Goal: Check status: Check status

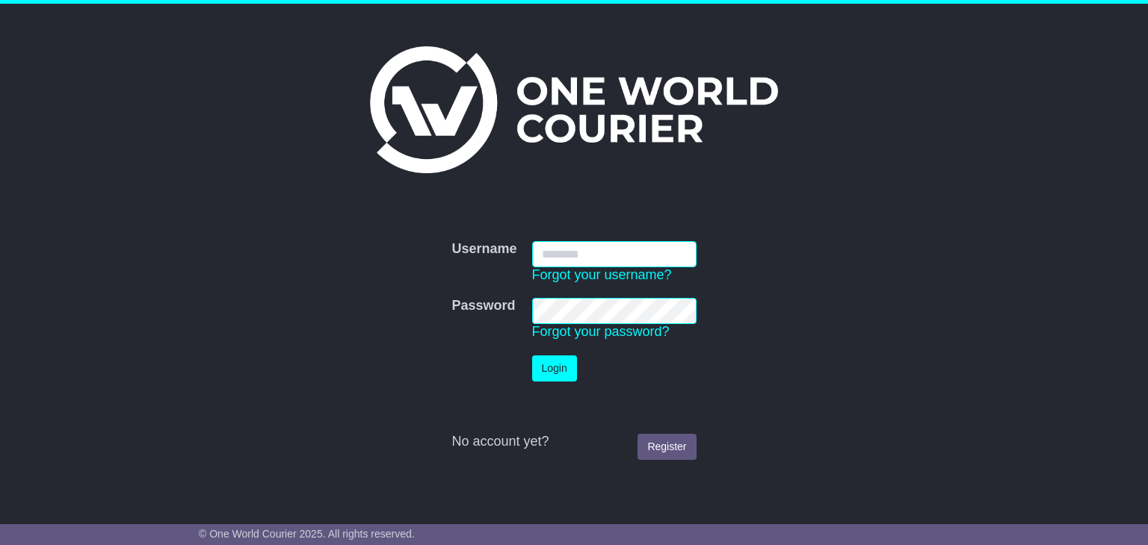
type input "**********"
click at [556, 374] on button "Login" at bounding box center [554, 369] width 45 height 26
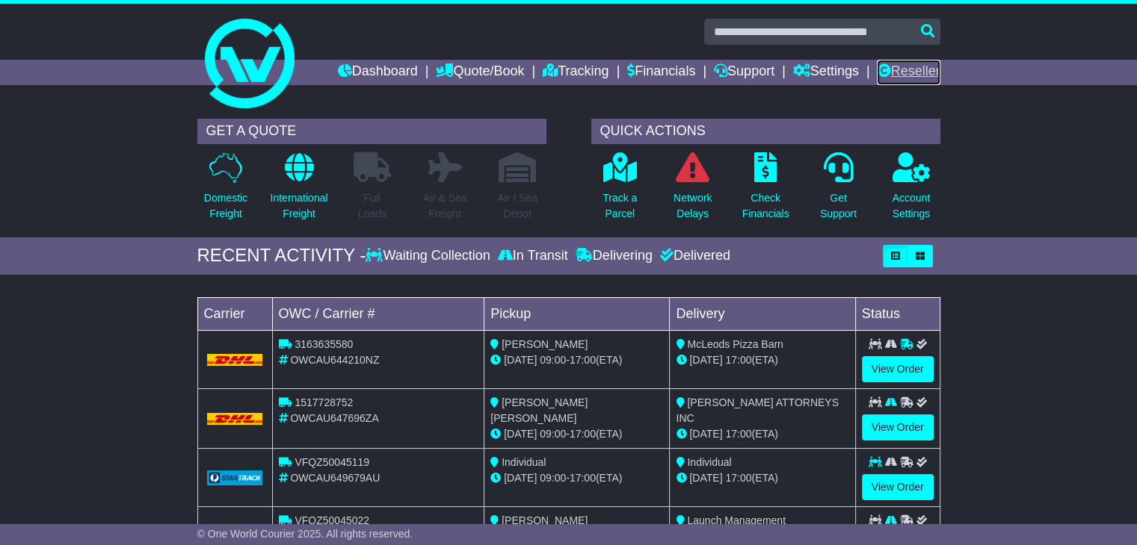
click at [900, 75] on link "Reseller" at bounding box center [907, 72] width 63 height 25
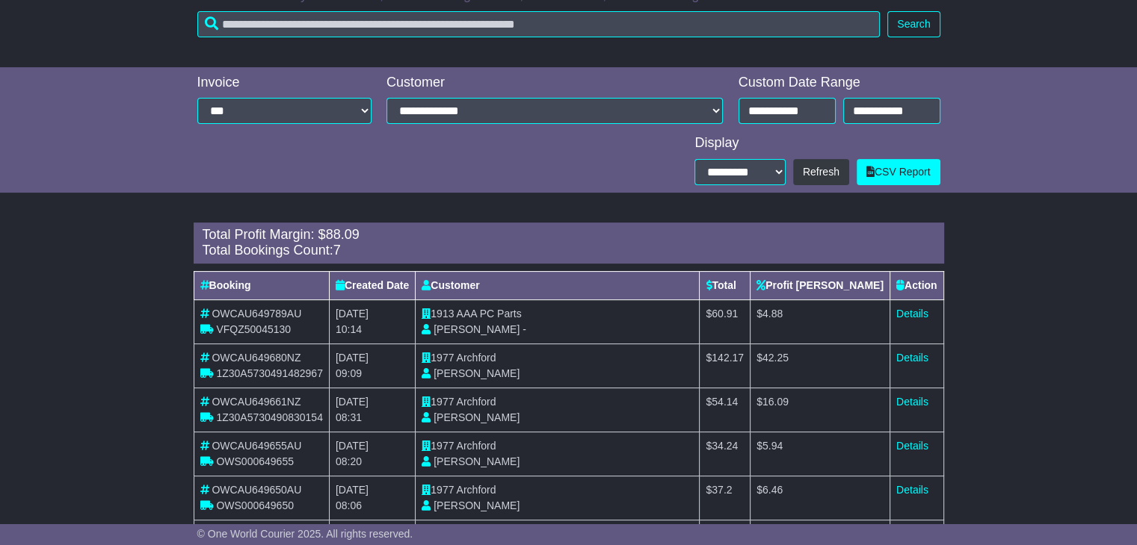
scroll to position [293, 0]
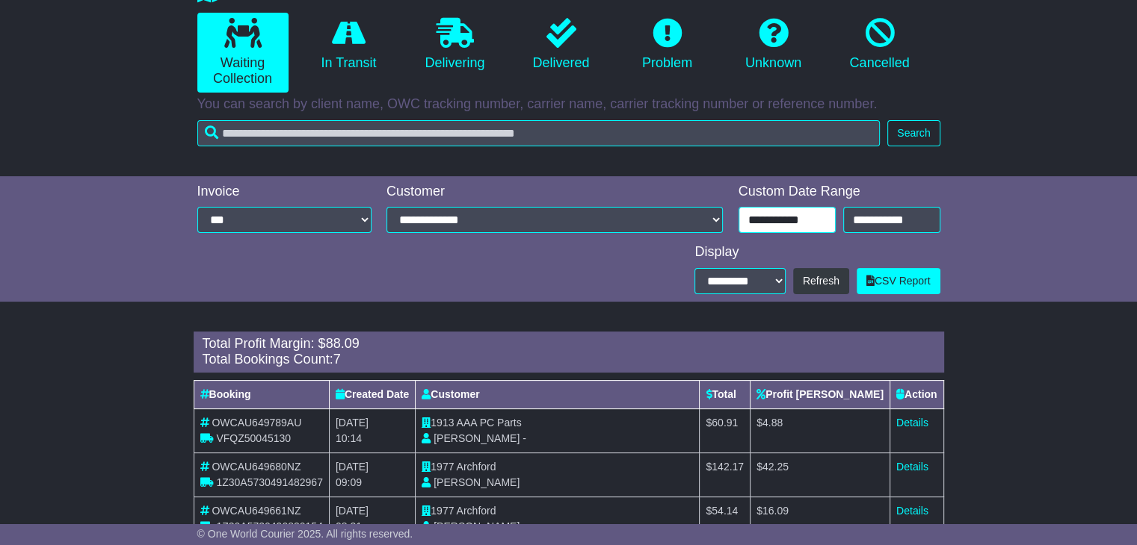
click at [788, 217] on input "**********" at bounding box center [786, 220] width 97 height 26
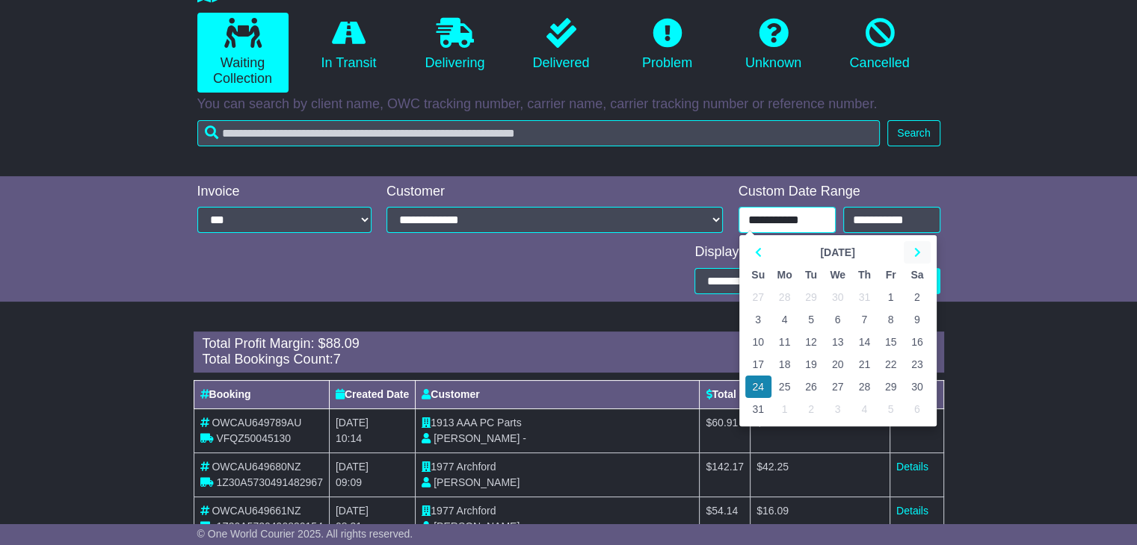
click at [919, 249] on icon at bounding box center [916, 252] width 7 height 10
click at [786, 371] on td "22" at bounding box center [784, 364] width 27 height 22
type input "**********"
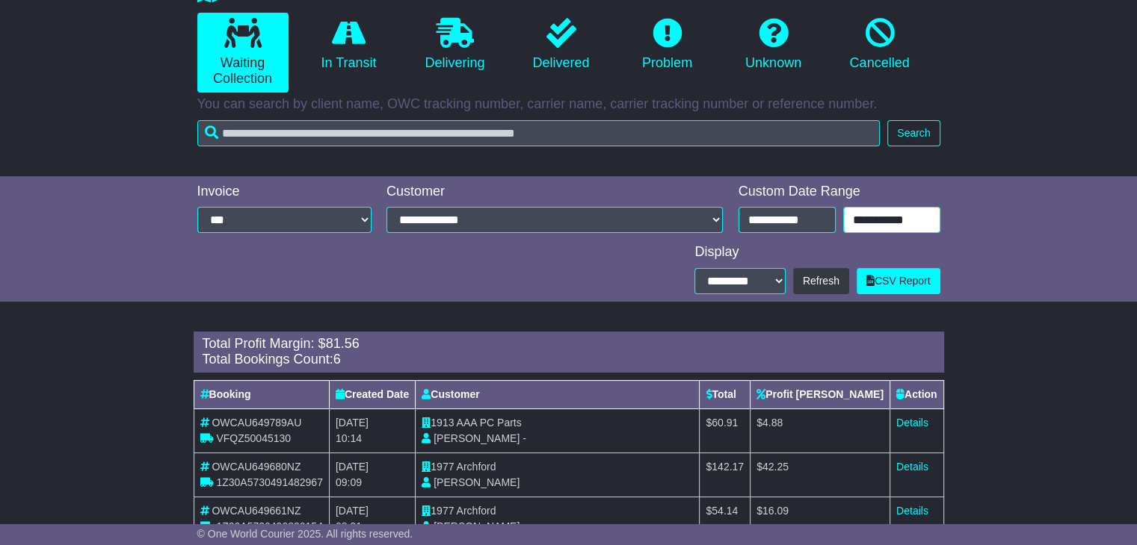
click at [875, 210] on input "**********" at bounding box center [891, 220] width 97 height 26
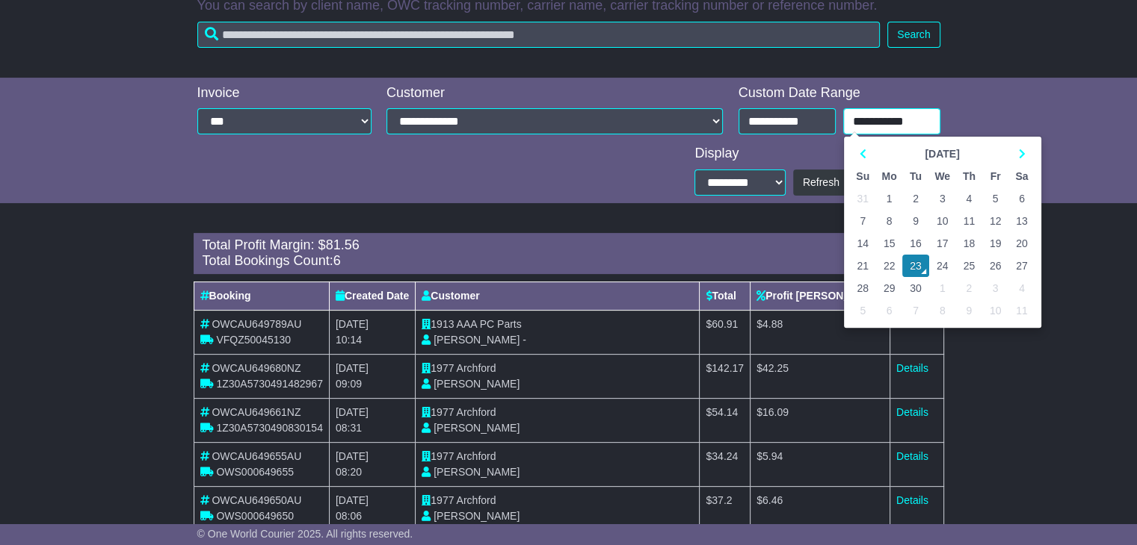
scroll to position [473, 0]
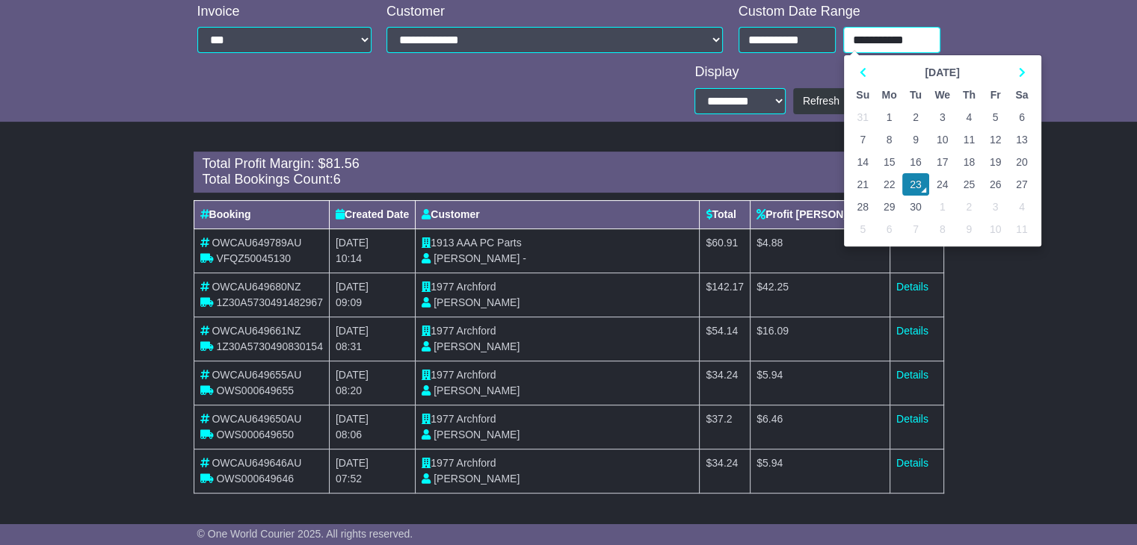
click at [888, 182] on td "22" at bounding box center [889, 184] width 27 height 22
type input "**********"
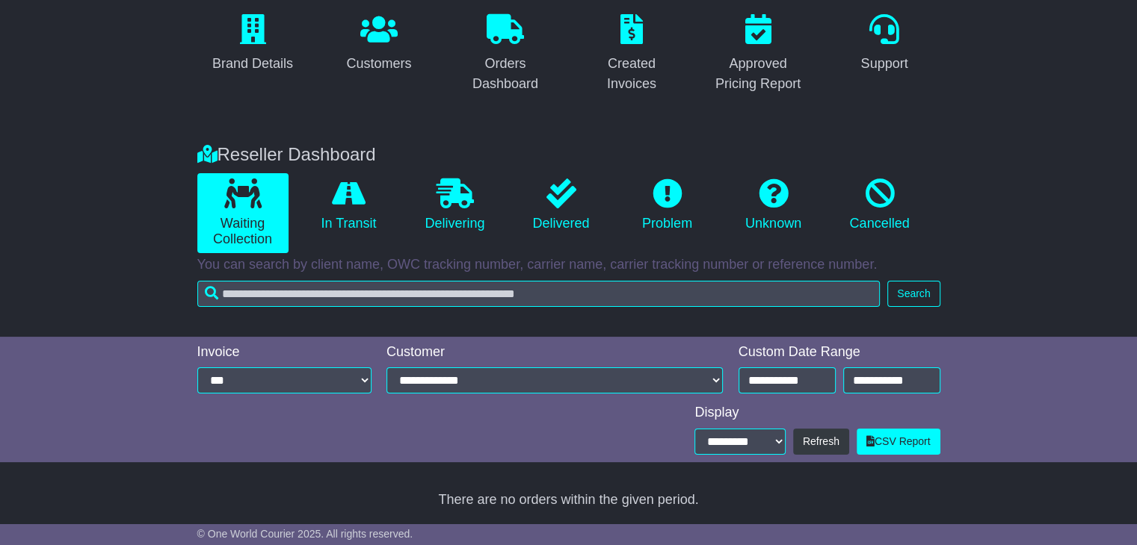
scroll to position [132, 0]
click at [338, 214] on link "In Transit" at bounding box center [348, 205] width 91 height 64
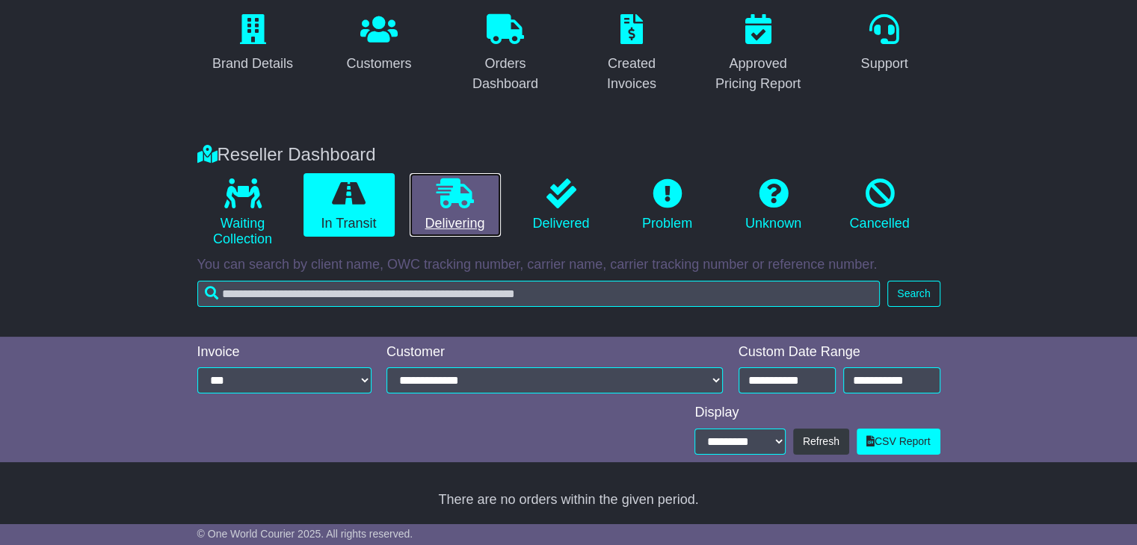
click at [463, 200] on icon at bounding box center [454, 194] width 37 height 30
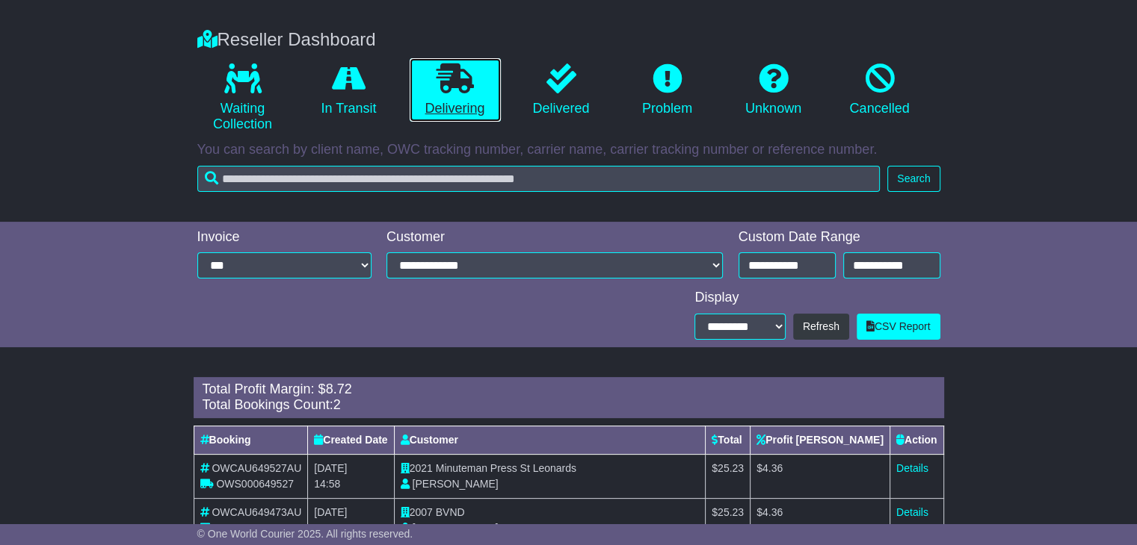
scroll to position [297, 0]
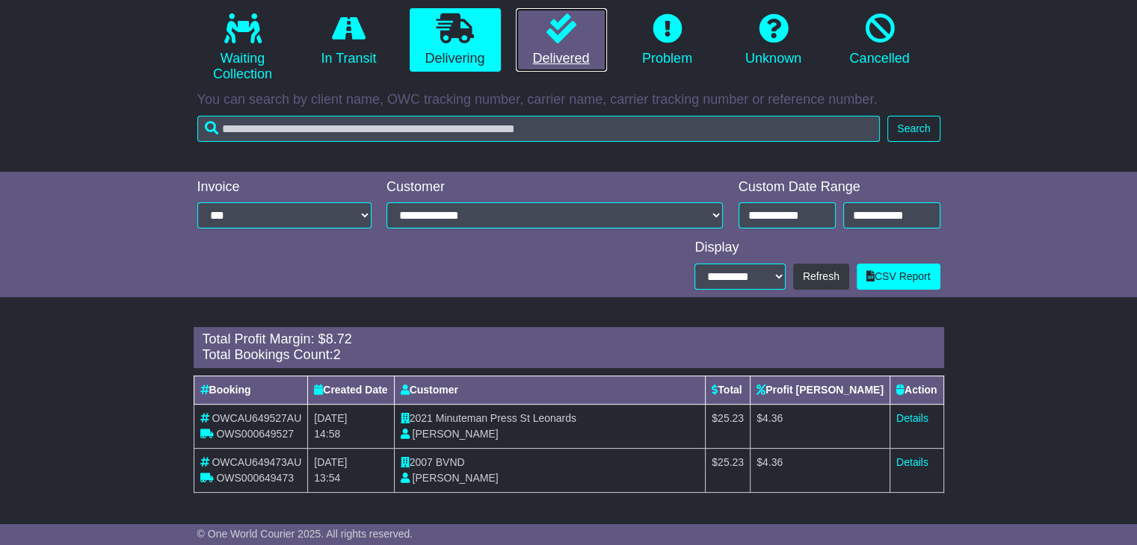
click at [563, 37] on icon at bounding box center [561, 28] width 30 height 30
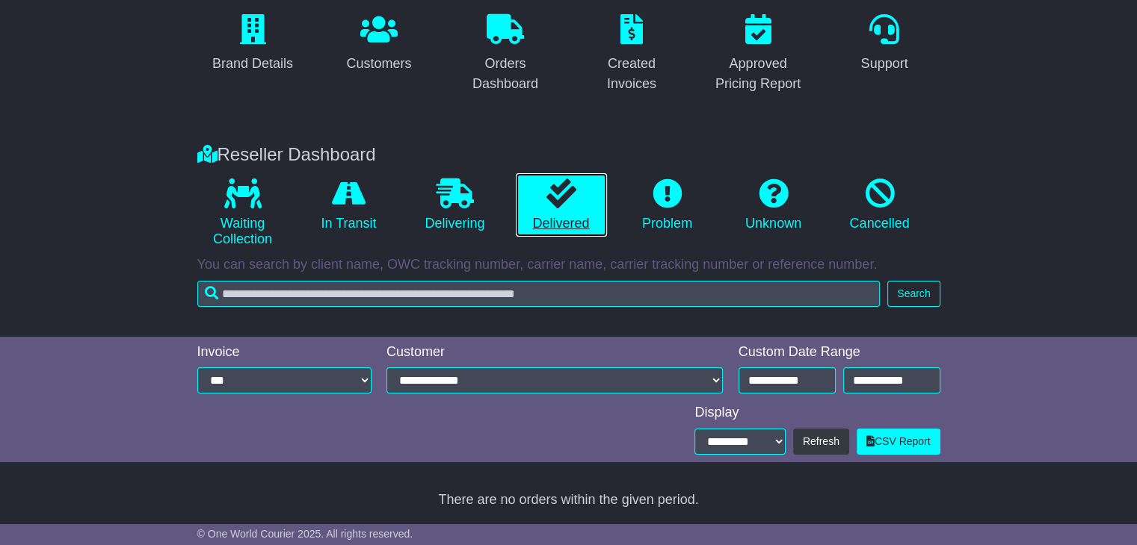
scroll to position [132, 0]
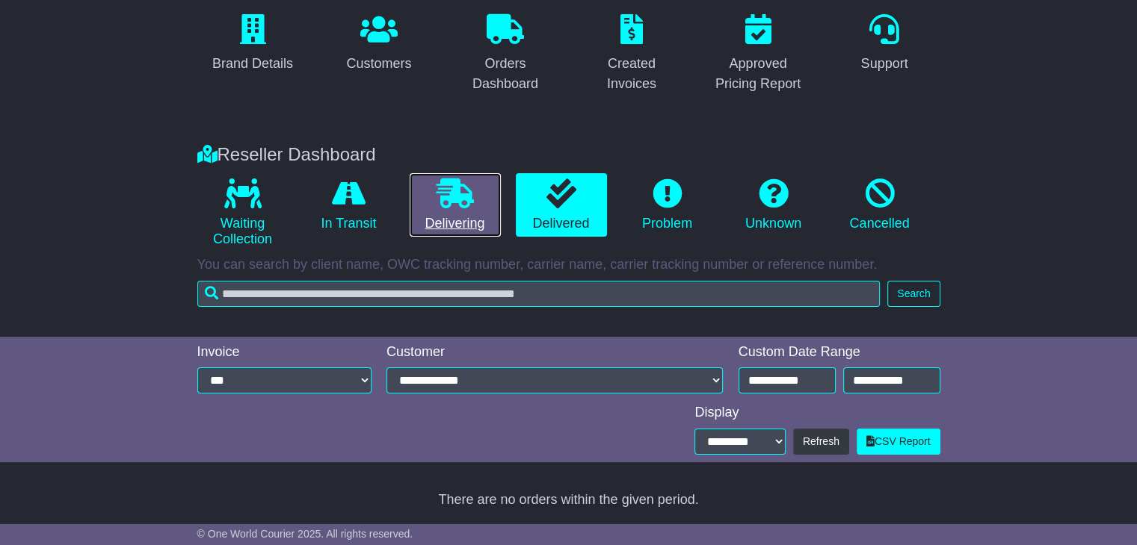
click at [456, 189] on icon at bounding box center [454, 194] width 37 height 30
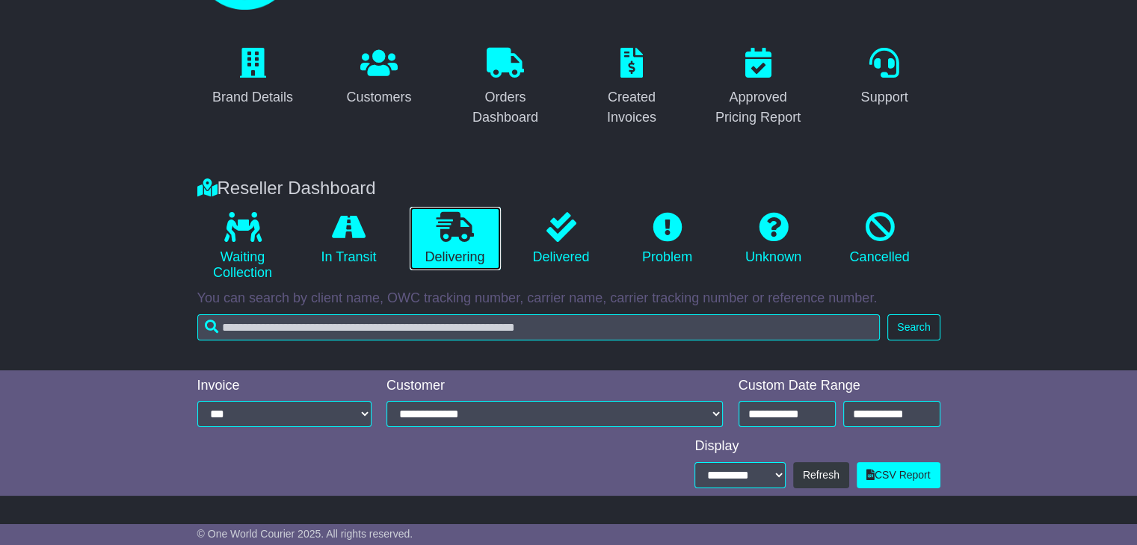
scroll to position [224, 0]
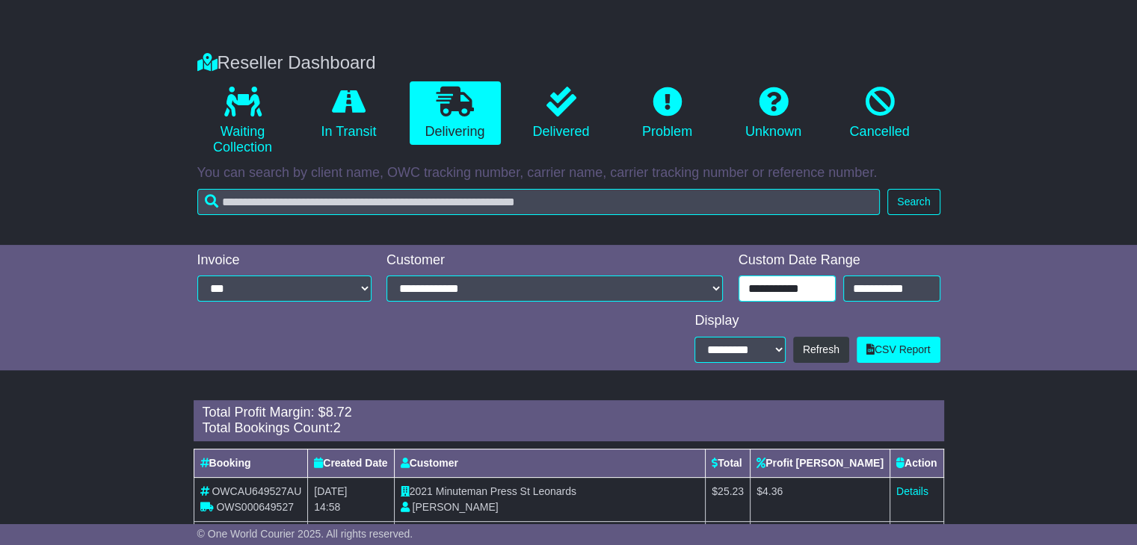
click at [777, 288] on input "**********" at bounding box center [786, 289] width 97 height 26
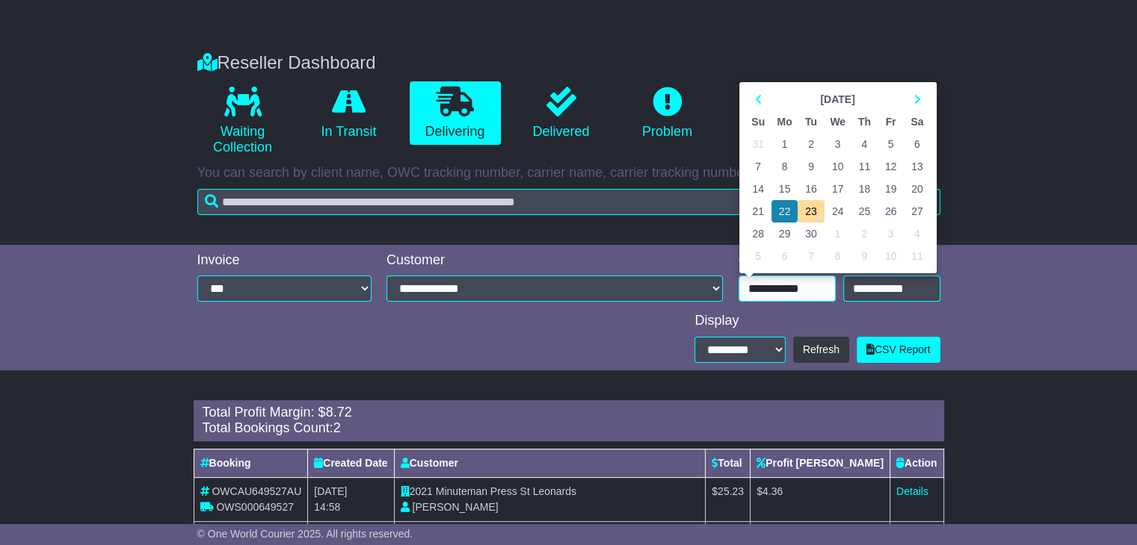
click at [787, 188] on td "15" at bounding box center [784, 189] width 27 height 22
type input "**********"
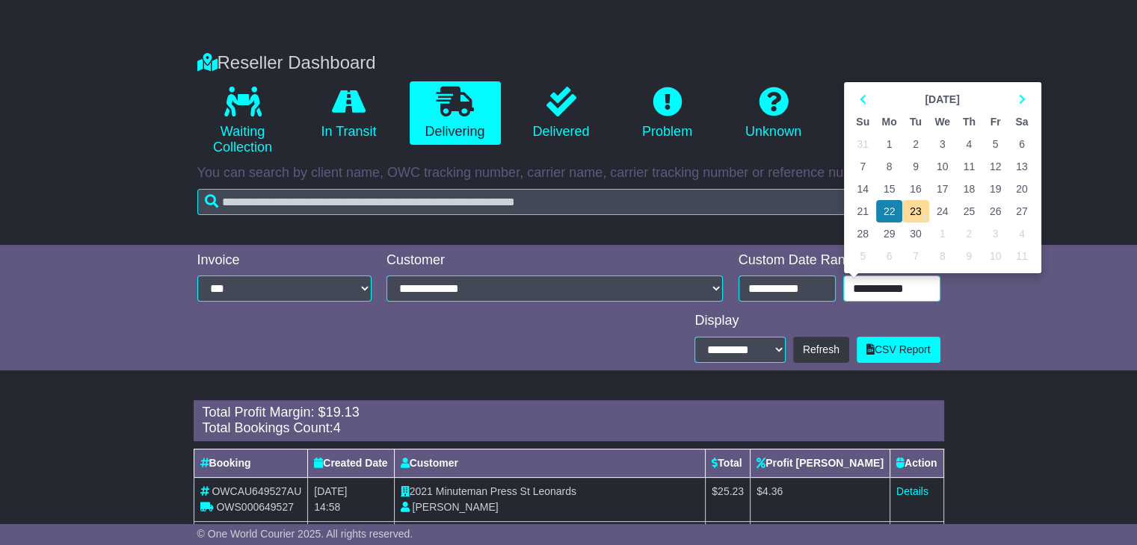
click at [897, 291] on input "**********" at bounding box center [891, 289] width 97 height 26
click at [888, 188] on td "15" at bounding box center [889, 189] width 27 height 22
type input "**********"
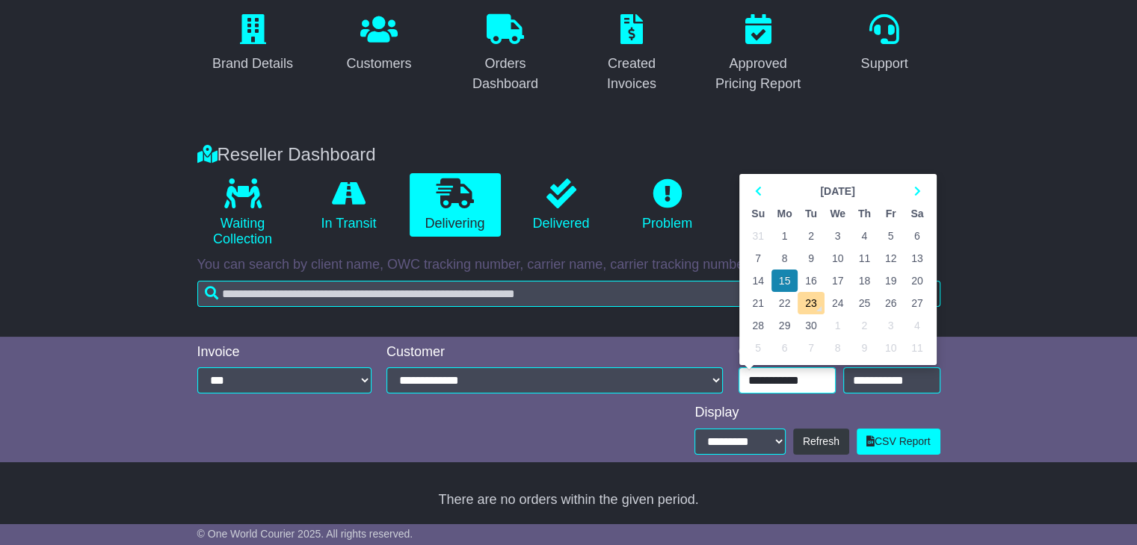
click at [780, 377] on input "**********" at bounding box center [786, 381] width 97 height 26
click at [788, 276] on td "15" at bounding box center [784, 281] width 27 height 22
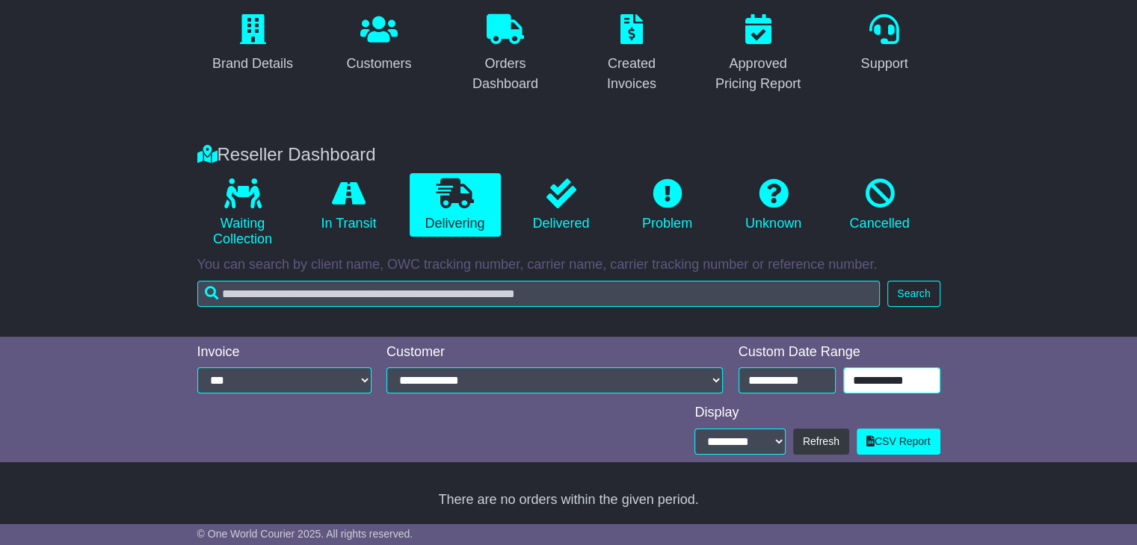
click at [883, 380] on input "**********" at bounding box center [891, 381] width 97 height 26
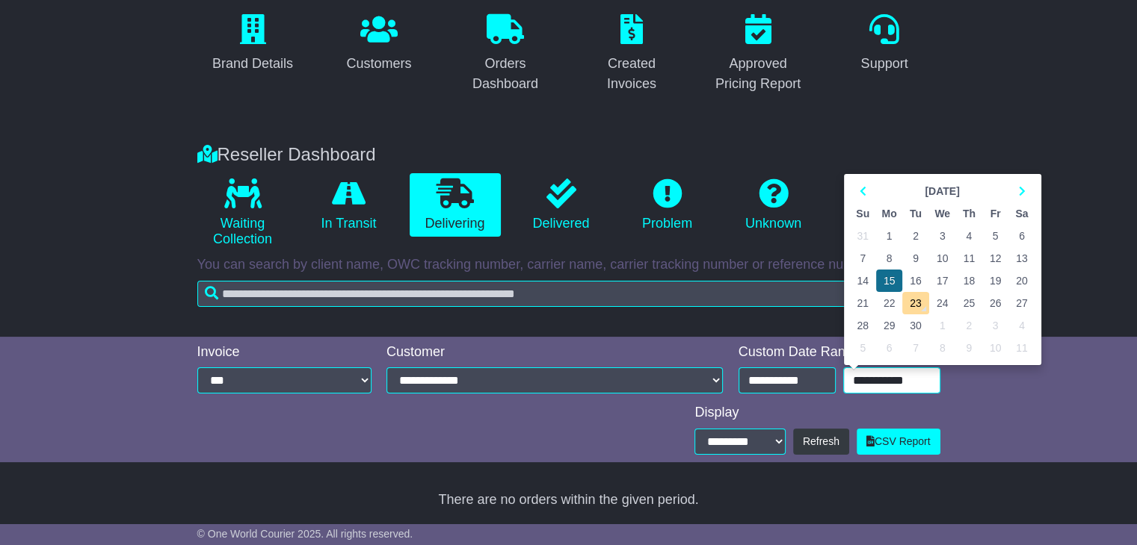
click at [885, 273] on td "15" at bounding box center [889, 281] width 27 height 22
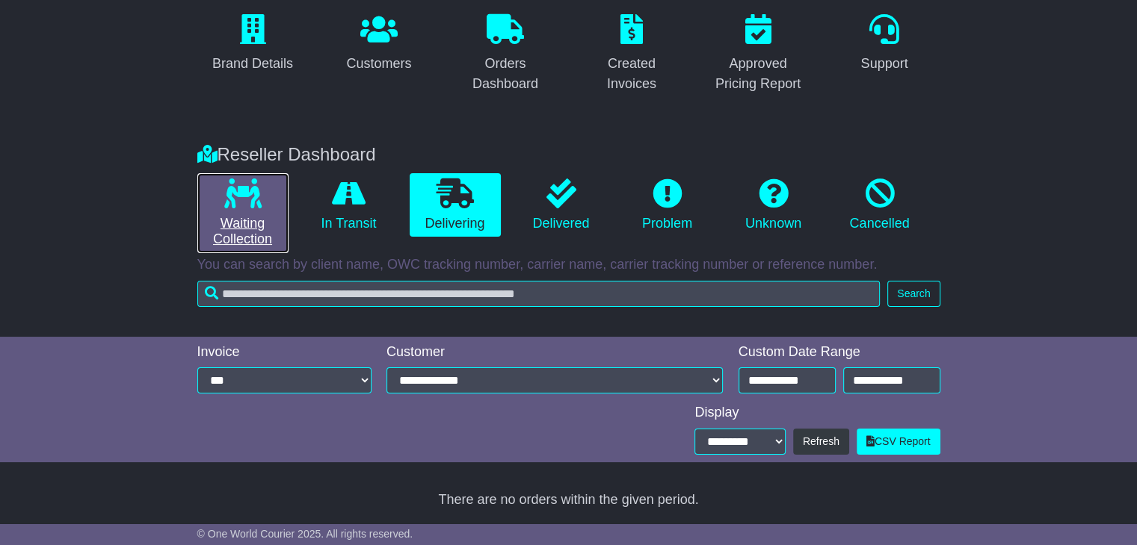
click at [230, 192] on icon at bounding box center [242, 194] width 37 height 30
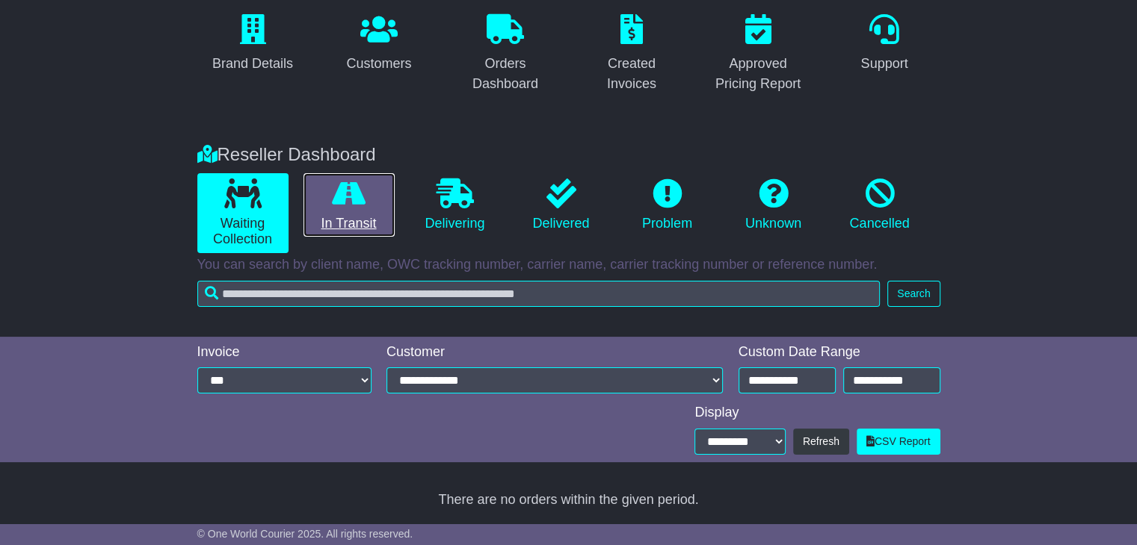
click at [356, 211] on link "In Transit" at bounding box center [348, 205] width 91 height 64
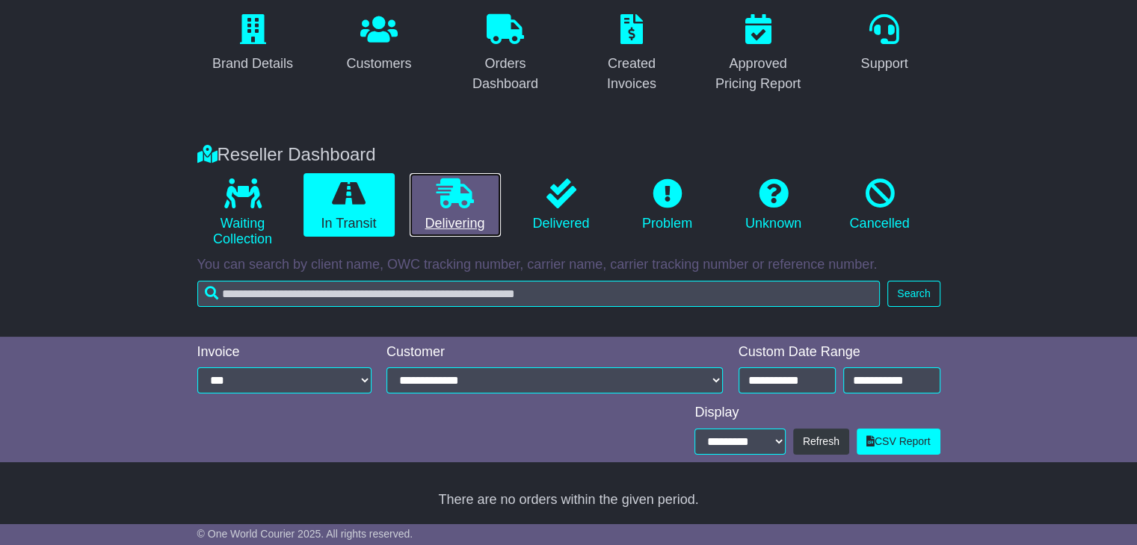
click at [481, 214] on link "Delivering" at bounding box center [454, 205] width 91 height 64
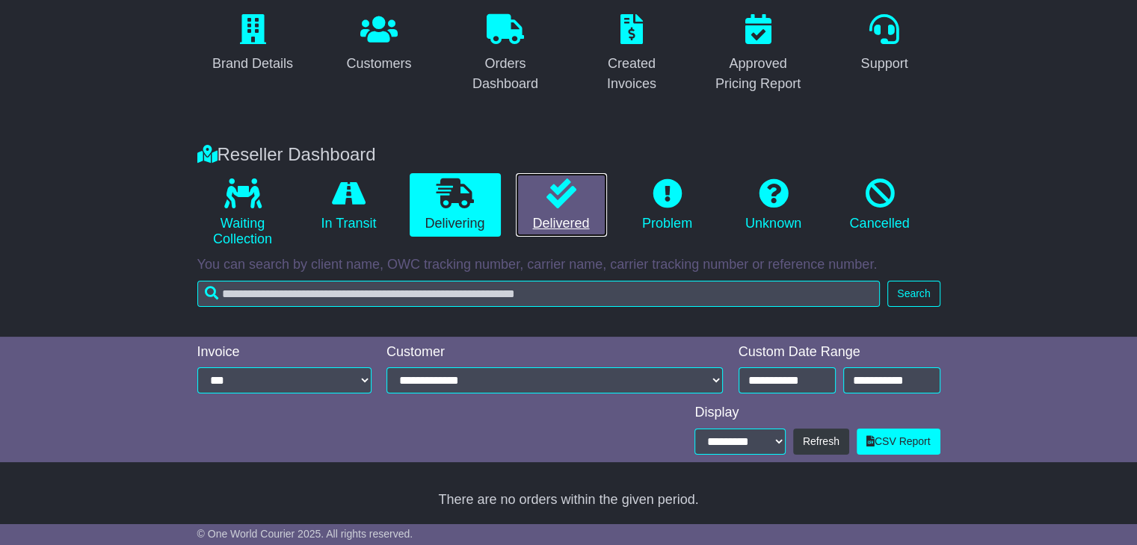
click at [585, 210] on link "Delivered" at bounding box center [561, 205] width 91 height 64
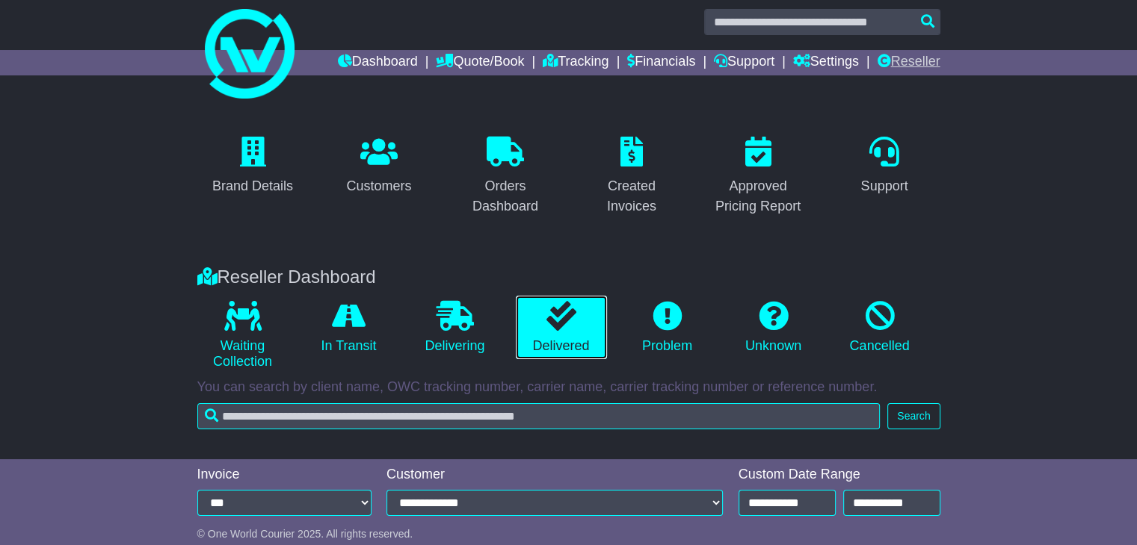
scroll to position [0, 0]
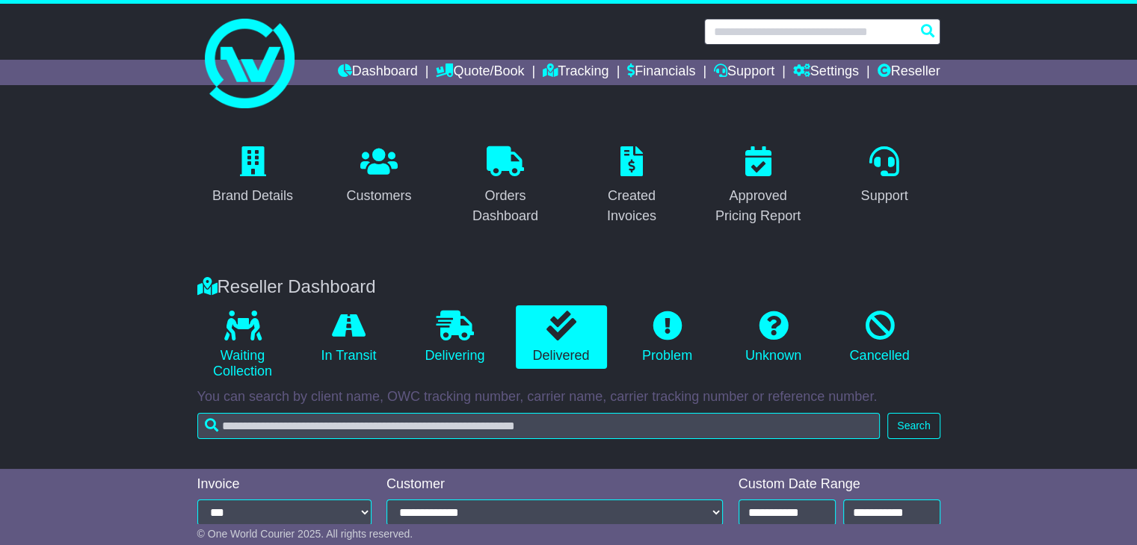
click at [915, 31] on input "text" at bounding box center [822, 32] width 236 height 26
paste input "**********"
type input "**********"
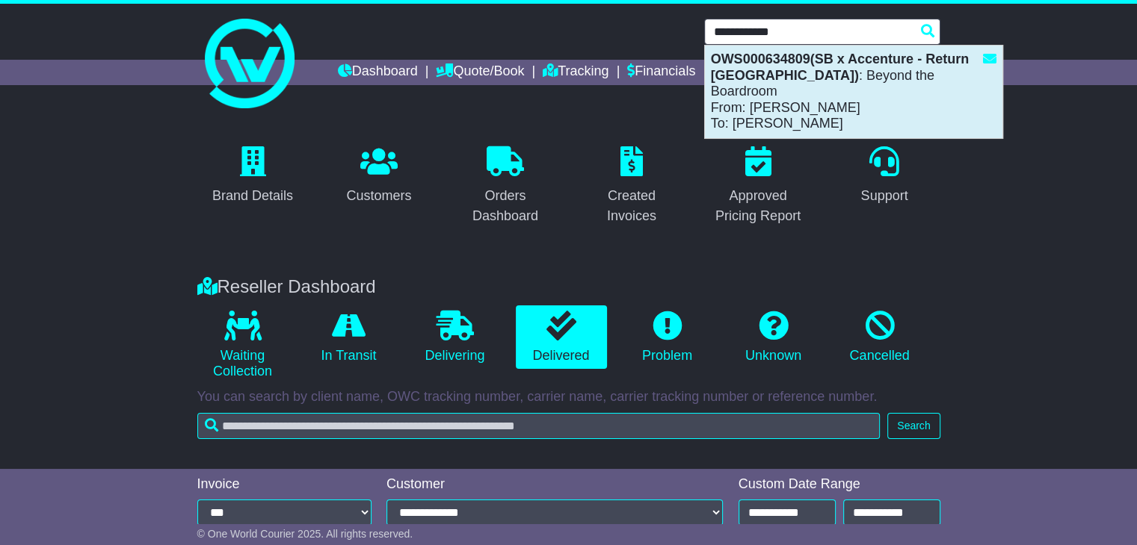
click at [805, 78] on div "OWS000634809(SB x Accenture - Return Melbourne) : Beyond the Boardroom From: Se…" at bounding box center [853, 92] width 297 height 93
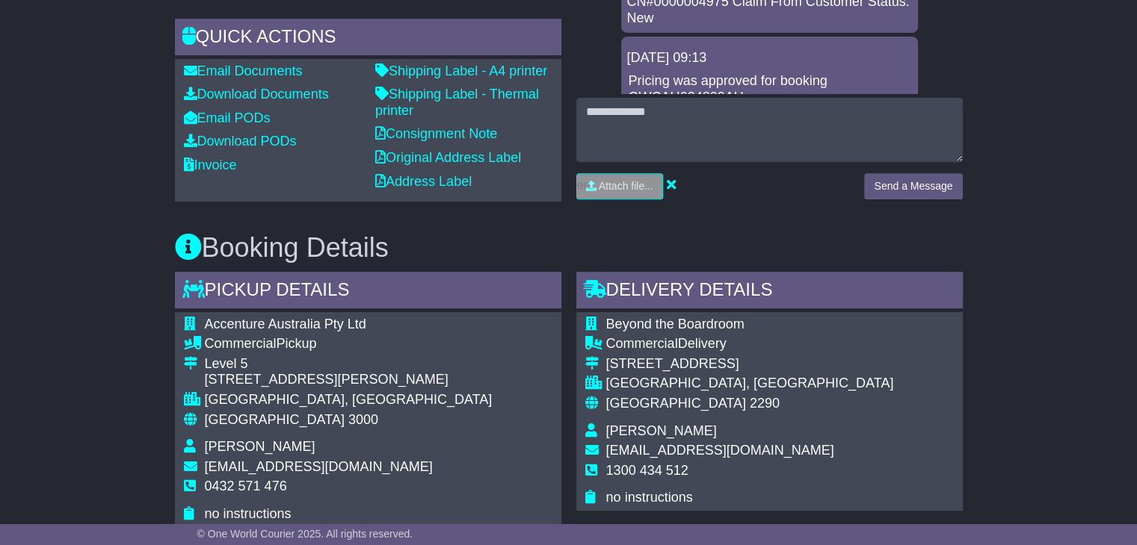
scroll to position [598, 0]
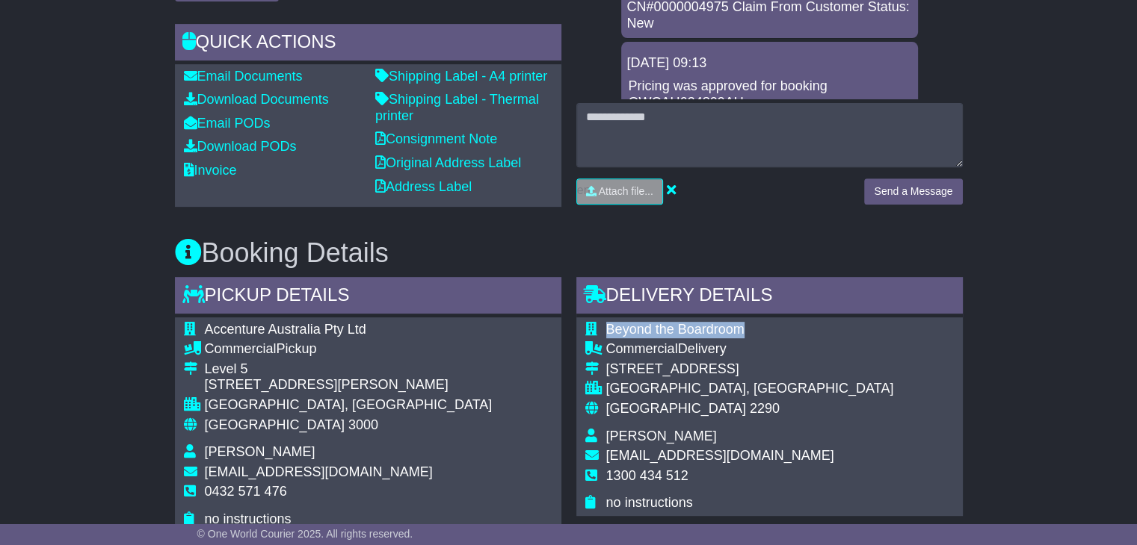
drag, startPoint x: 743, startPoint y: 330, endPoint x: 604, endPoint y: 330, distance: 139.0
click at [606, 330] on td "Beyond the Boardroom" at bounding box center [750, 332] width 288 height 20
copy span "Beyond the Boardroom"
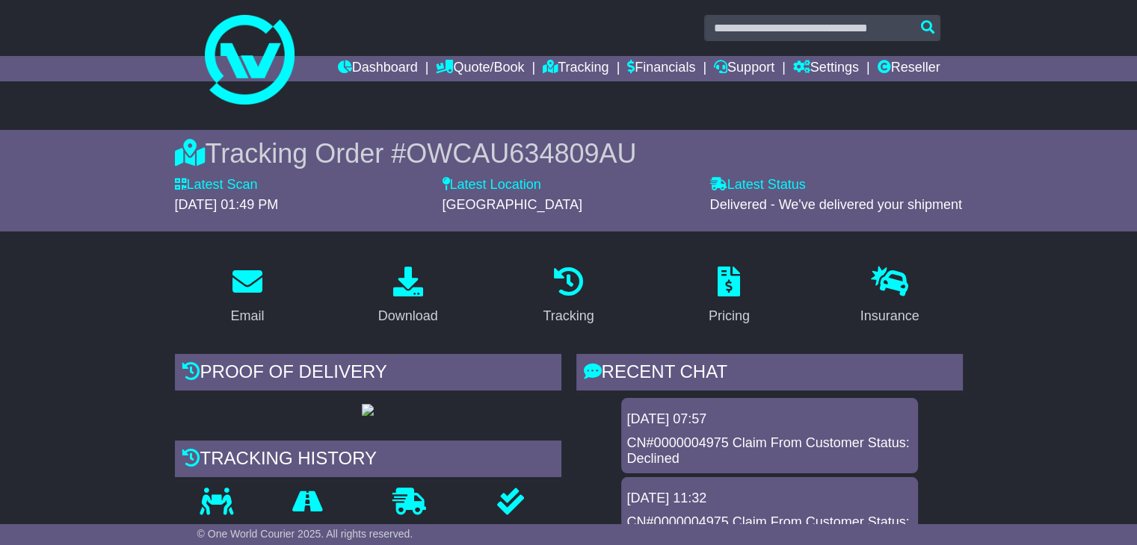
scroll to position [0, 0]
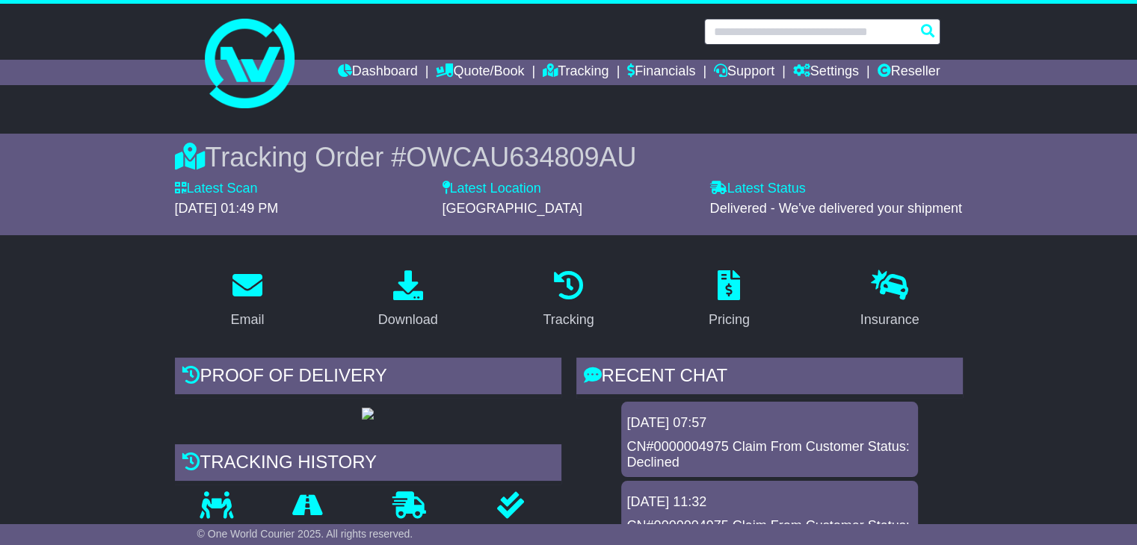
click at [862, 34] on input "text" at bounding box center [822, 32] width 236 height 26
paste input "**********"
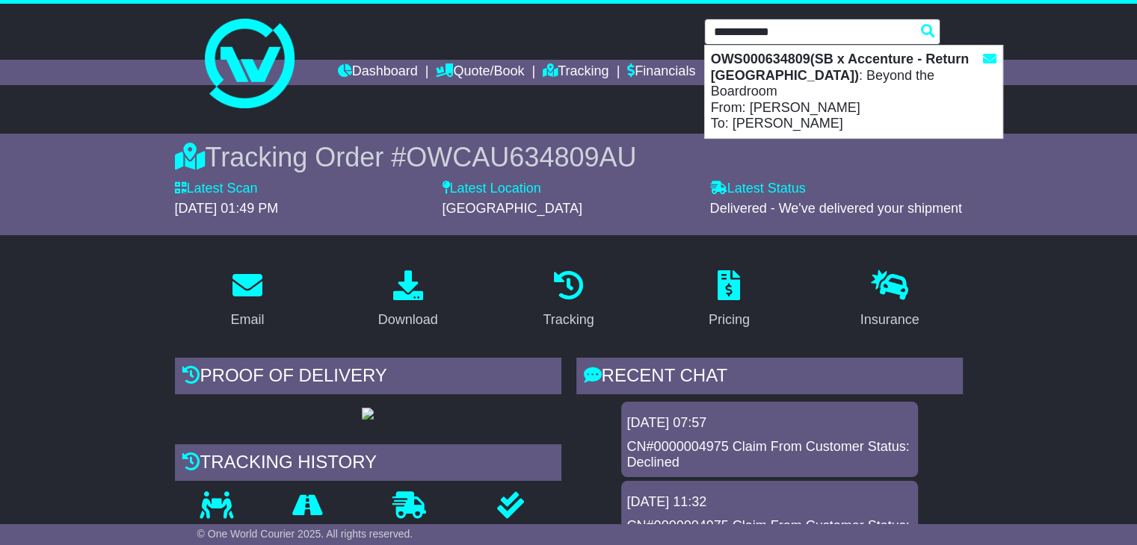
type input "**********"
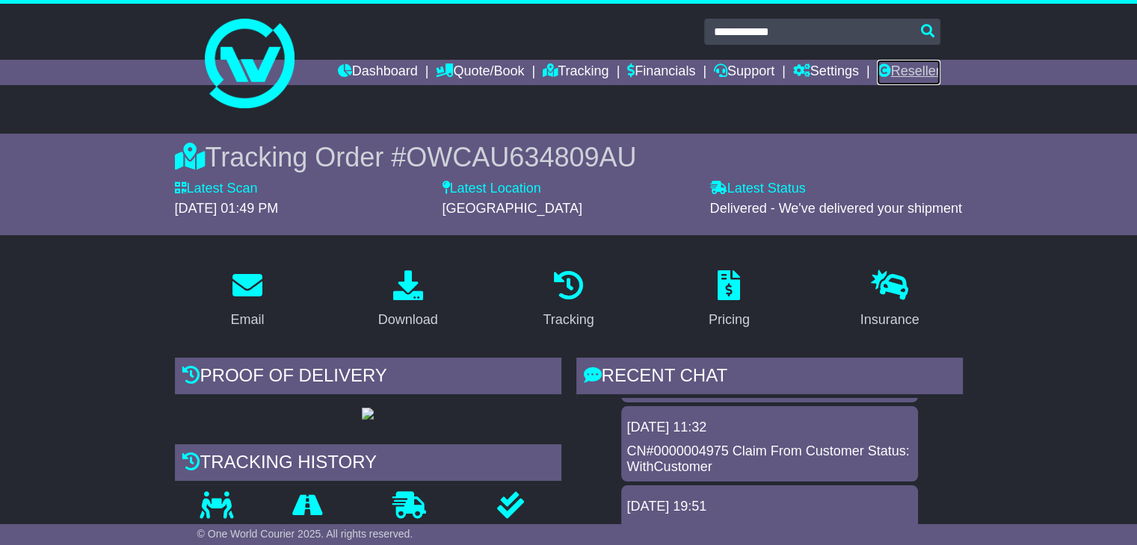
click at [916, 68] on link "Reseller" at bounding box center [907, 72] width 63 height 25
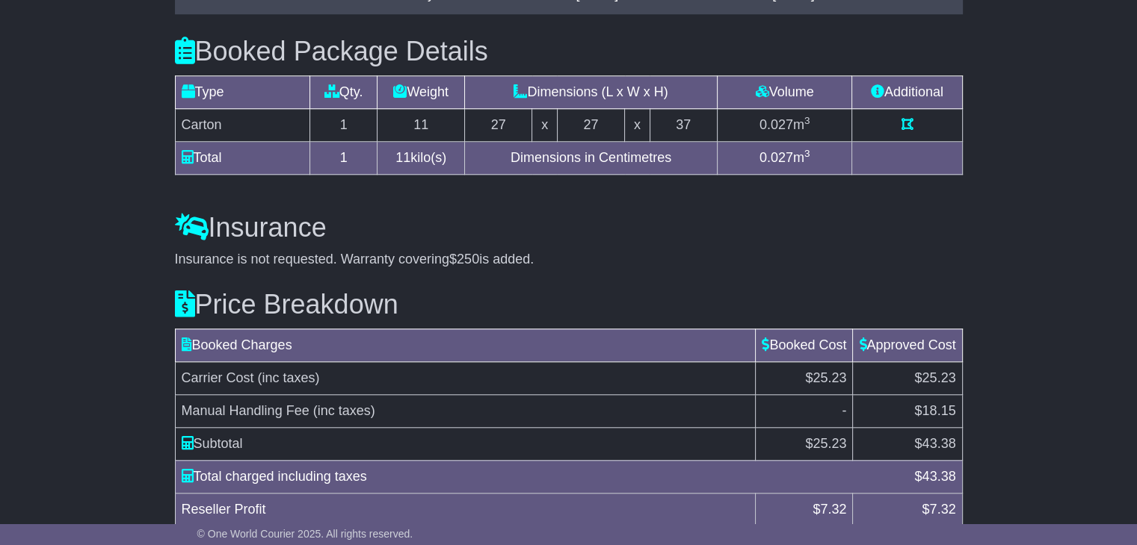
scroll to position [1370, 0]
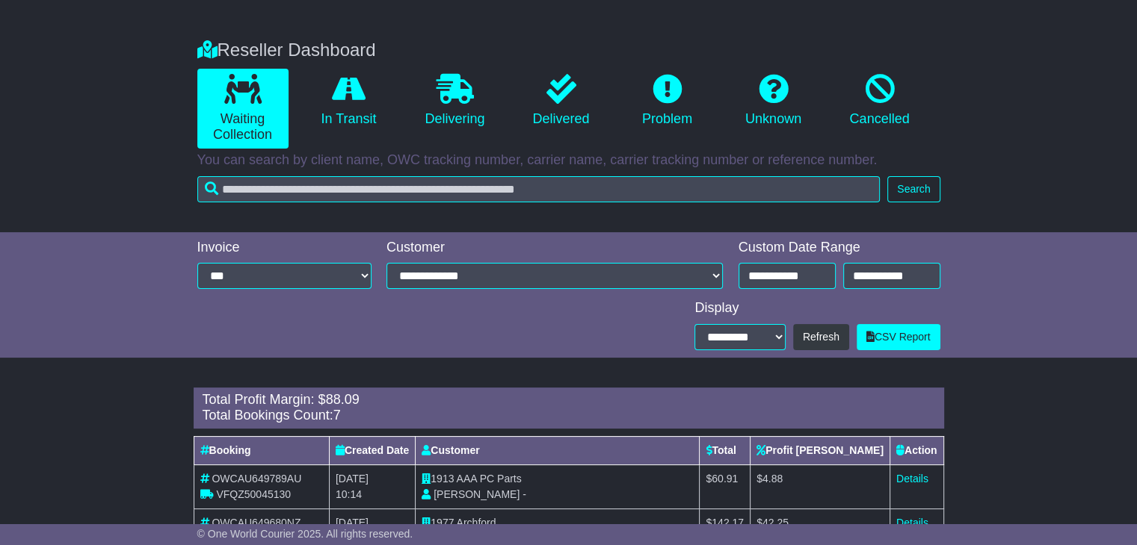
scroll to position [272, 0]
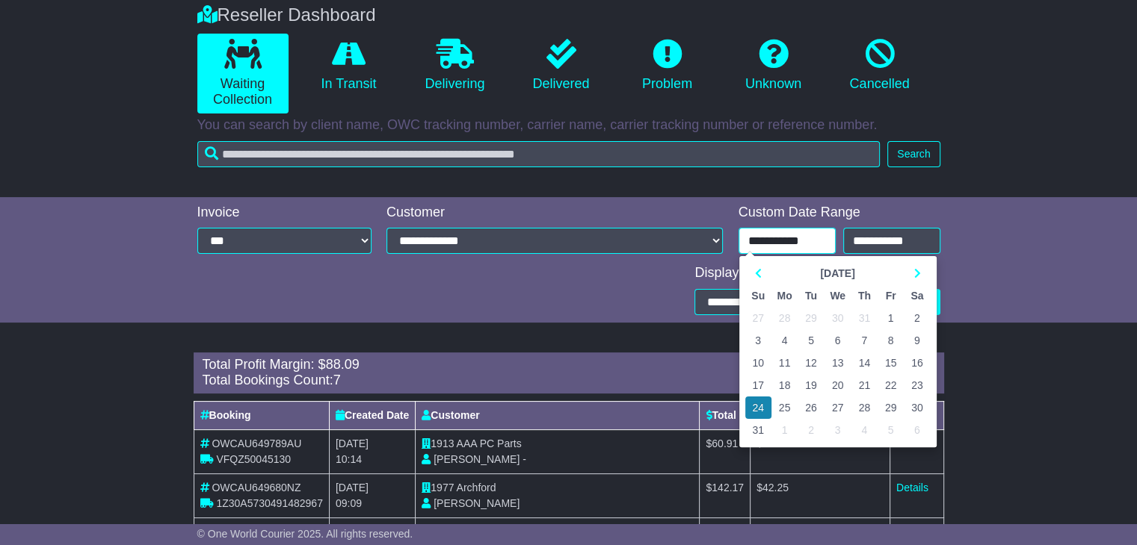
click at [789, 228] on input "**********" at bounding box center [786, 241] width 97 height 26
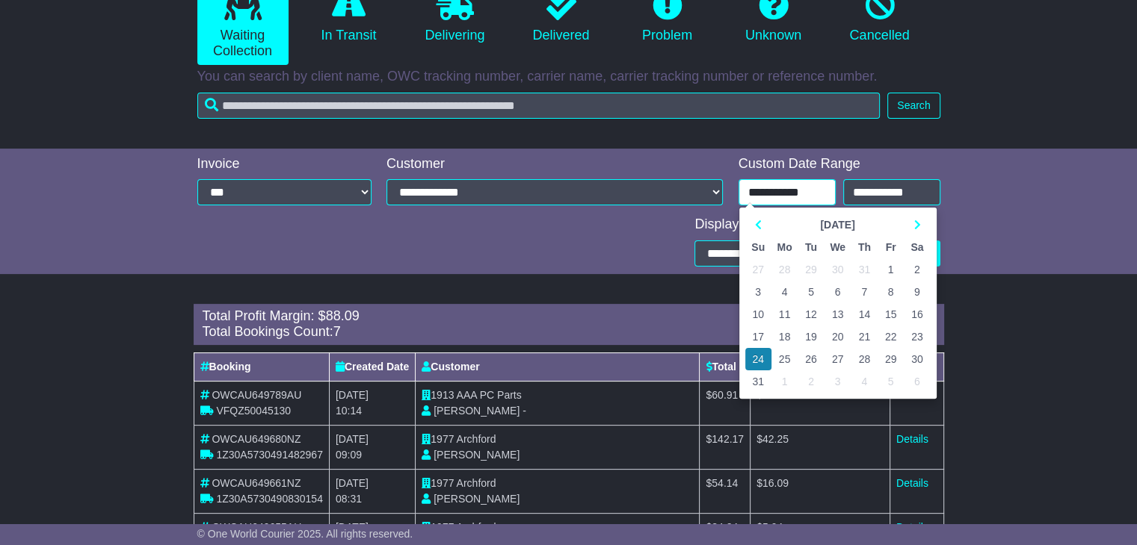
scroll to position [347, 0]
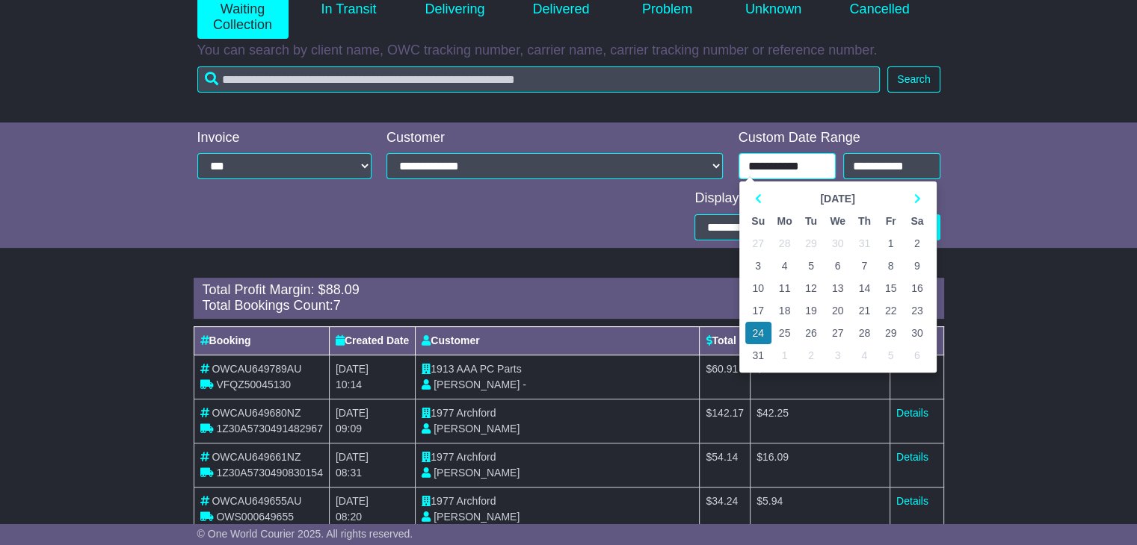
click at [891, 288] on td "15" at bounding box center [890, 288] width 26 height 22
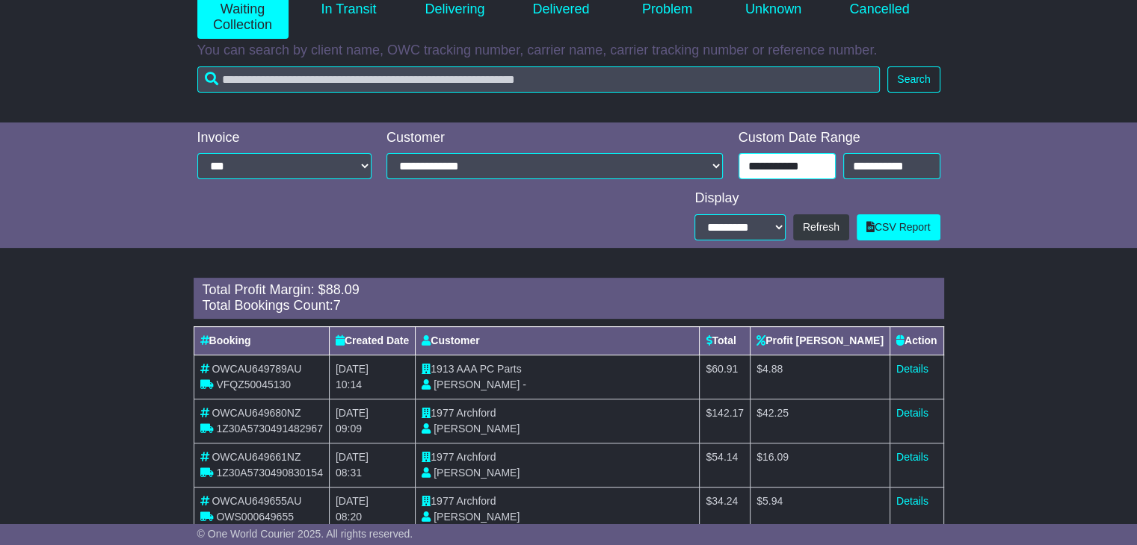
click at [825, 171] on input "**********" at bounding box center [786, 166] width 97 height 26
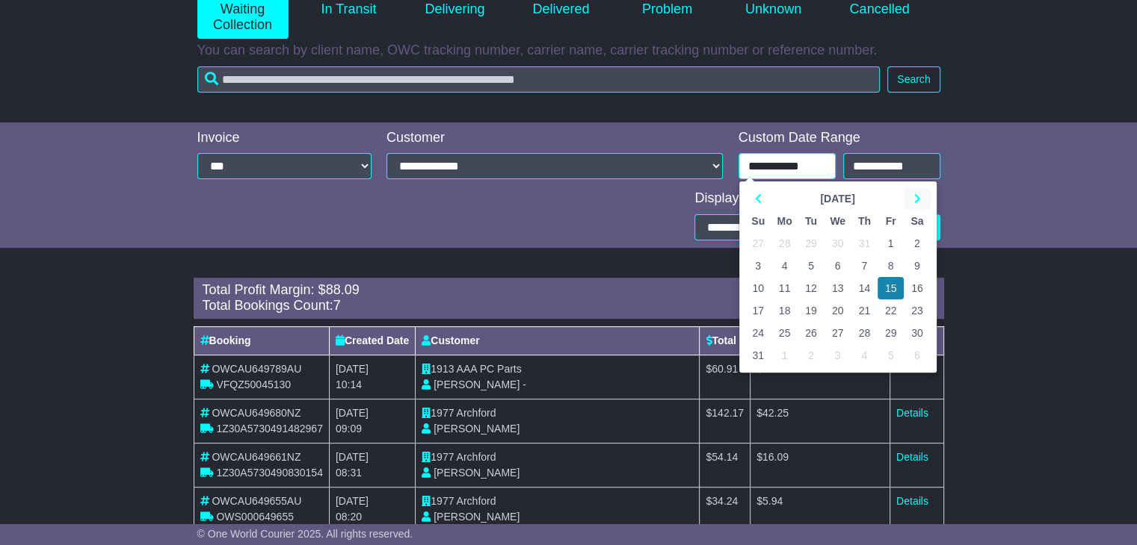
click at [918, 197] on icon at bounding box center [916, 199] width 7 height 10
click at [785, 283] on td "15" at bounding box center [784, 288] width 27 height 22
type input "**********"
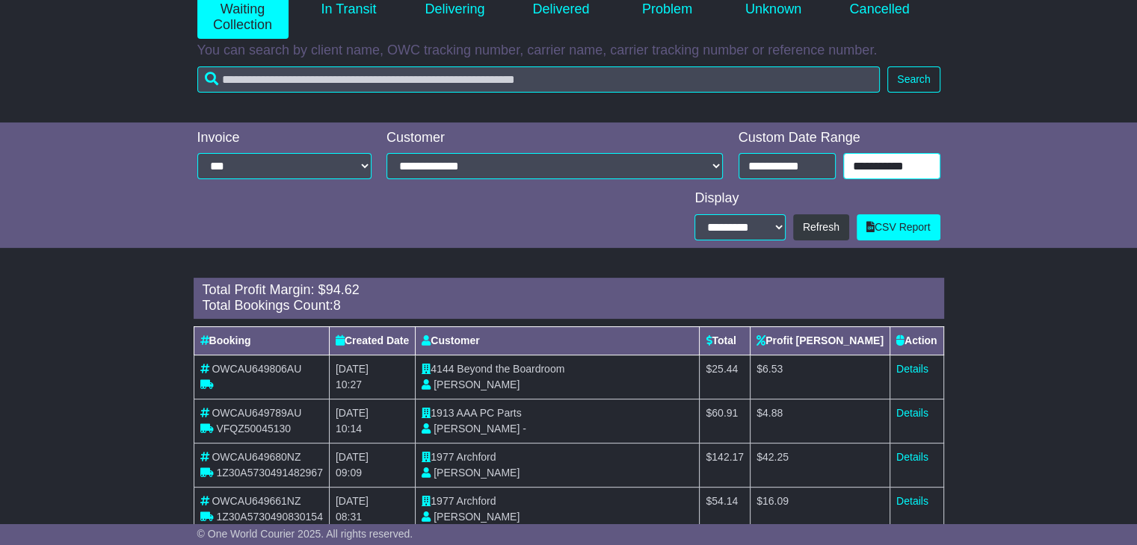
click at [870, 153] on input "**********" at bounding box center [891, 166] width 97 height 26
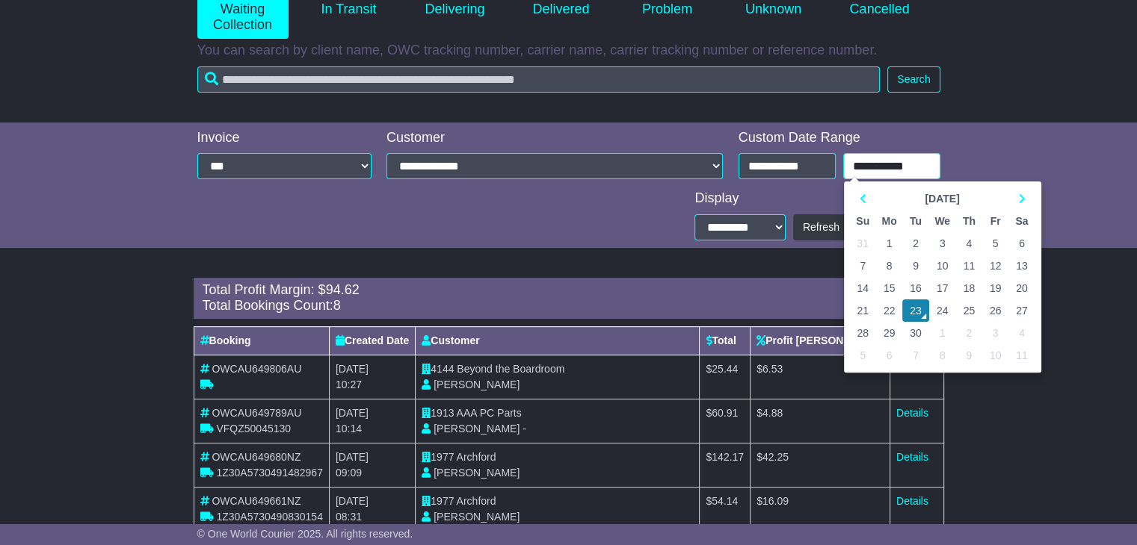
click at [894, 286] on td "15" at bounding box center [889, 288] width 27 height 22
type input "**********"
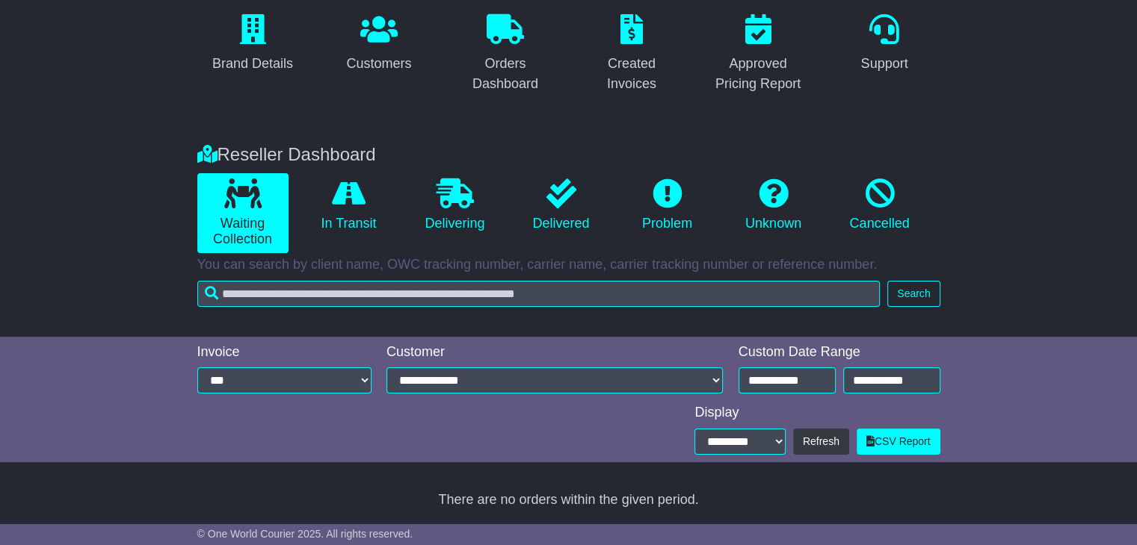
scroll to position [132, 0]
click at [580, 209] on link "Delivered" at bounding box center [561, 205] width 91 height 64
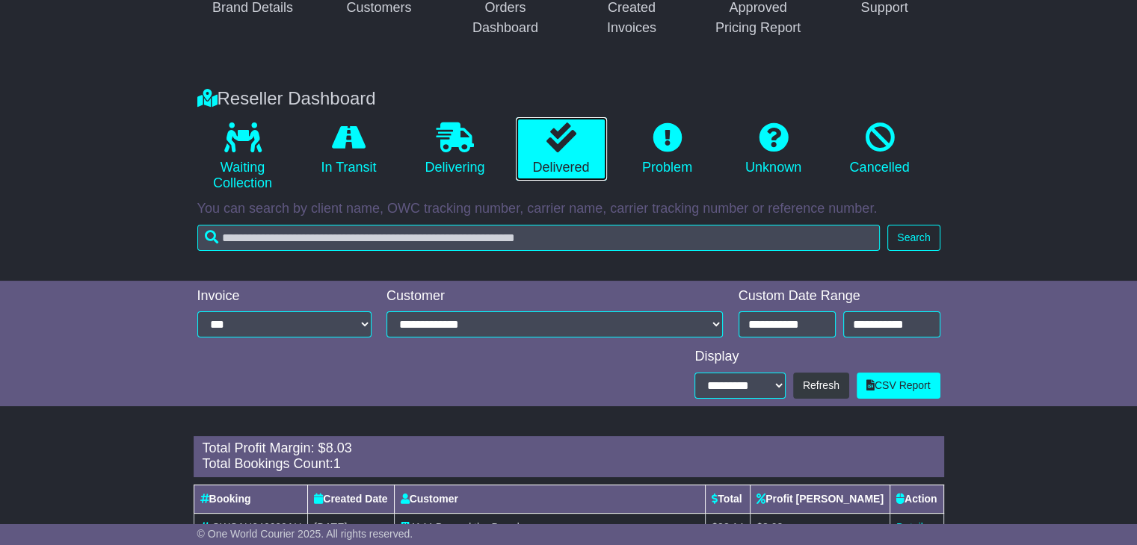
scroll to position [253, 0]
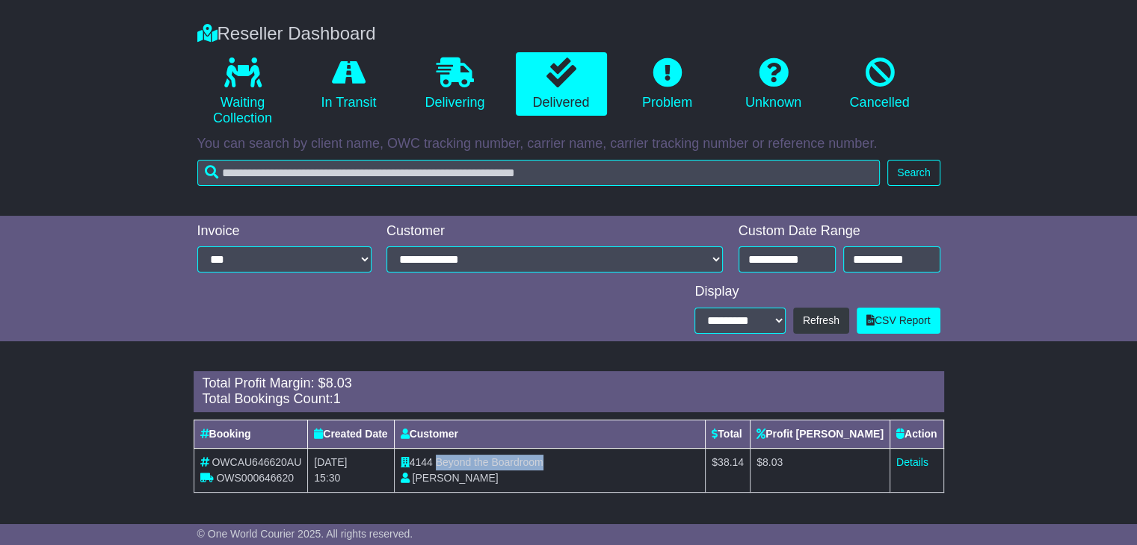
drag, startPoint x: 568, startPoint y: 461, endPoint x: 460, endPoint y: 458, distance: 107.6
click at [460, 458] on td "4144 Beyond the Boardroom Sophie Dean" at bounding box center [550, 470] width 312 height 44
copy span "Beyond the Boardroom"
click at [902, 458] on link "Details" at bounding box center [912, 463] width 32 height 12
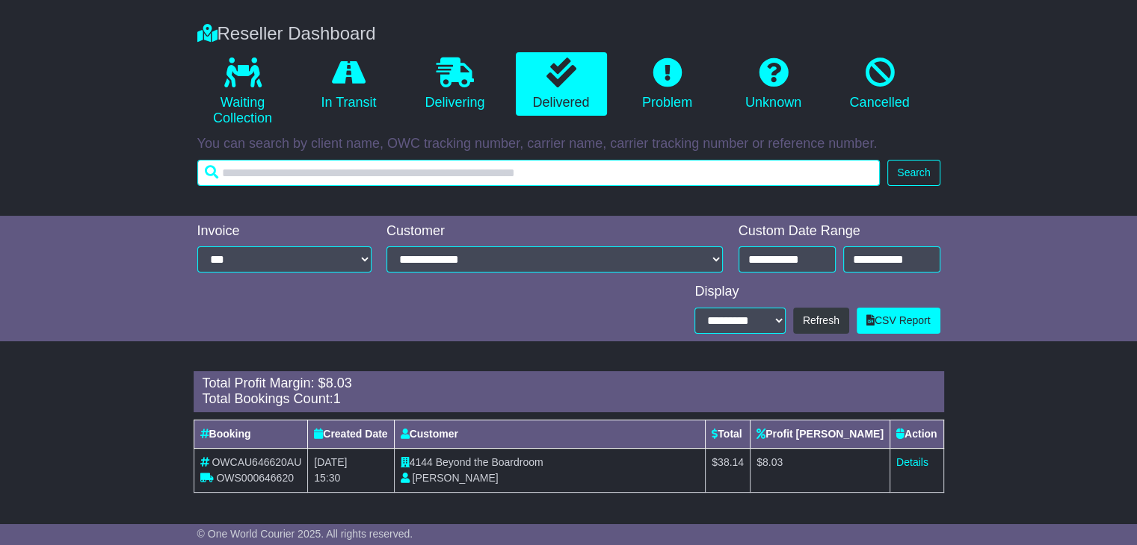
click at [320, 174] on input "text" at bounding box center [538, 173] width 683 height 26
paste input "**********"
drag, startPoint x: 278, startPoint y: 165, endPoint x: 72, endPoint y: 138, distance: 207.2
click at [69, 138] on div "Reseller Dashboard Waiting Collection In Transit Delivering Delivered Problem U…" at bounding box center [568, 112] width 1137 height 208
paste input "text"
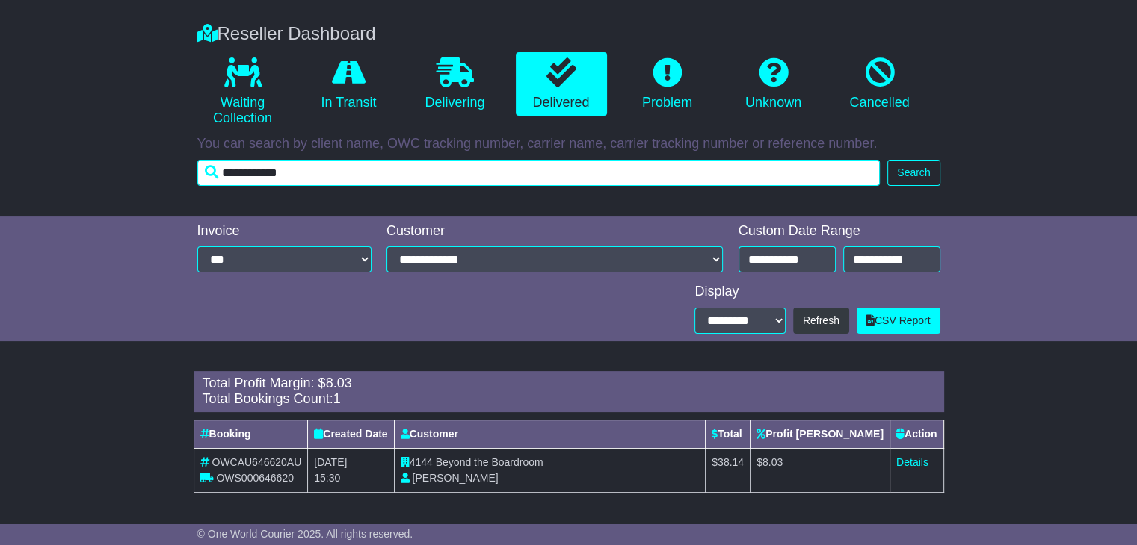
type input "**********"
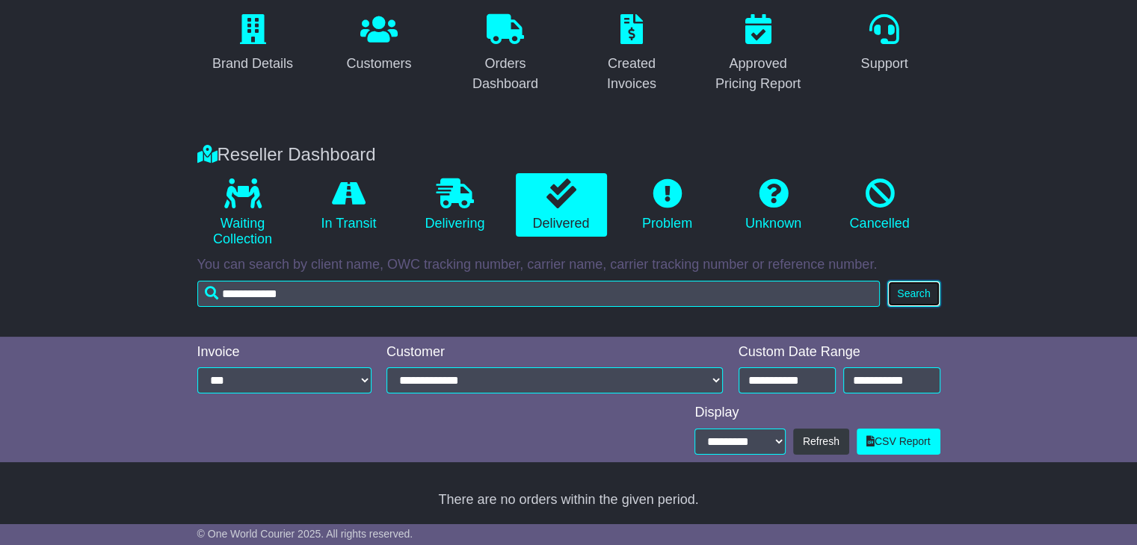
scroll to position [132, 0]
click at [918, 169] on div "Reseller Dashboard Waiting Collection In Transit Delivering Delivered Problem U…" at bounding box center [569, 221] width 758 height 185
click at [914, 292] on button "Search" at bounding box center [913, 294] width 52 height 26
click at [797, 383] on input "**********" at bounding box center [786, 381] width 97 height 26
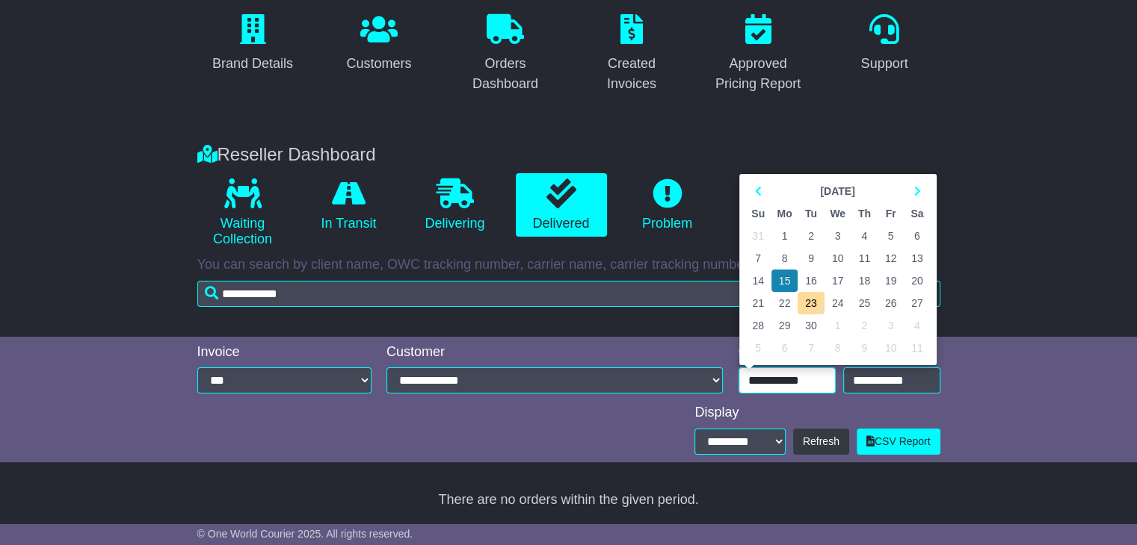
click at [783, 235] on td "1" at bounding box center [784, 236] width 27 height 22
type input "**********"
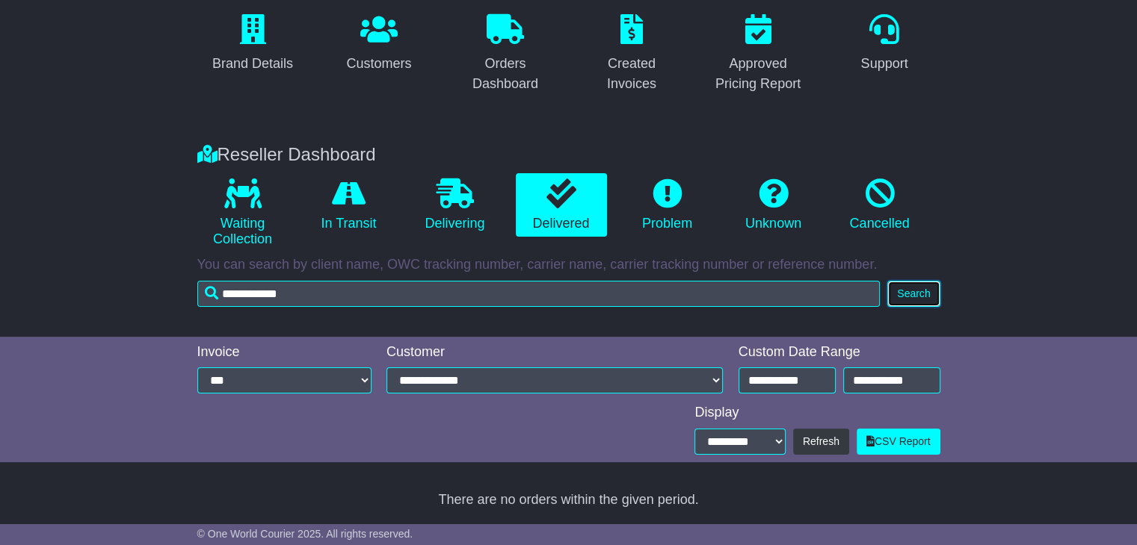
click at [913, 292] on button "Search" at bounding box center [913, 294] width 52 height 26
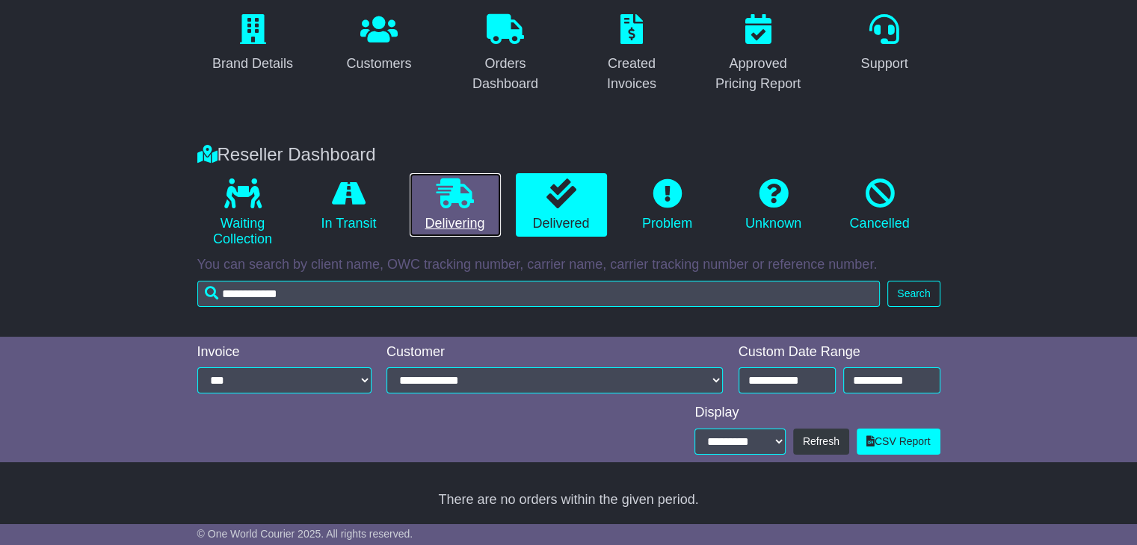
click at [471, 201] on icon at bounding box center [454, 194] width 37 height 30
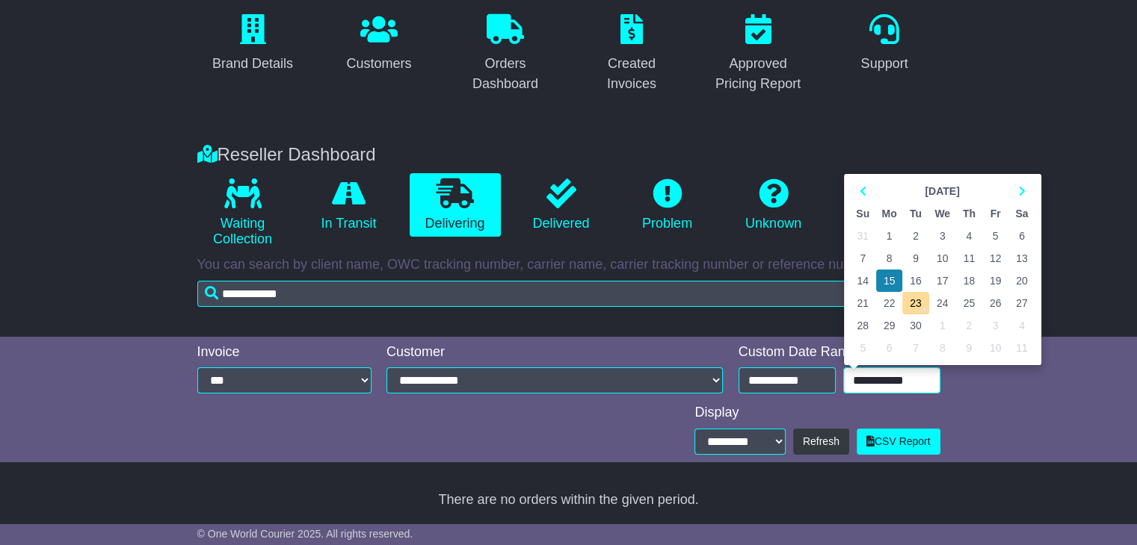
click at [920, 382] on input "**********" at bounding box center [891, 381] width 97 height 26
click at [915, 305] on td "23" at bounding box center [915, 303] width 26 height 22
type input "**********"
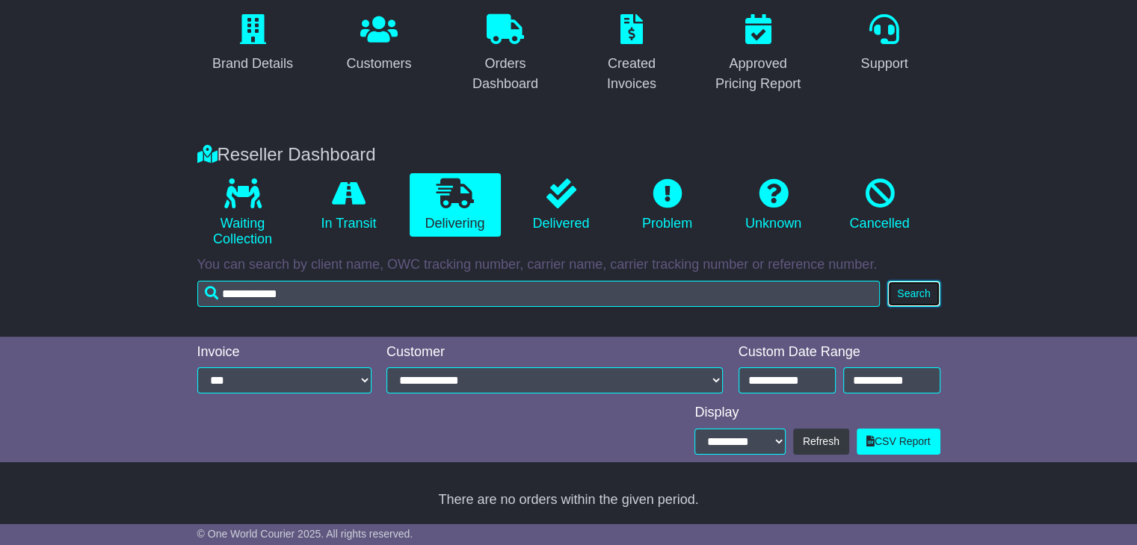
click at [912, 288] on button "Search" at bounding box center [913, 294] width 52 height 26
click at [904, 294] on button "Search" at bounding box center [913, 294] width 52 height 26
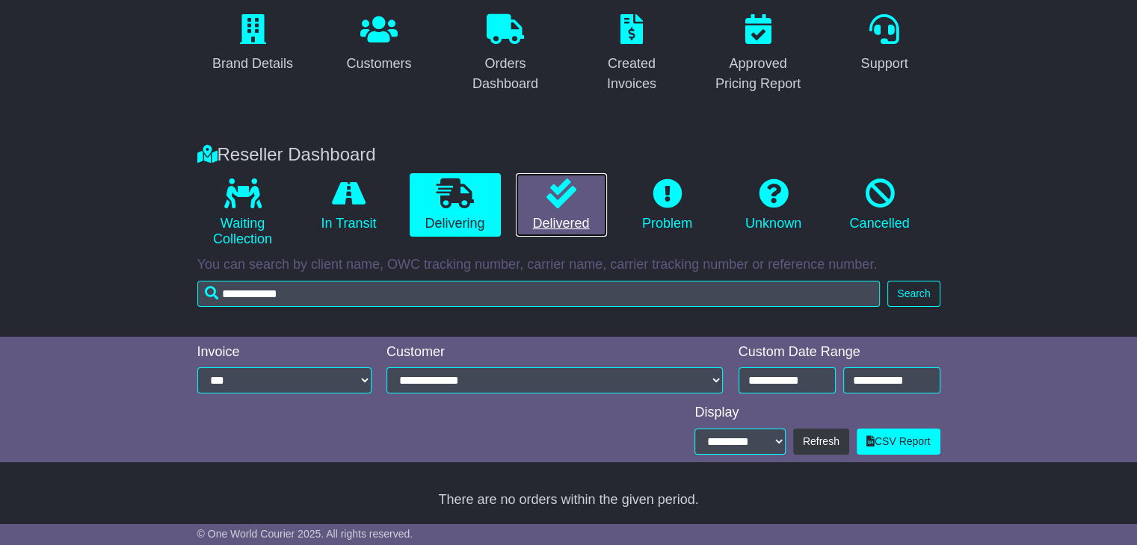
click at [551, 211] on link "Delivered" at bounding box center [561, 205] width 91 height 64
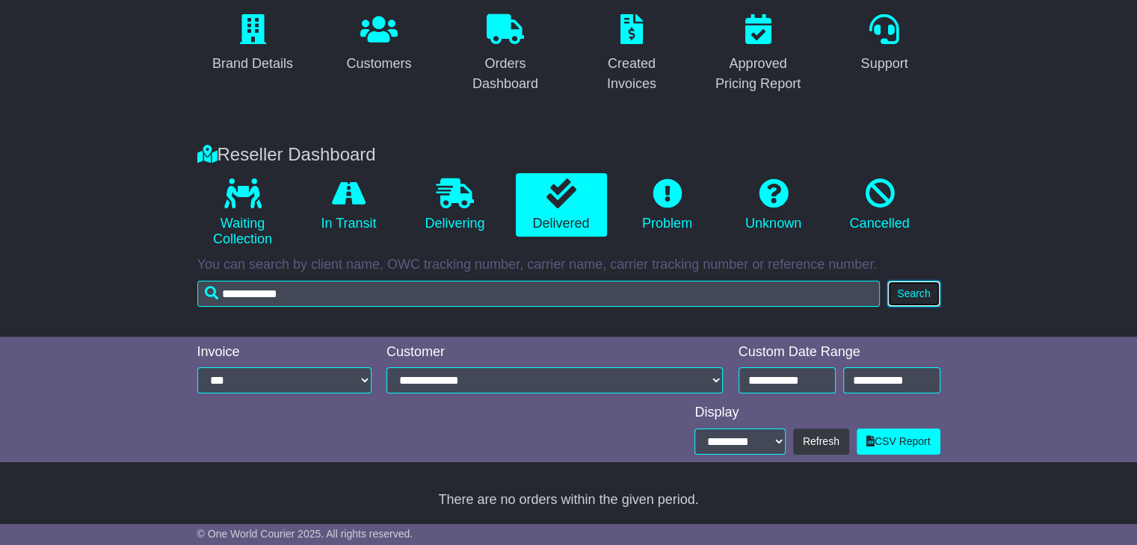
click at [931, 291] on button "Search" at bounding box center [913, 294] width 52 height 26
click at [930, 291] on button "Search" at bounding box center [913, 294] width 52 height 26
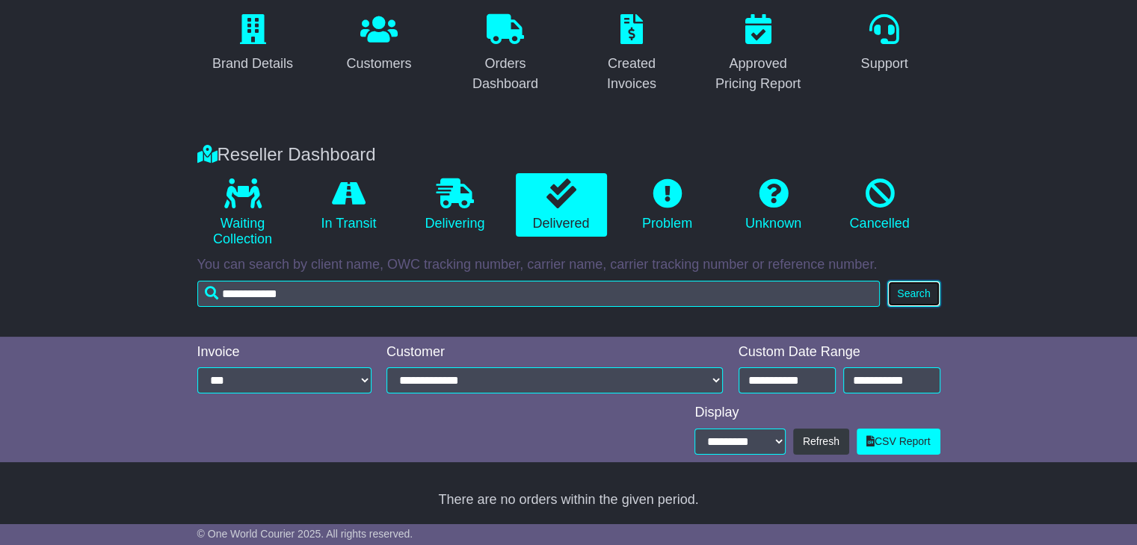
click at [930, 291] on button "Search" at bounding box center [913, 294] width 52 height 26
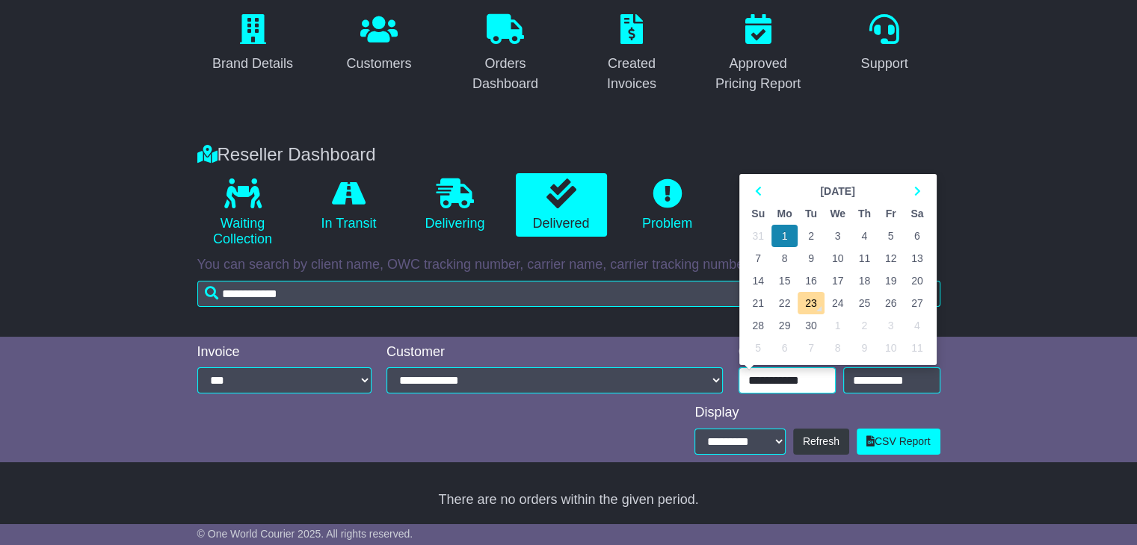
click at [800, 392] on input "**********" at bounding box center [786, 381] width 97 height 26
click at [758, 189] on icon at bounding box center [758, 191] width 7 height 10
click at [888, 238] on td "1" at bounding box center [890, 236] width 26 height 22
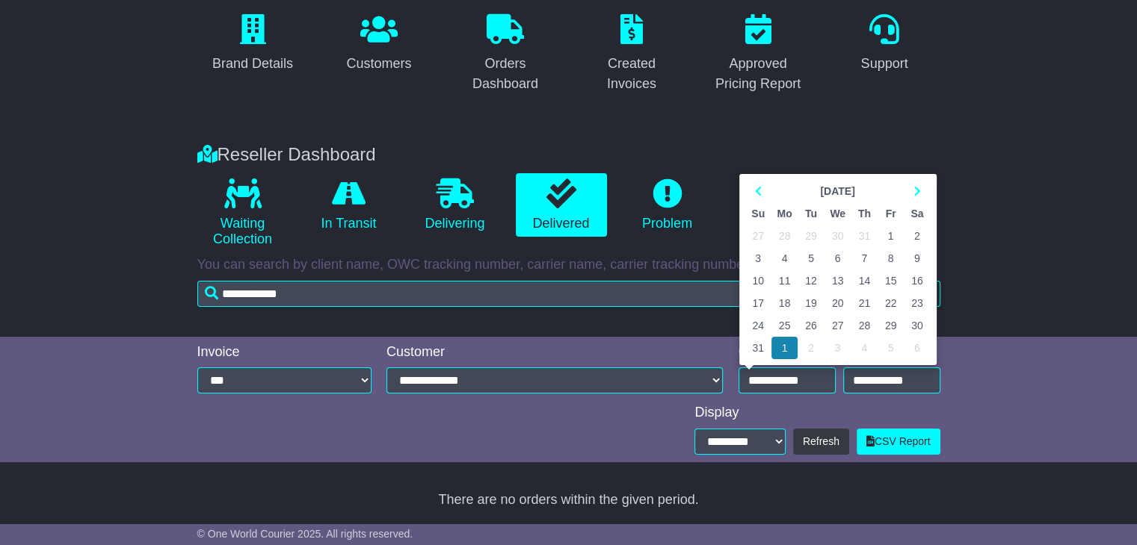
type input "**********"
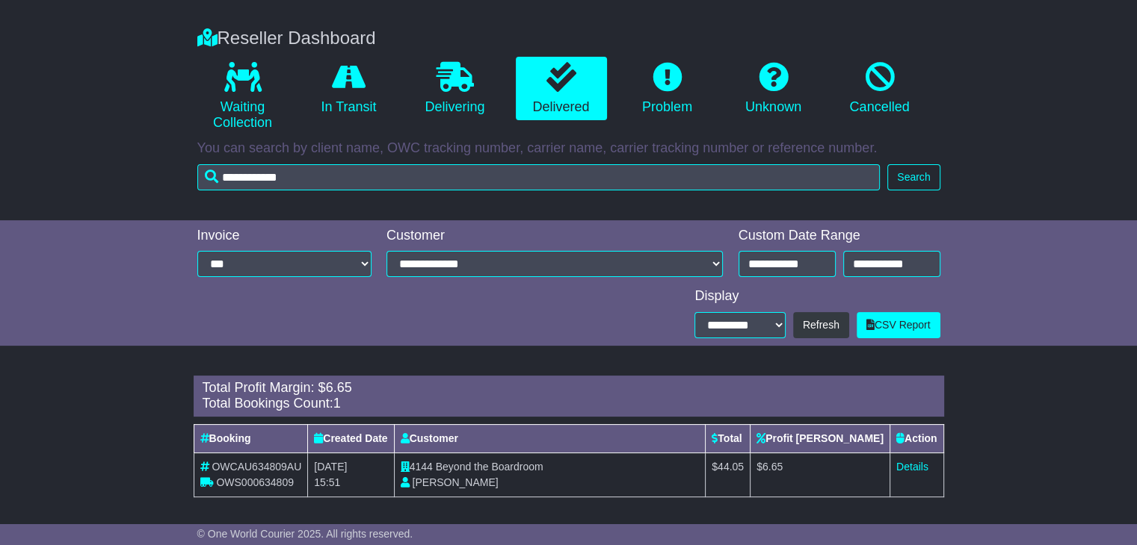
scroll to position [253, 0]
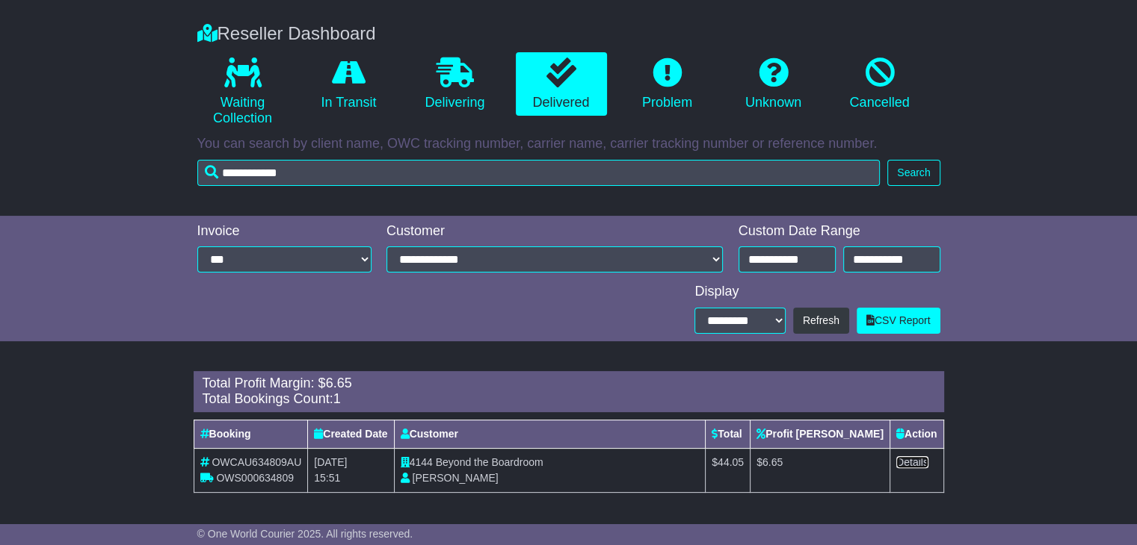
click at [906, 463] on link "Details" at bounding box center [912, 463] width 32 height 12
drag, startPoint x: 549, startPoint y: 460, endPoint x: 442, endPoint y: 463, distance: 106.9
click at [442, 463] on td "4144 Beyond the Boardroom Sophie Dean" at bounding box center [550, 470] width 312 height 44
copy span "Beyond the Boardroom"
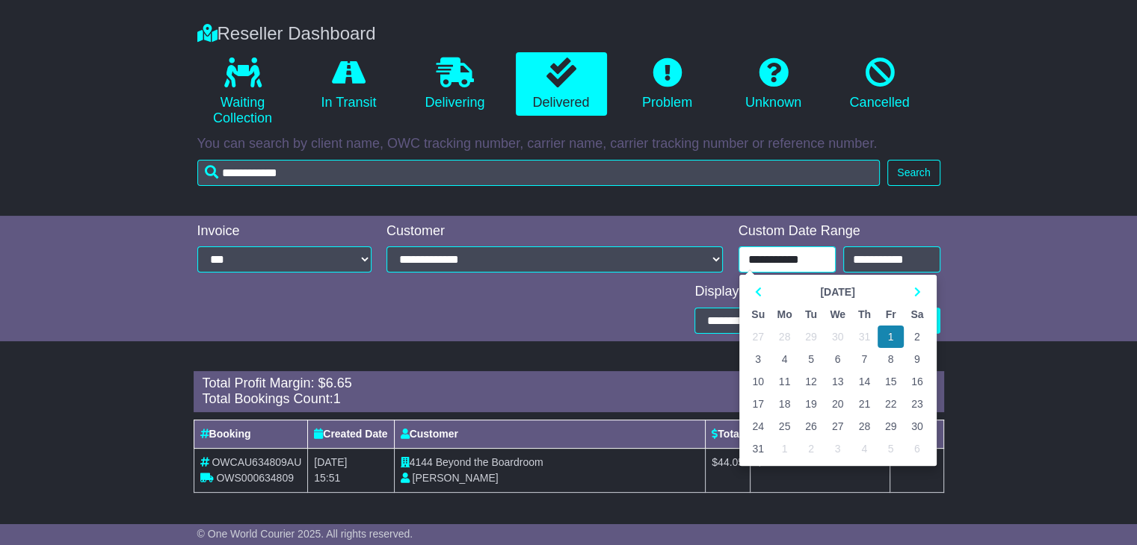
click at [782, 256] on input "**********" at bounding box center [786, 260] width 97 height 26
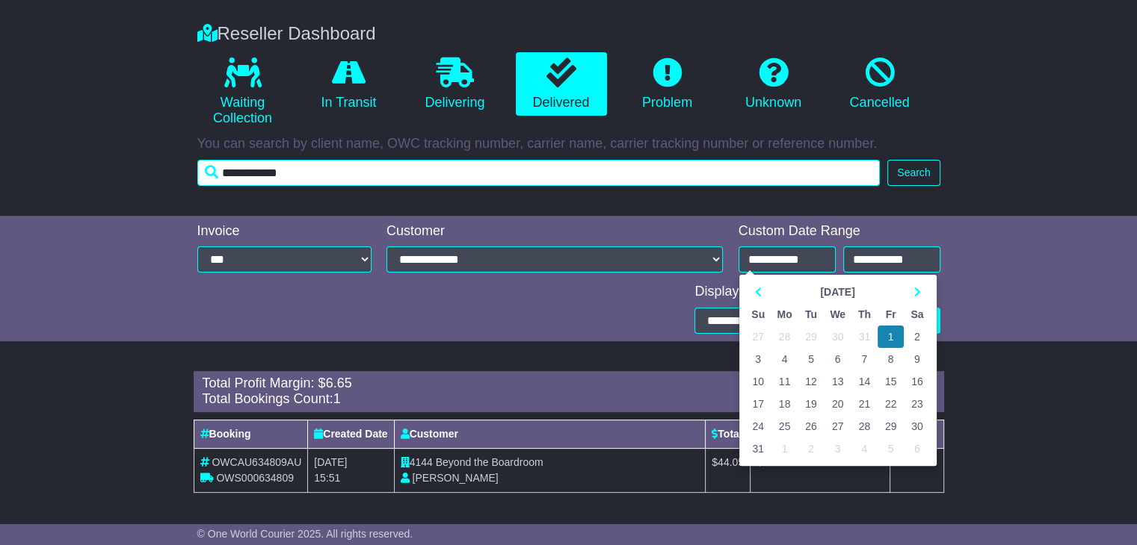
click at [0, 168] on div "Reseller Dashboard Waiting Collection In Transit Delivering Delivered Problem U…" at bounding box center [568, 112] width 1137 height 208
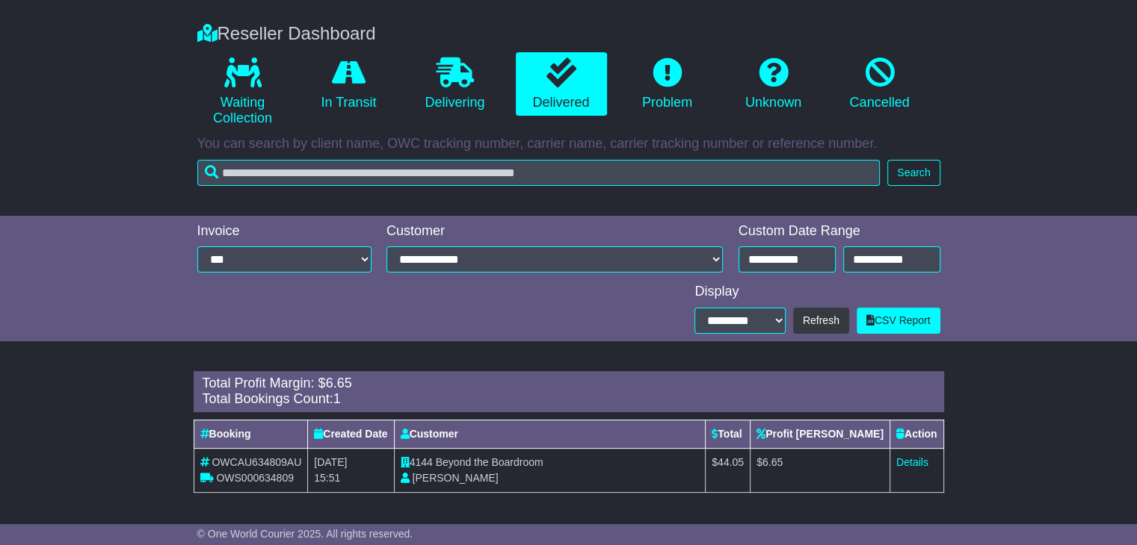
click at [1033, 333] on div "Brand Details Customers Orders Dashboard Created Invoices Approved Pricing Repo…" at bounding box center [568, 187] width 1137 height 658
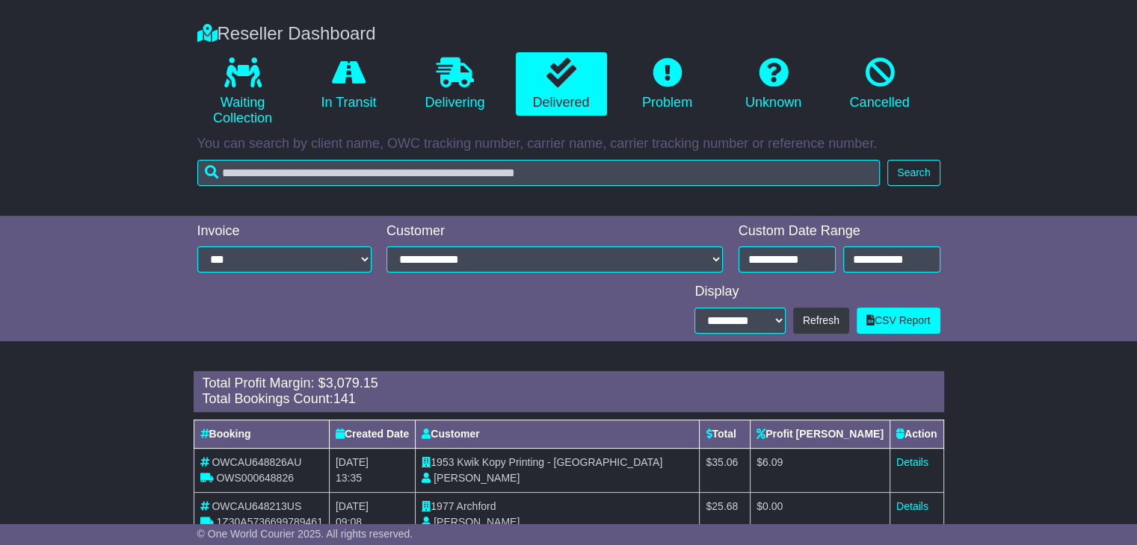
click at [781, 385] on div "Total Profit Margin: $ 3,079.15" at bounding box center [568, 384] width 732 height 16
click at [779, 253] on input "**********" at bounding box center [786, 260] width 97 height 26
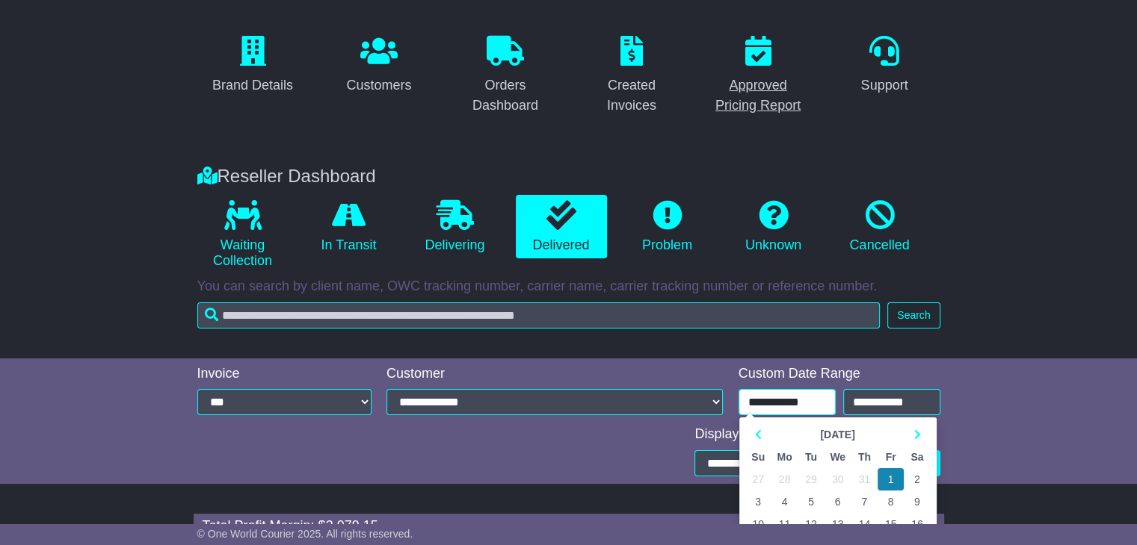
scroll to position [0, 0]
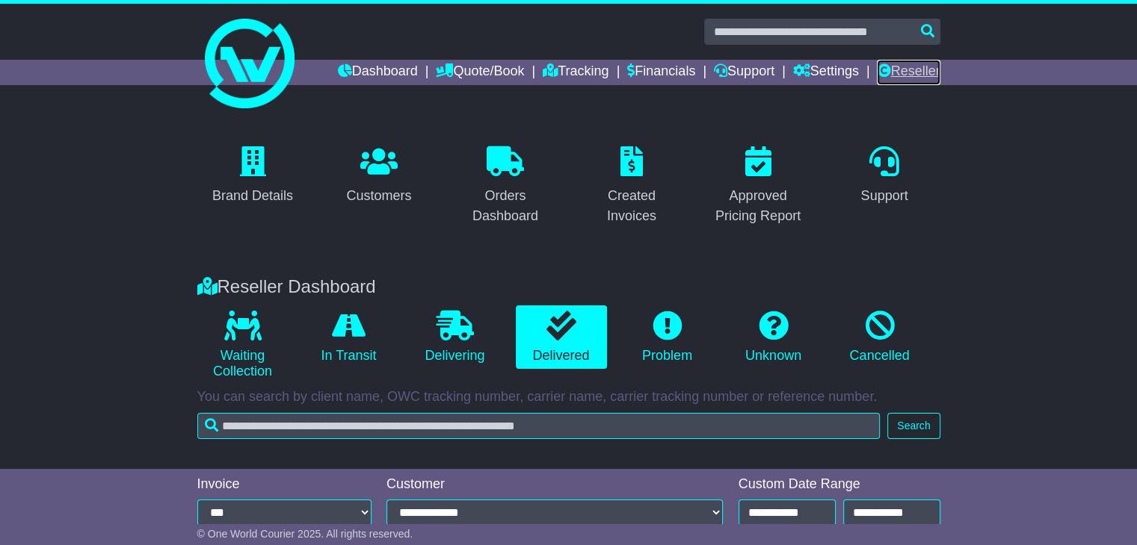
click at [900, 61] on link "Reseller" at bounding box center [907, 72] width 63 height 25
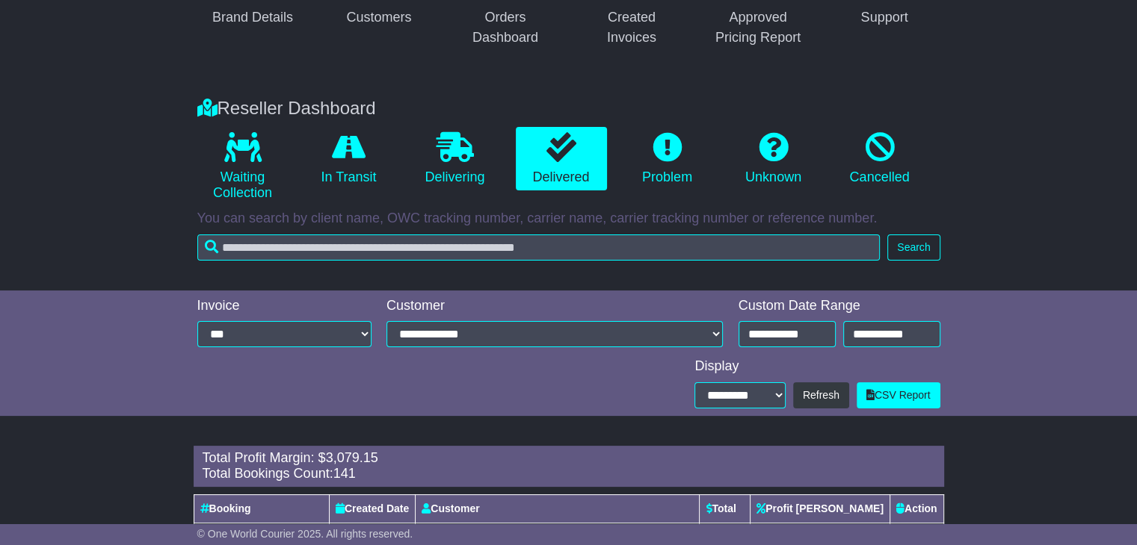
scroll to position [374, 0]
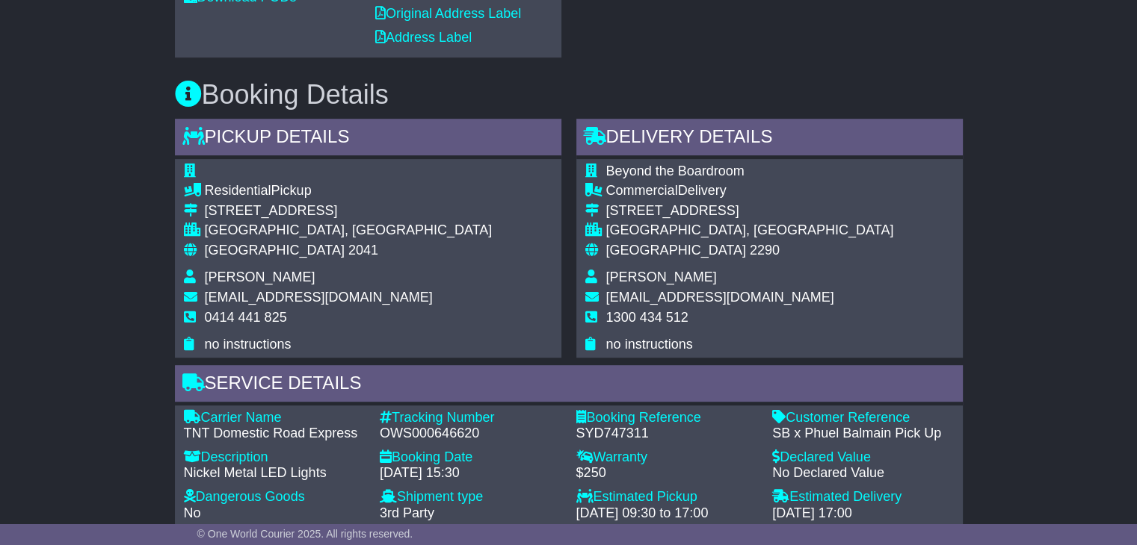
drag, startPoint x: 305, startPoint y: 161, endPoint x: 270, endPoint y: 162, distance: 35.2
click at [270, 162] on div "Residential Pickup [STREET_ADDRESS] [GEOGRAPHIC_DATA], [GEOGRAPHIC_DATA] Austra…" at bounding box center [368, 258] width 386 height 199
click at [268, 164] on td at bounding box center [349, 174] width 288 height 20
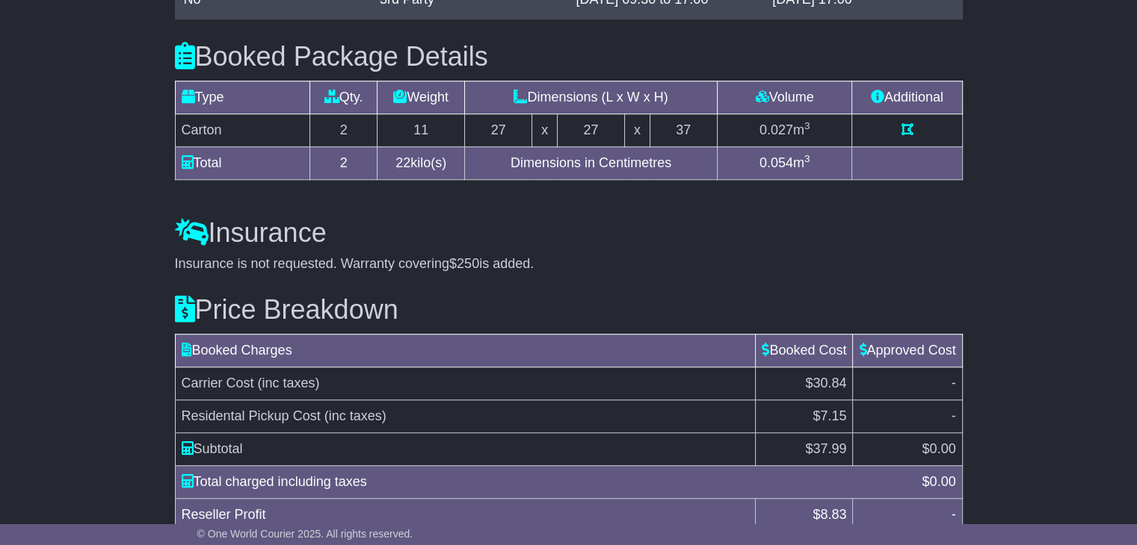
scroll to position [1330, 0]
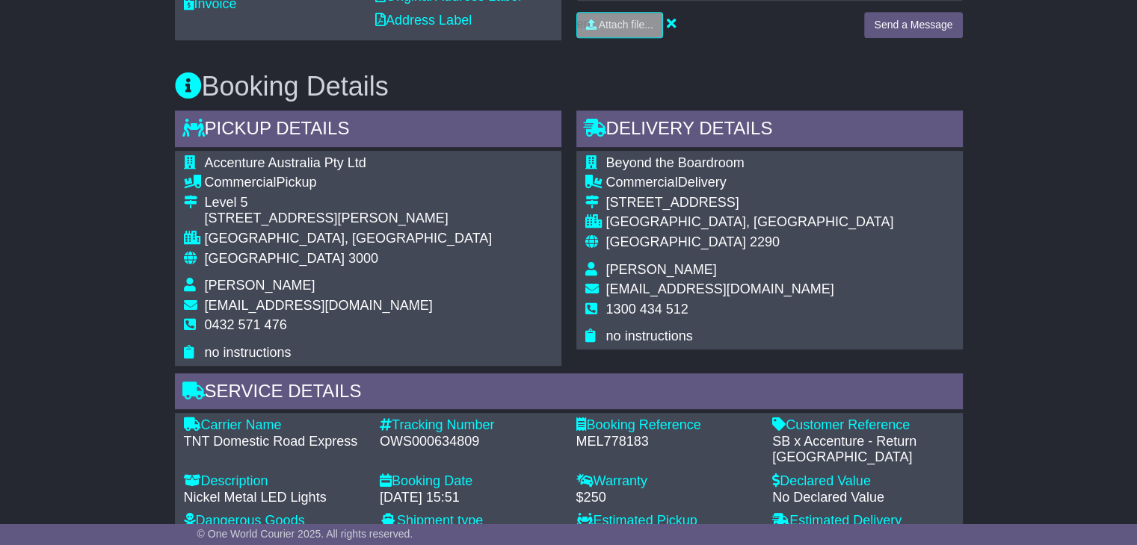
scroll to position [822, 0]
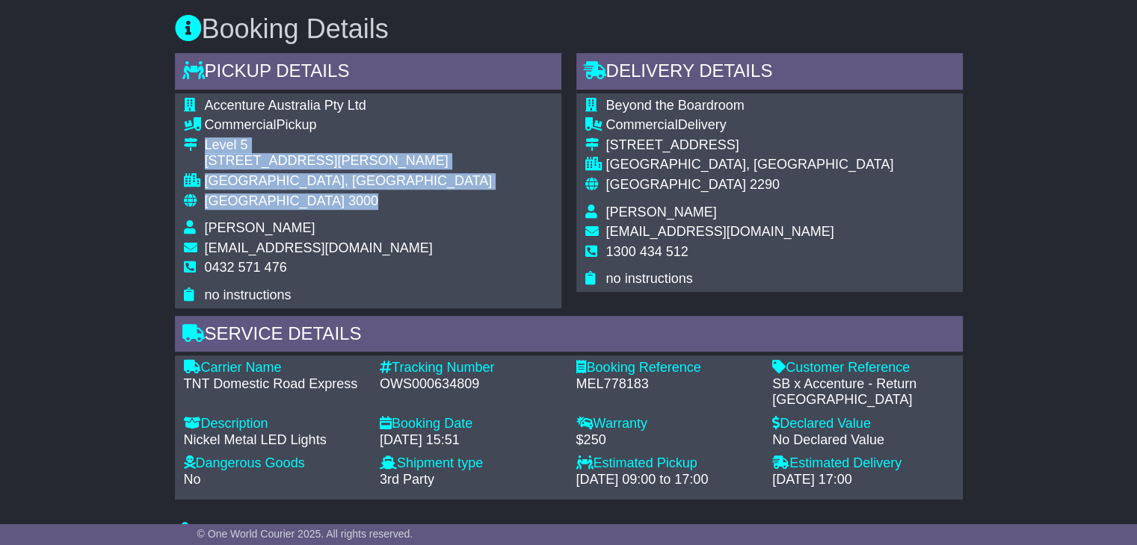
drag, startPoint x: 212, startPoint y: 179, endPoint x: 204, endPoint y: 143, distance: 37.5
click at [204, 143] on tbody "Accenture Australia Pty Ltd Commercial Pickup Level 5 161 Collins Street MELBOU…" at bounding box center [338, 201] width 309 height 206
copy tbody "Level 5 161 Collins Street MELBOURNE, VIC Australia 3000"
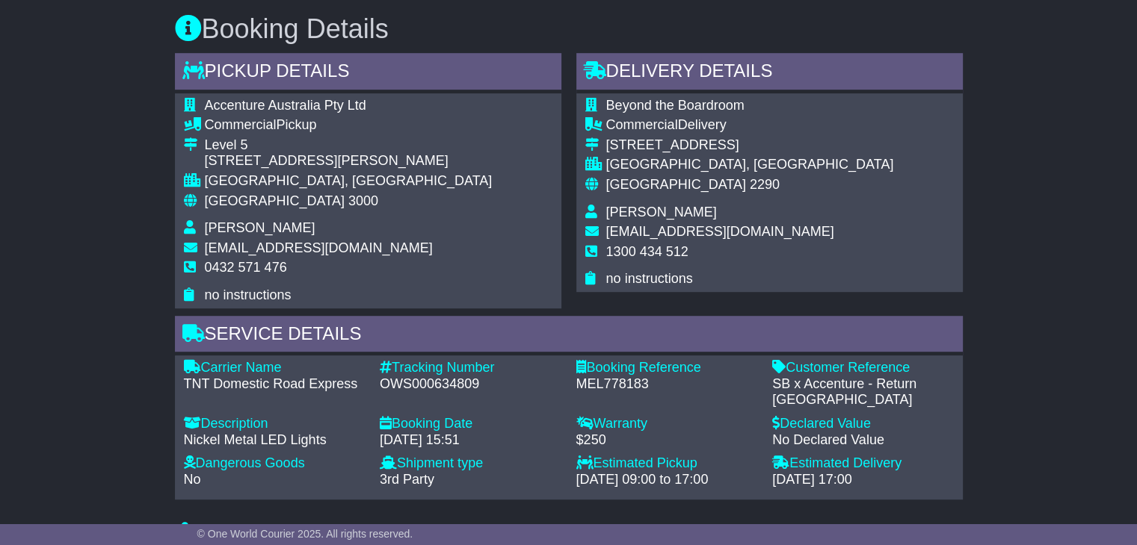
click at [251, 276] on td "0432 571 476" at bounding box center [349, 274] width 288 height 28
click at [254, 265] on span "0432 571 476" at bounding box center [246, 267] width 82 height 15
copy tbody "0432 571 476"
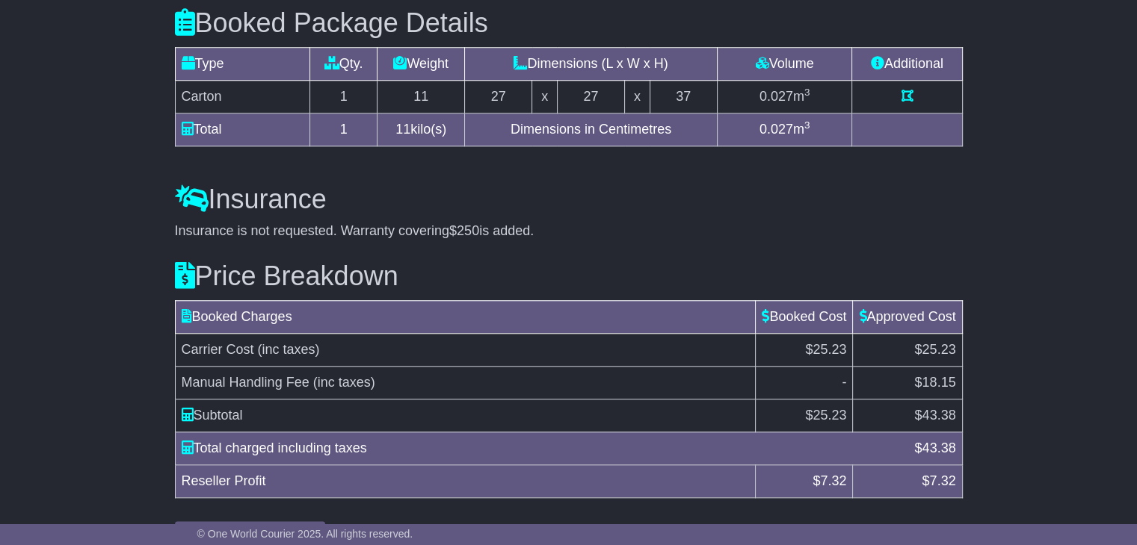
scroll to position [1372, 0]
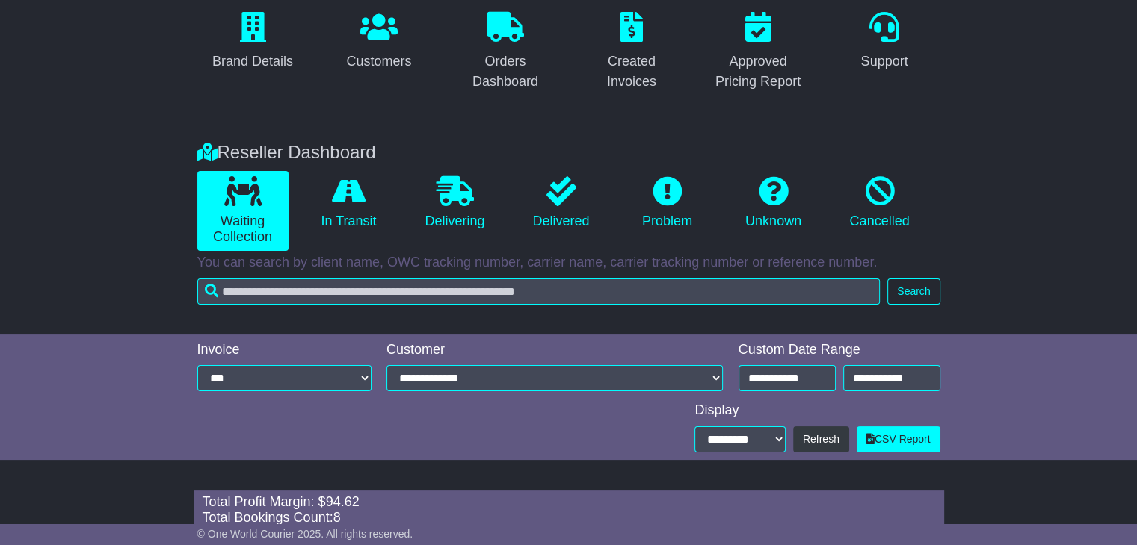
scroll to position [299, 0]
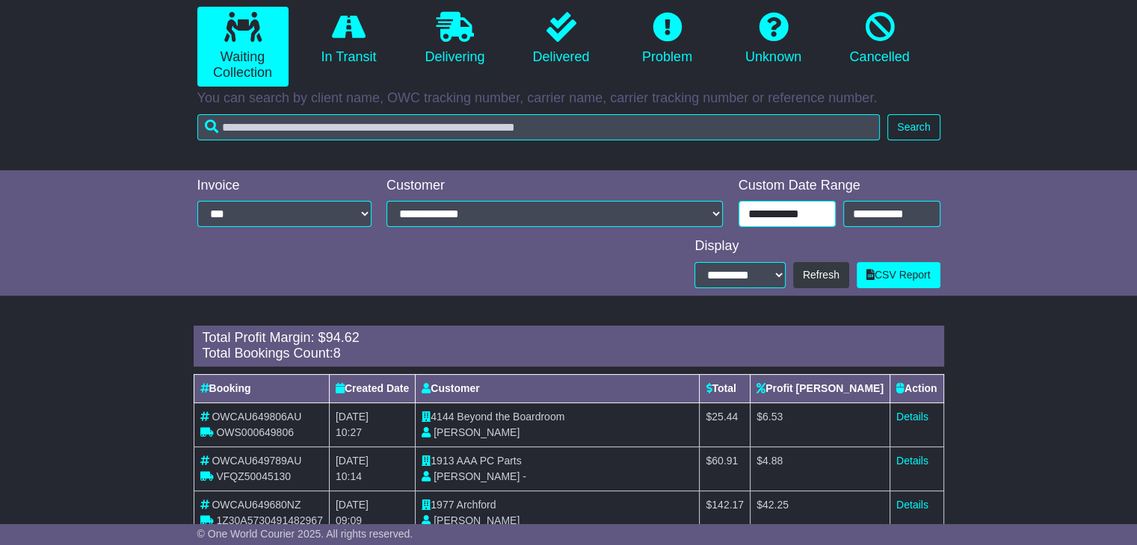
click at [792, 213] on input "**********" at bounding box center [786, 214] width 97 height 26
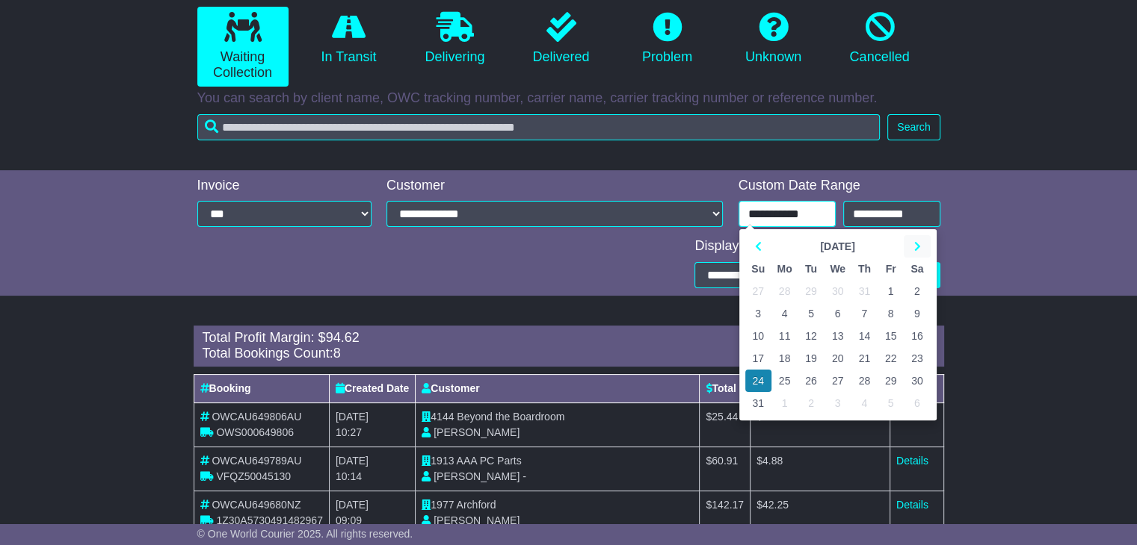
click at [906, 238] on th at bounding box center [916, 246] width 26 height 22
click at [907, 241] on th at bounding box center [916, 246] width 26 height 22
click at [758, 246] on icon at bounding box center [758, 246] width 7 height 10
click at [786, 362] on td "22" at bounding box center [784, 358] width 27 height 22
type input "**********"
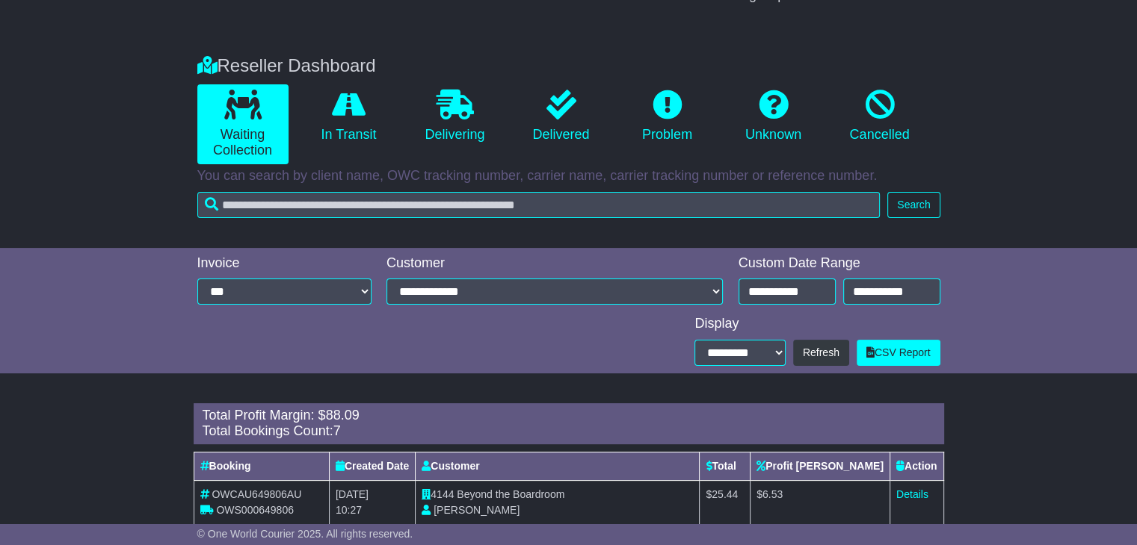
scroll to position [218, 0]
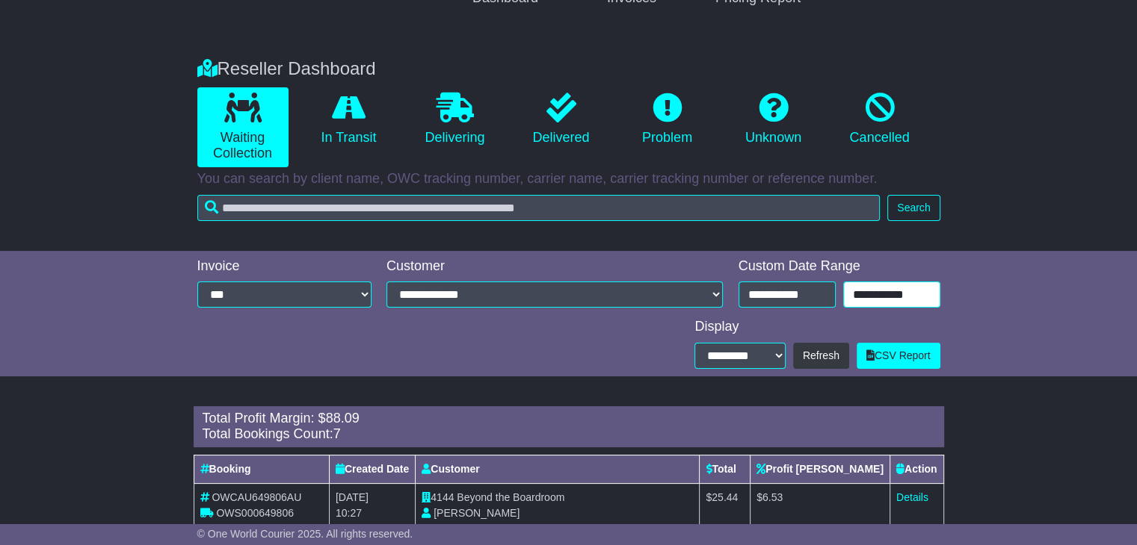
click at [887, 292] on input "**********" at bounding box center [891, 295] width 97 height 26
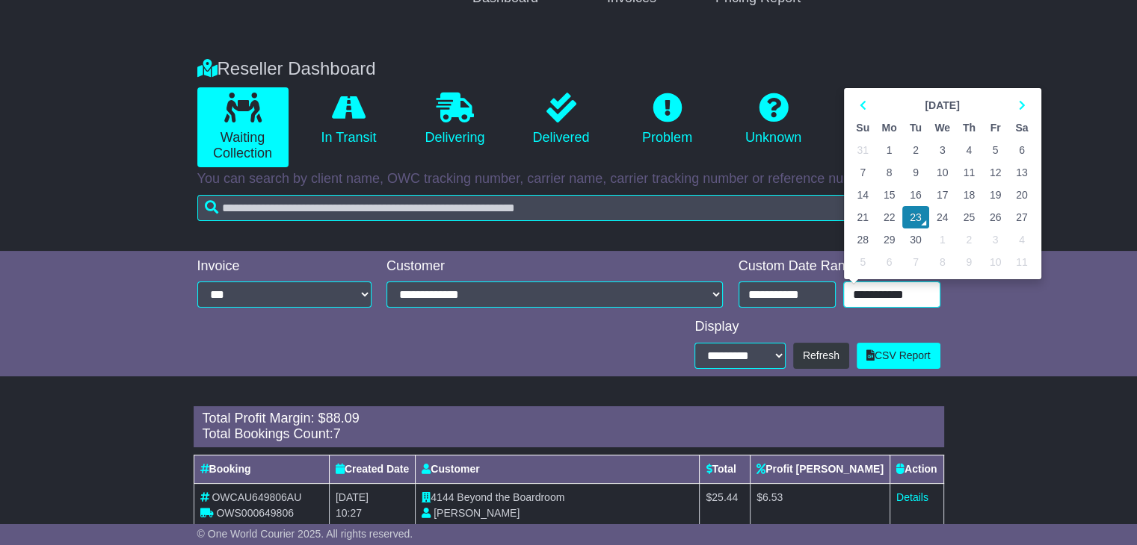
click at [885, 213] on td "22" at bounding box center [889, 217] width 27 height 22
type input "**********"
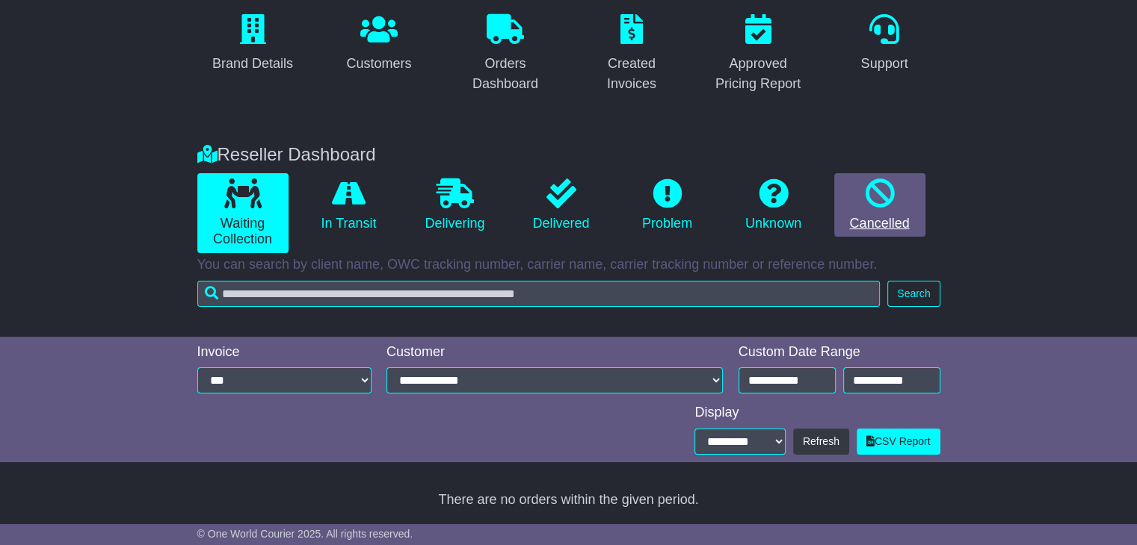
scroll to position [132, 0]
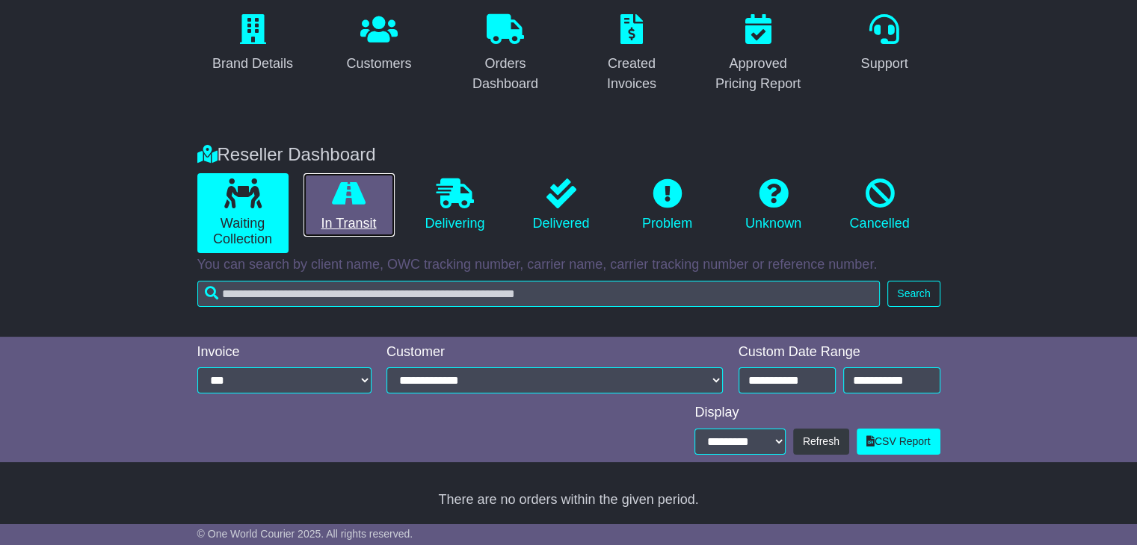
click at [357, 208] on link "In Transit" at bounding box center [348, 205] width 91 height 64
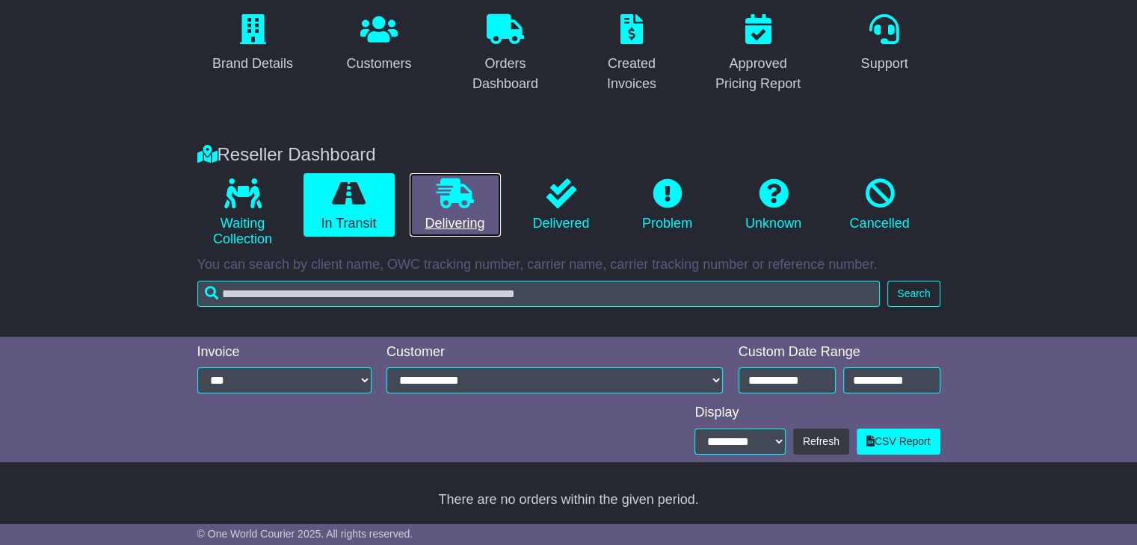
click at [445, 210] on link "Delivering" at bounding box center [454, 205] width 91 height 64
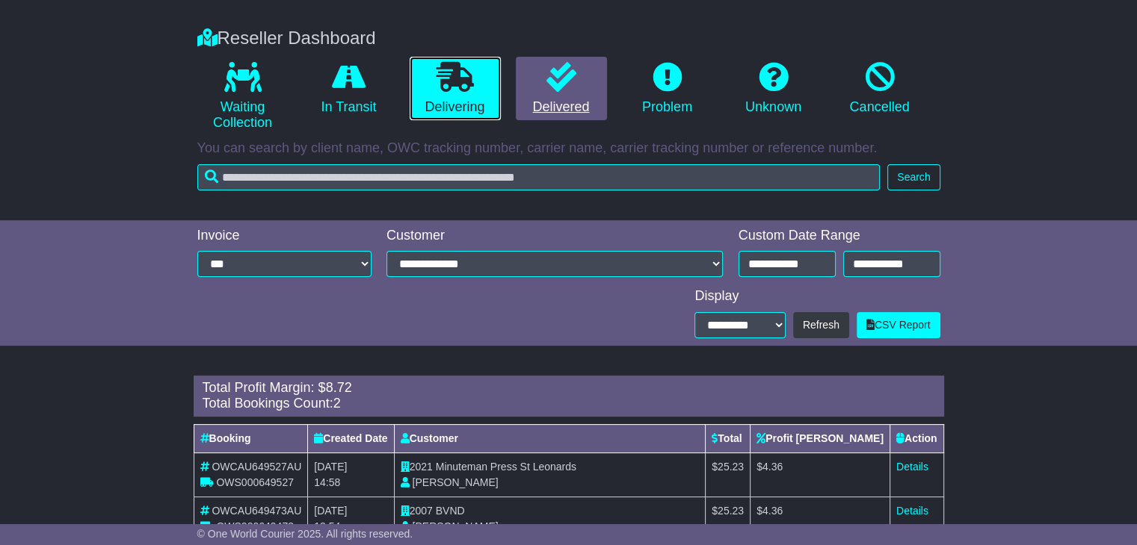
scroll to position [297, 0]
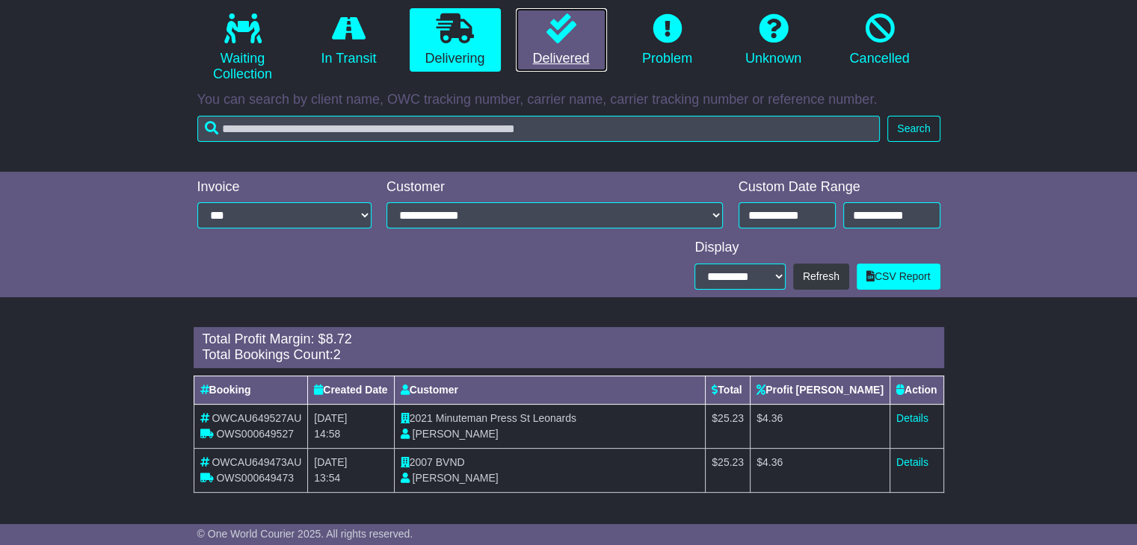
click at [567, 54] on link "Delivered" at bounding box center [561, 40] width 91 height 64
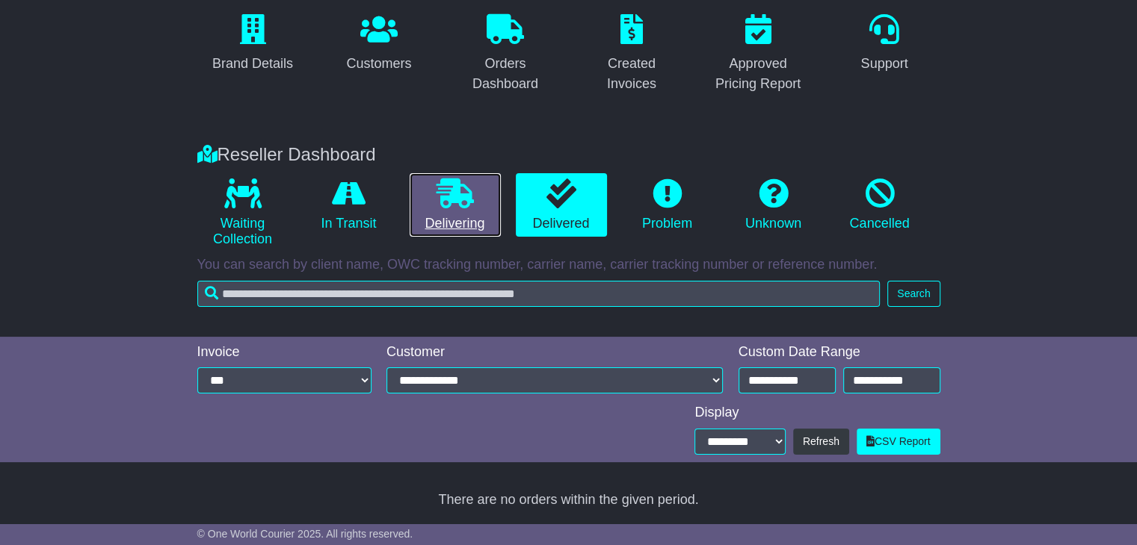
click at [460, 212] on link "Delivering" at bounding box center [454, 205] width 91 height 64
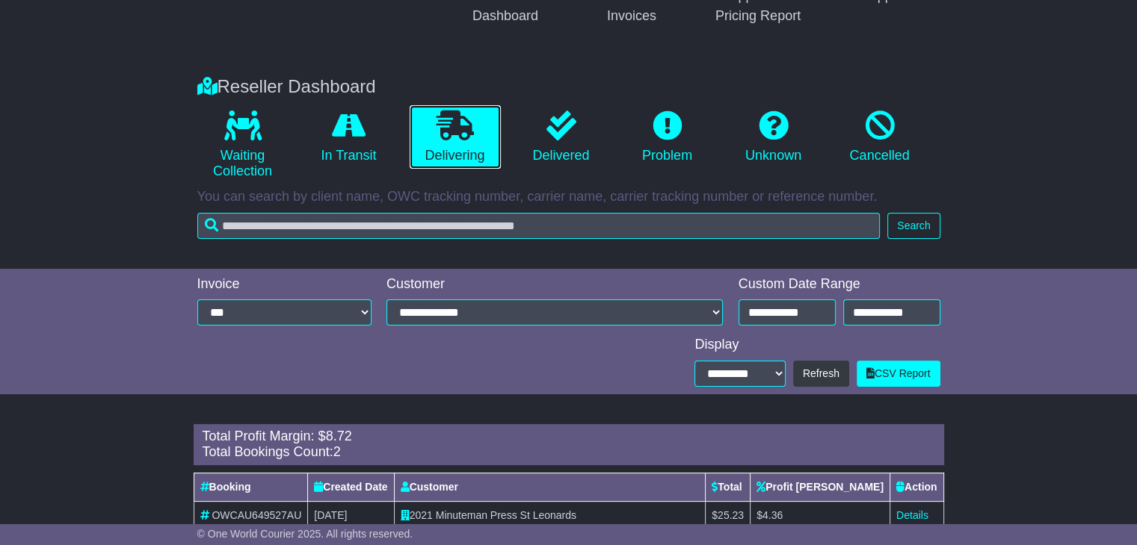
scroll to position [297, 0]
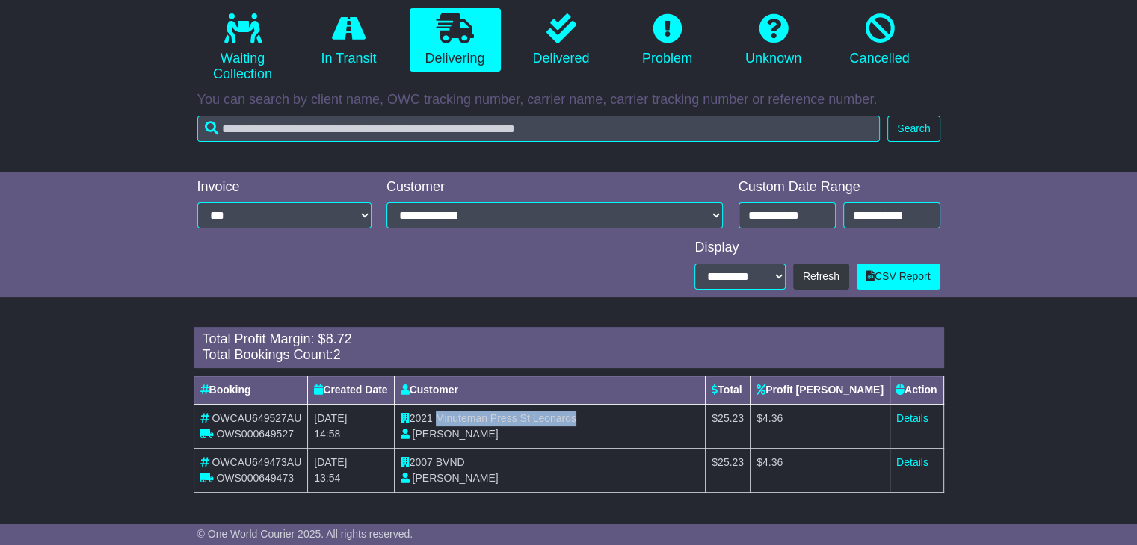
drag, startPoint x: 606, startPoint y: 414, endPoint x: 466, endPoint y: 418, distance: 139.8
click at [466, 418] on td "2021 Minuteman Press St Leonards David Jackson" at bounding box center [550, 426] width 312 height 44
copy span "Minuteman Press St Leonards"
click at [918, 421] on link "Details" at bounding box center [912, 418] width 32 height 12
click at [465, 461] on span "BVND" at bounding box center [450, 463] width 29 height 12
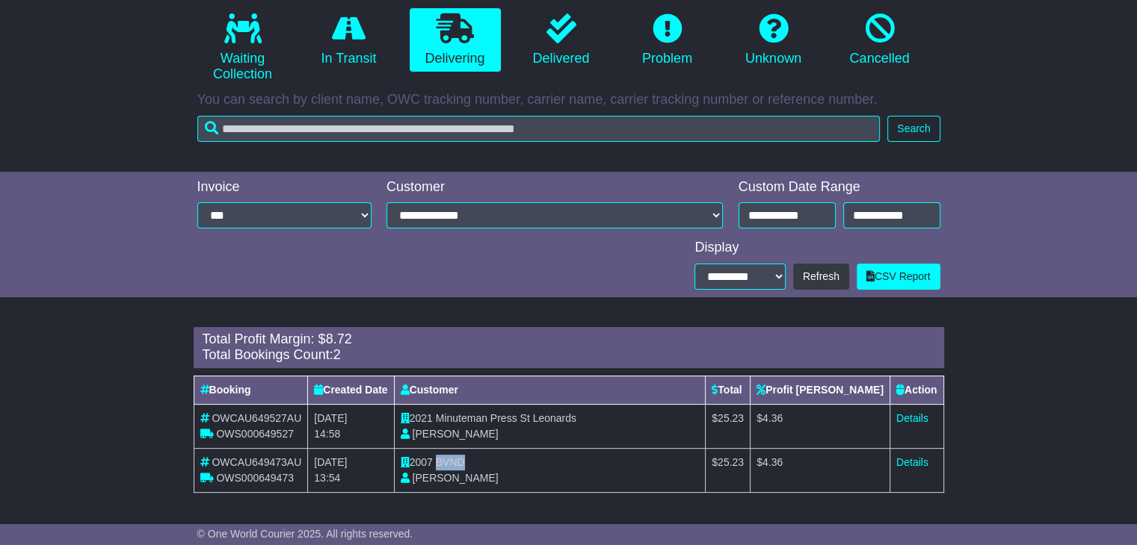
click at [465, 461] on span "BVND" at bounding box center [450, 463] width 29 height 12
copy span "BVND"
click at [896, 463] on link "Details" at bounding box center [912, 463] width 32 height 12
click at [564, 37] on icon at bounding box center [561, 28] width 30 height 30
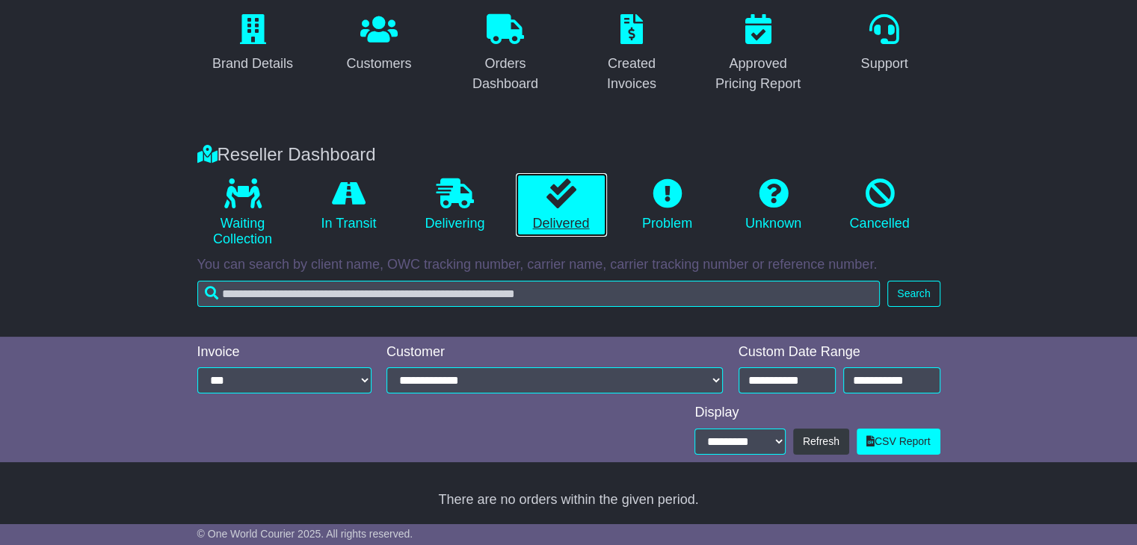
scroll to position [132, 0]
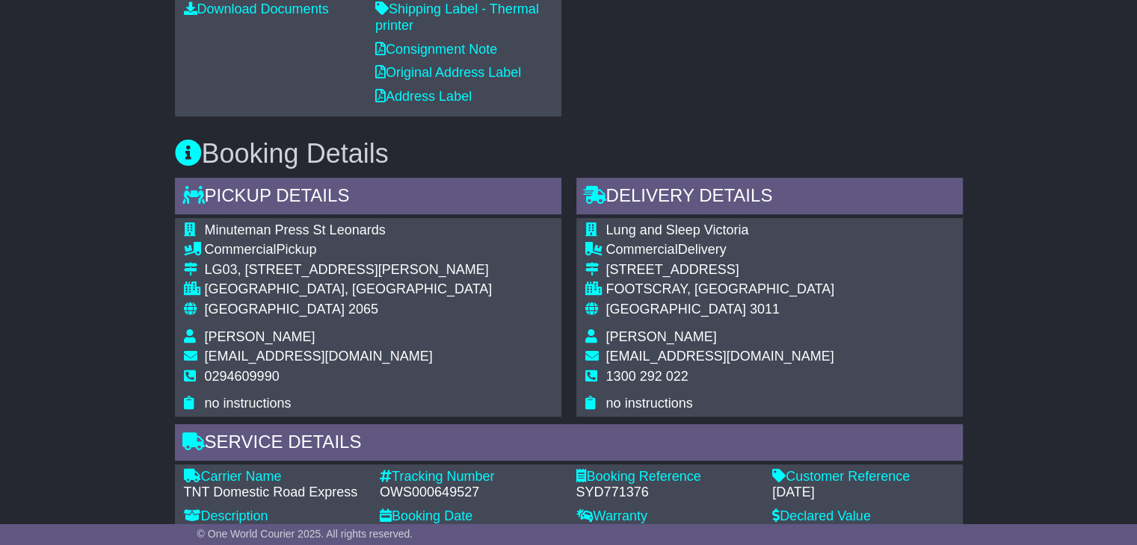
scroll to position [747, 0]
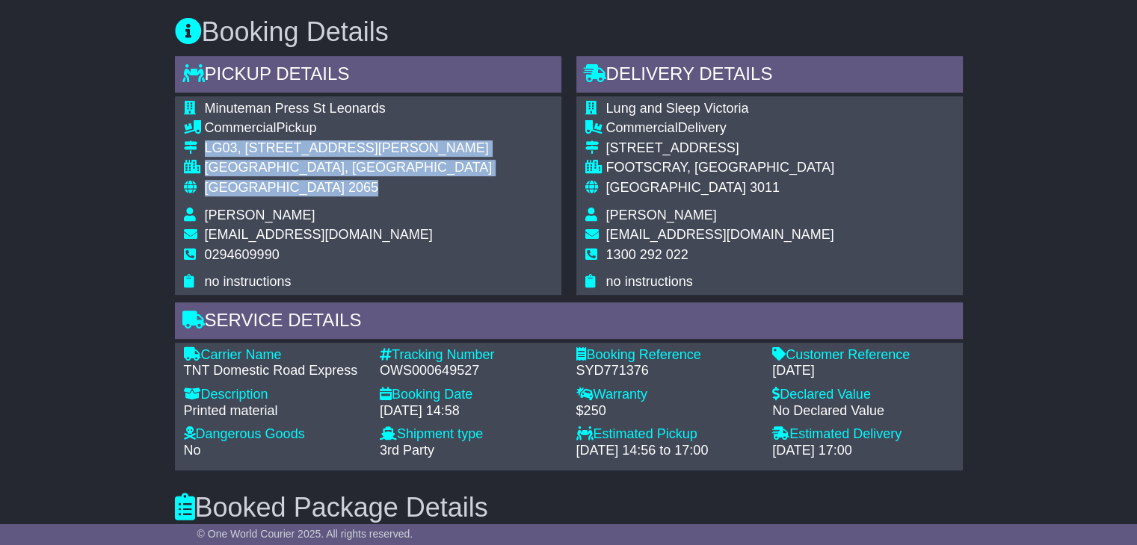
drag, startPoint x: 293, startPoint y: 191, endPoint x: 202, endPoint y: 141, distance: 103.0
click at [202, 141] on tbody "Minuteman Press St Leonards Commercial Pickup [STREET_ADDRESS][PERSON_NAME] [GE…" at bounding box center [338, 196] width 309 height 190
copy tbody "LG03, [STREET_ADDRESS][PERSON_NAME]"
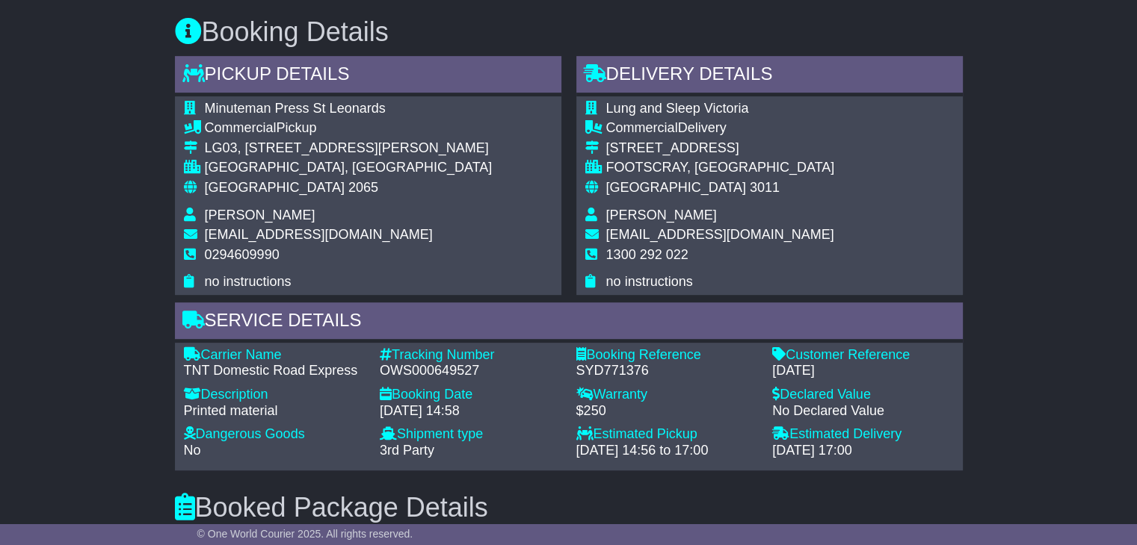
click at [253, 259] on span "0294609990" at bounding box center [242, 254] width 75 height 15
copy span "0294609990"
click at [459, 359] on div "Tracking Number" at bounding box center [471, 355] width 182 height 16
click at [452, 371] on div "OWS000649527" at bounding box center [471, 371] width 182 height 16
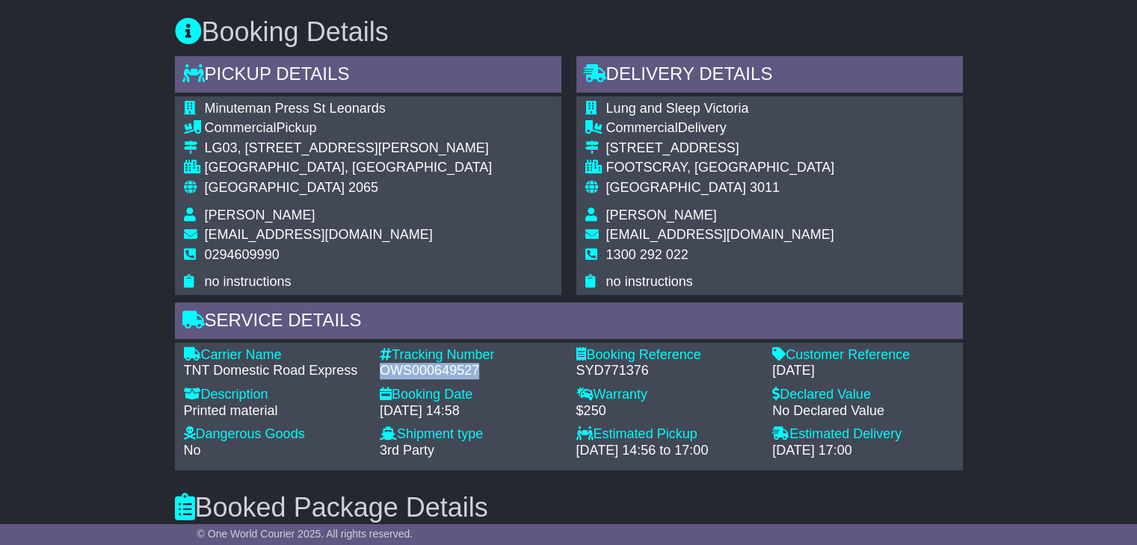
click at [452, 371] on div "OWS000649527" at bounding box center [471, 371] width 182 height 16
copy div "OWS000649527"
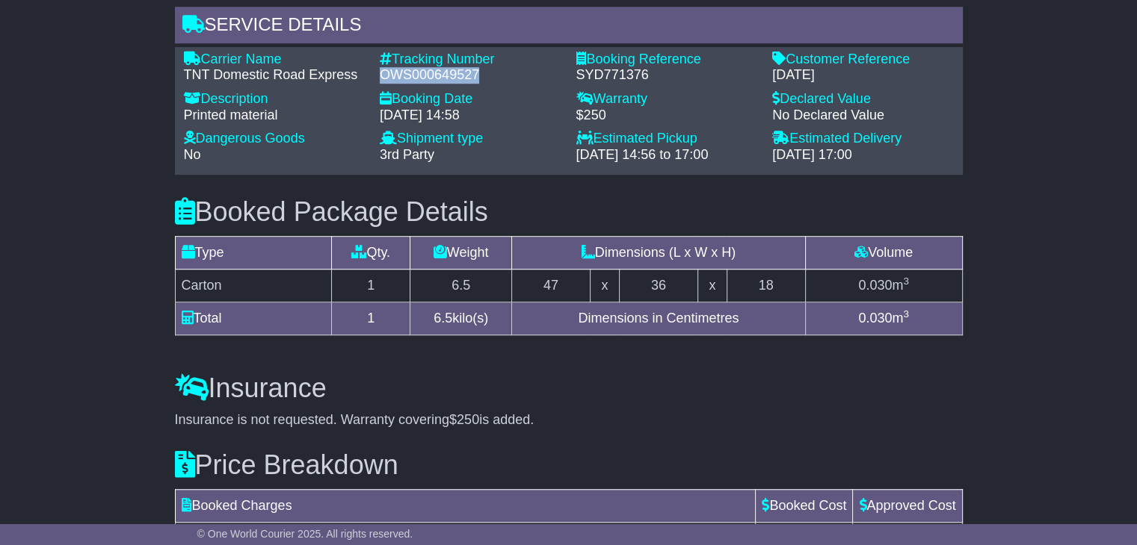
scroll to position [1046, 0]
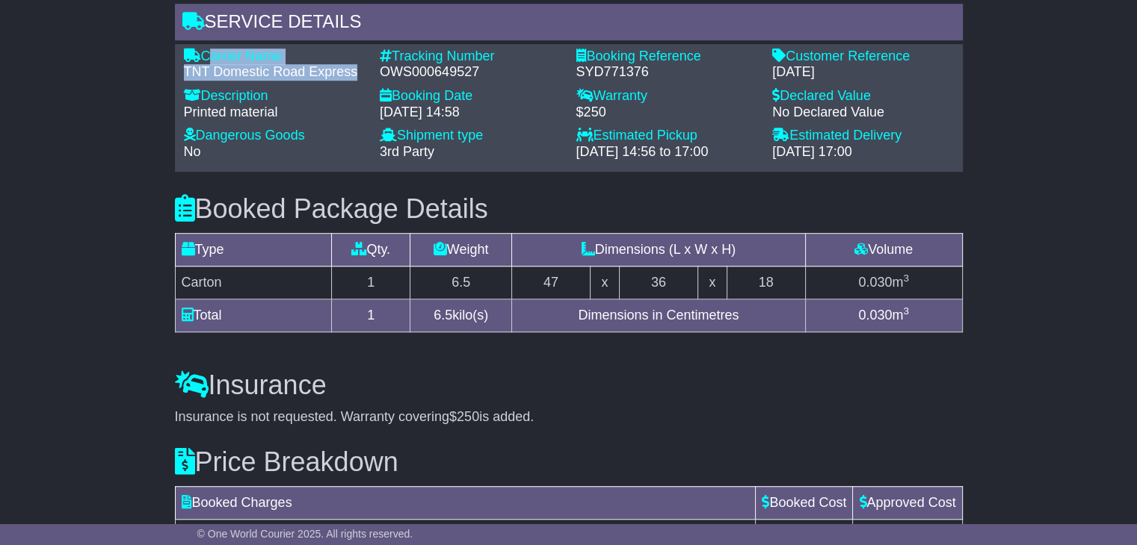
drag, startPoint x: 324, startPoint y: 69, endPoint x: 204, endPoint y: 54, distance: 121.3
click at [204, 54] on div "Carrier Name - TNT Domestic Road Express" at bounding box center [274, 65] width 197 height 32
copy div "Carrier Name - TNT Domestic Road Express"
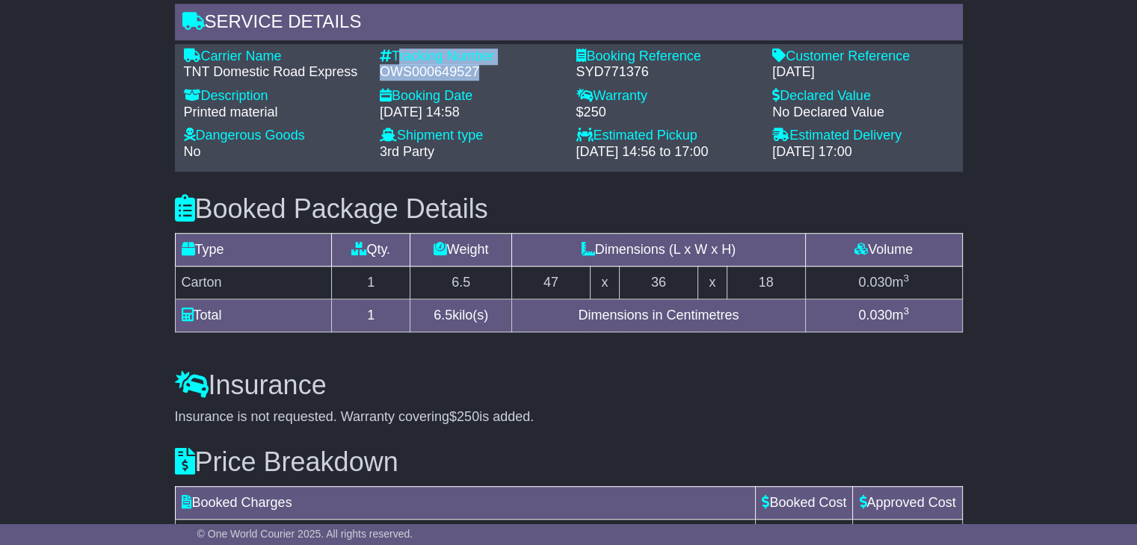
drag, startPoint x: 476, startPoint y: 69, endPoint x: 397, endPoint y: 49, distance: 81.9
click at [397, 49] on div "Tracking Number - OWS000649527" at bounding box center [470, 65] width 197 height 32
copy div "Tracking Number - OWS000649527"
drag, startPoint x: 826, startPoint y: 67, endPoint x: 791, endPoint y: 54, distance: 38.0
click at [791, 54] on div "Customer Reference - 22Sep25" at bounding box center [862, 65] width 197 height 32
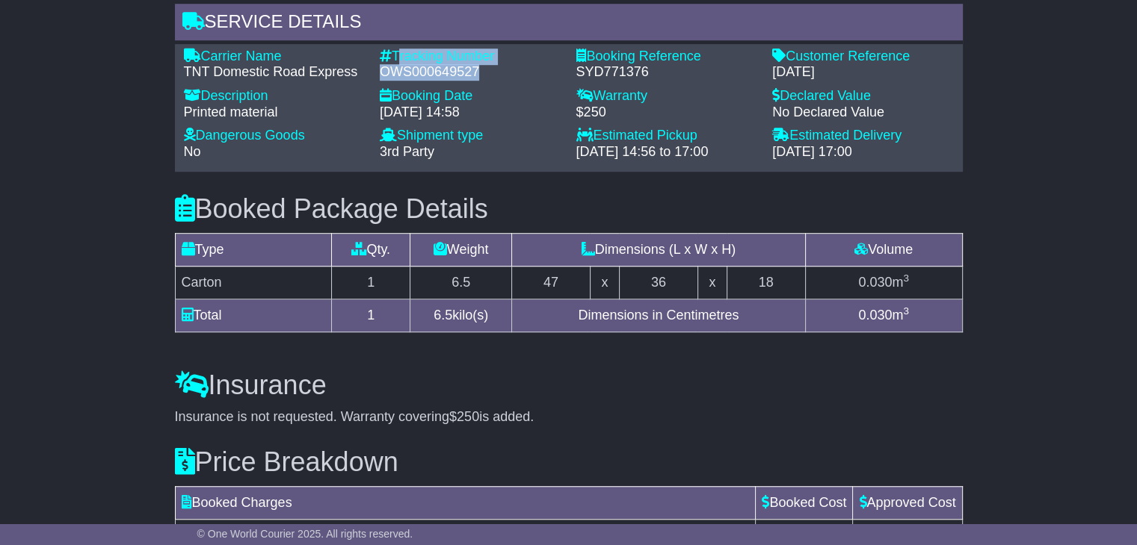
copy div "Customer Reference - 22Sep25"
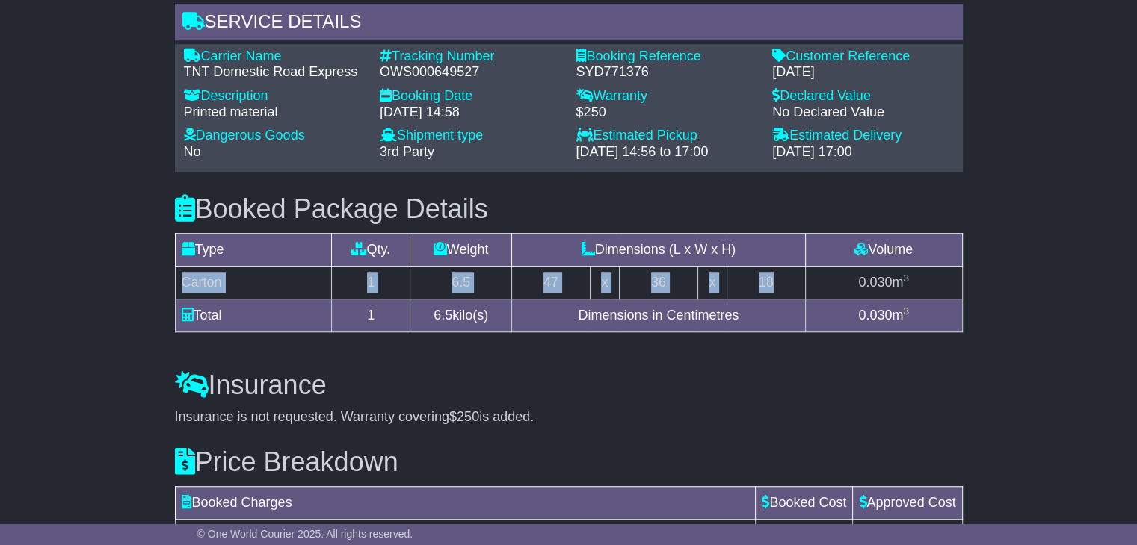
drag, startPoint x: 658, startPoint y: 272, endPoint x: 182, endPoint y: 276, distance: 475.2
click at [182, 276] on tr "Carton 1 6.5 47 x 36 x 18 0.030 m 3" at bounding box center [568, 283] width 787 height 33
copy tr "Carton 1 6.5 47 x 36 x 18"
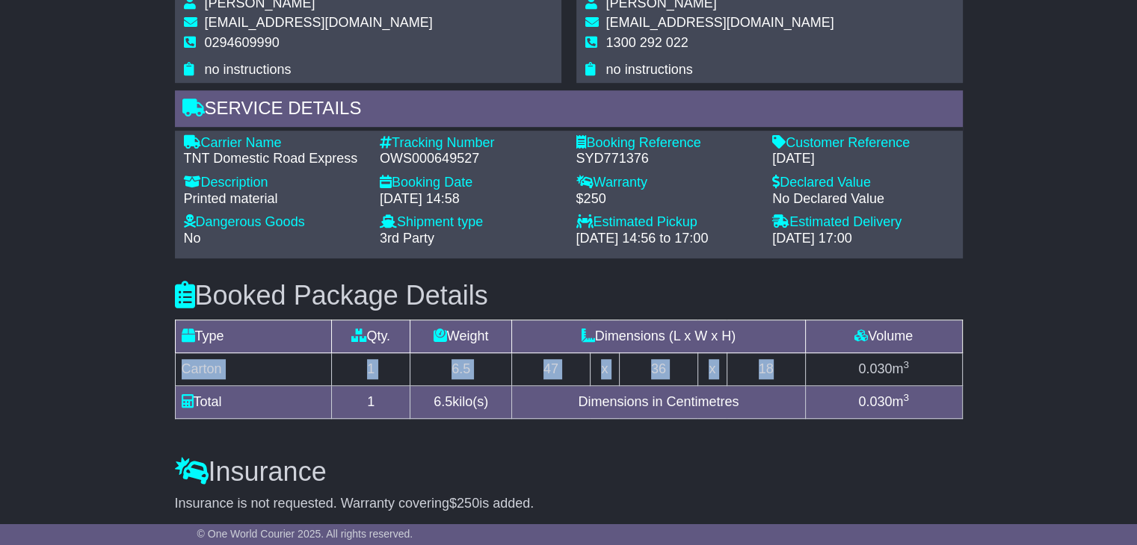
scroll to position [822, 0]
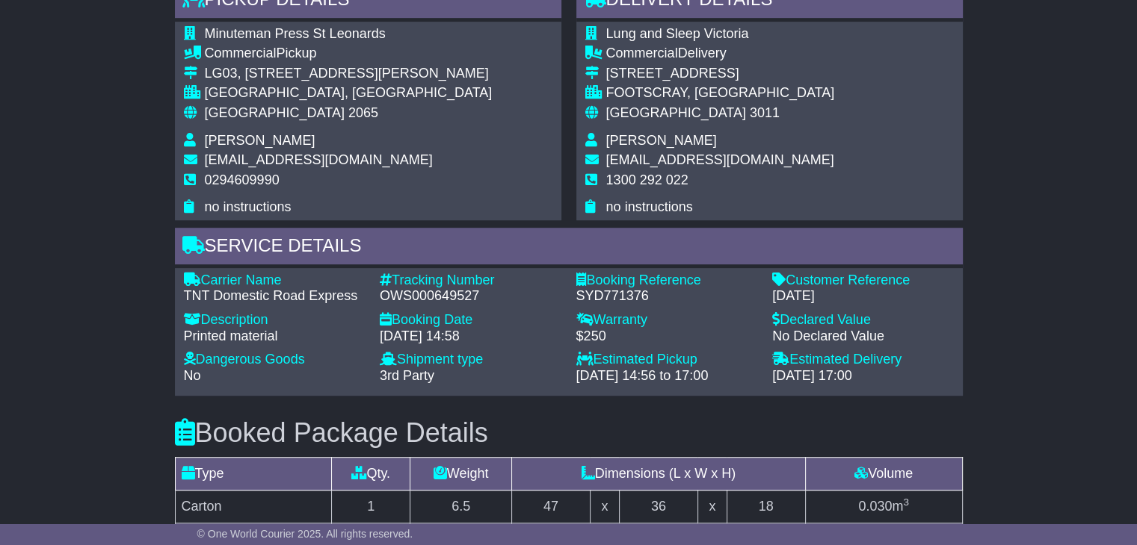
click at [652, 143] on span "Midhu Johny" at bounding box center [661, 140] width 111 height 15
copy tbody "Midhu Johny"
drag, startPoint x: 607, startPoint y: 159, endPoint x: 827, endPoint y: 156, distance: 220.4
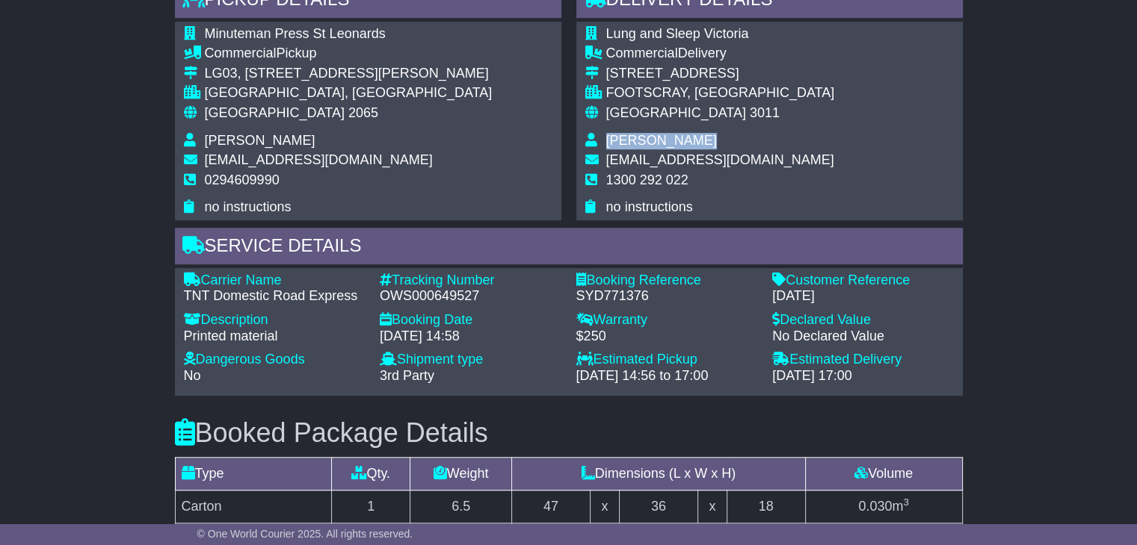
click at [827, 156] on span "mjohny@lungresearchvictoria.com.au" at bounding box center [720, 159] width 228 height 15
copy span "mjohny@lungresearchvictoria.com.au"
click at [223, 108] on span "[GEOGRAPHIC_DATA]" at bounding box center [275, 112] width 140 height 15
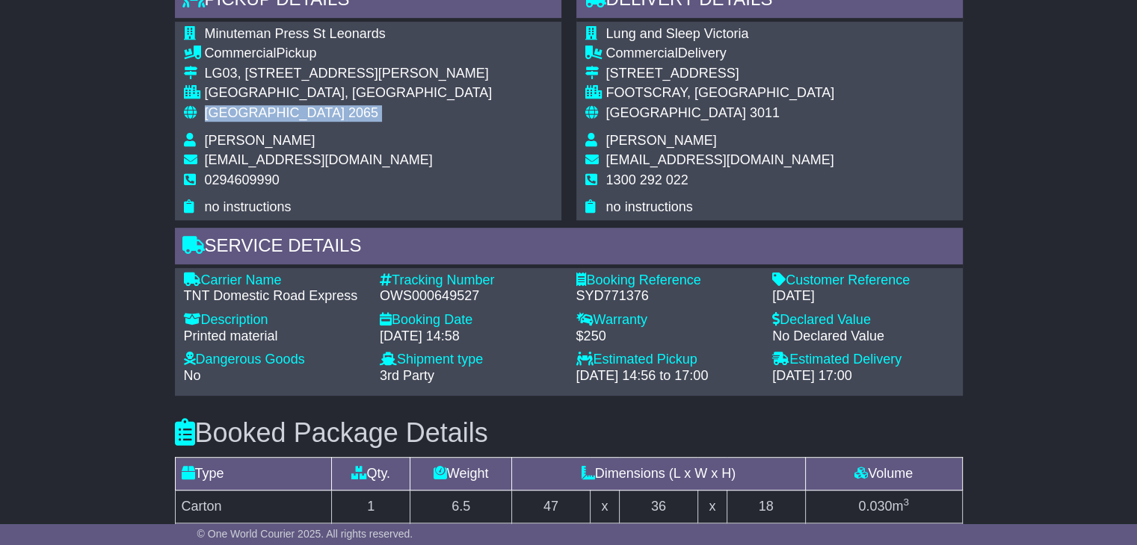
click at [223, 108] on span "[GEOGRAPHIC_DATA]" at bounding box center [275, 112] width 140 height 15
copy tbody "Australia 2065"
click at [647, 112] on span "[GEOGRAPHIC_DATA]" at bounding box center [676, 112] width 140 height 15
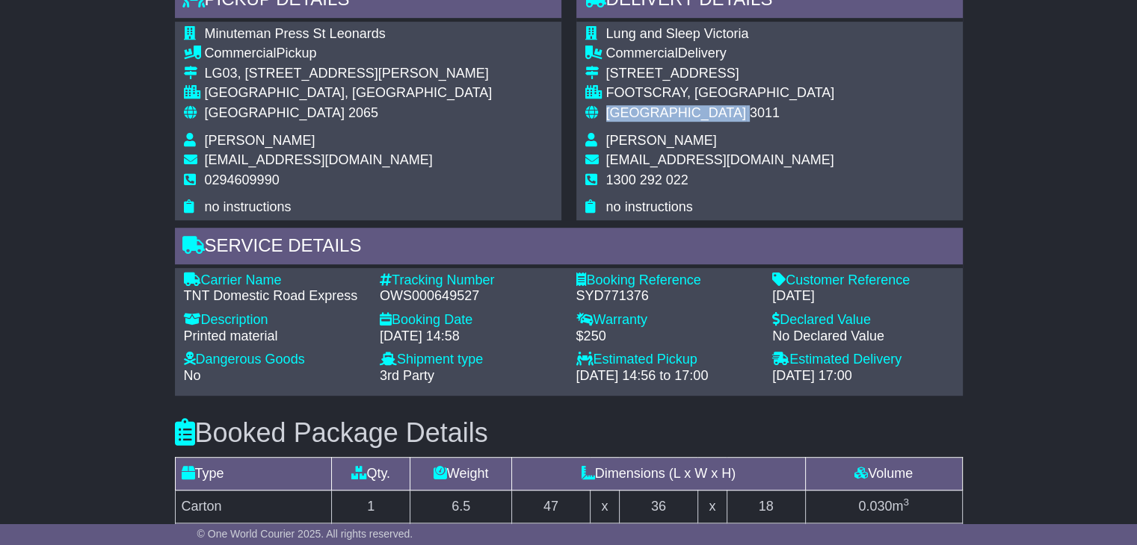
click at [647, 112] on span "[GEOGRAPHIC_DATA]" at bounding box center [676, 112] width 140 height 15
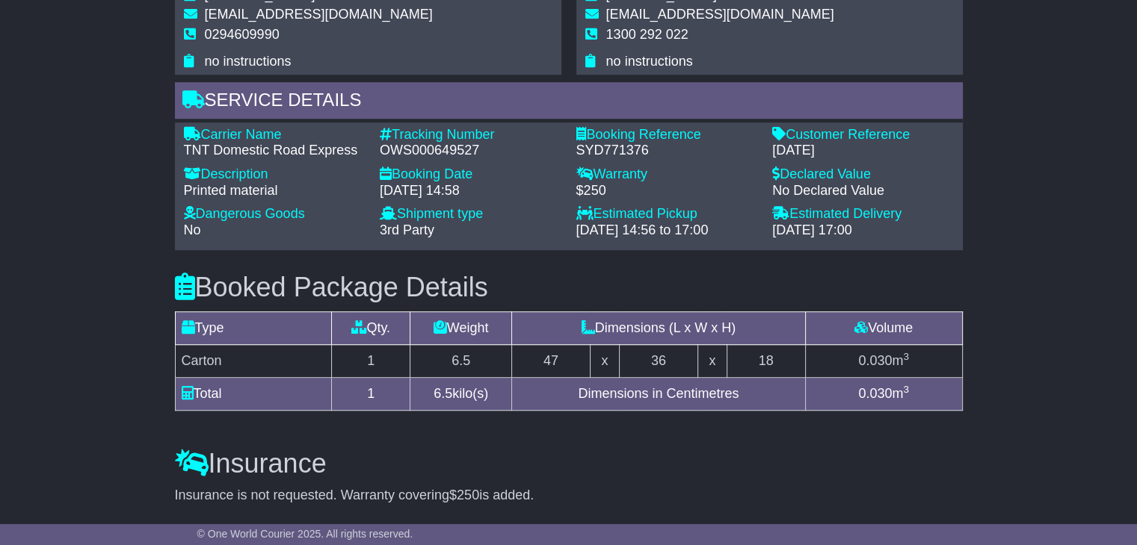
scroll to position [1235, 0]
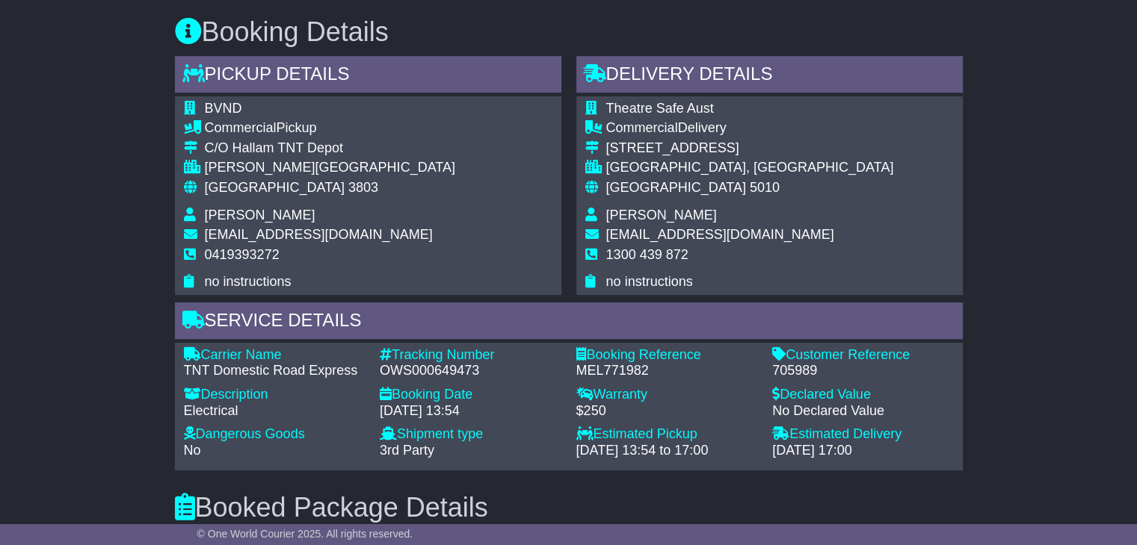
scroll to position [672, 0]
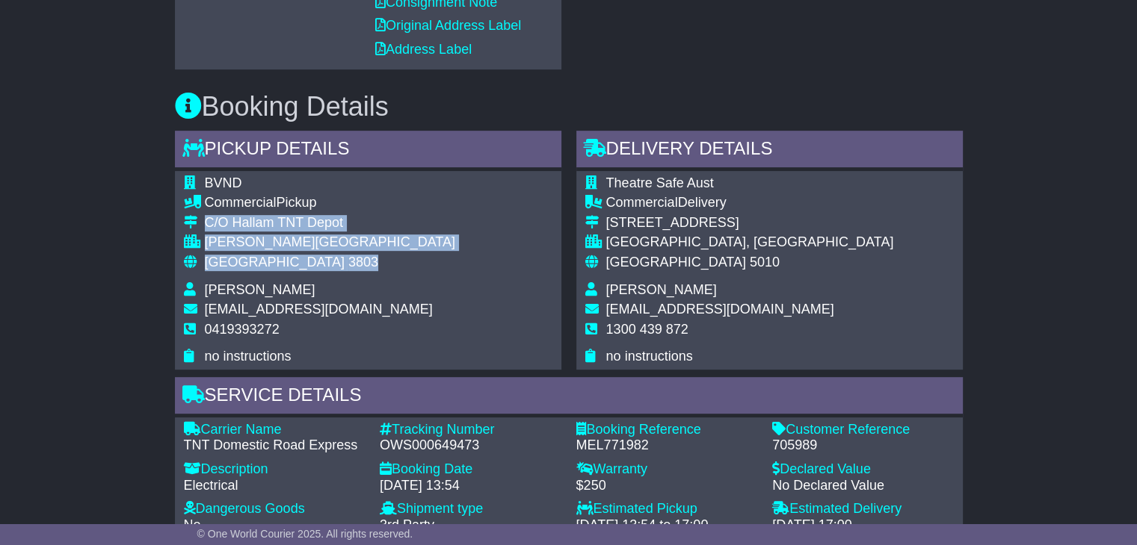
drag, startPoint x: 295, startPoint y: 259, endPoint x: 191, endPoint y: 219, distance: 111.4
click at [191, 219] on tbody "BVND Commercial Pickup C/O [GEOGRAPHIC_DATA] [GEOGRAPHIC_DATA][PERSON_NAME][GEO…" at bounding box center [319, 271] width 271 height 190
copy tbody "C/O Hallam TNT Depot [GEOGRAPHIC_DATA][PERSON_NAME][GEOGRAPHIC_DATA] 3803"
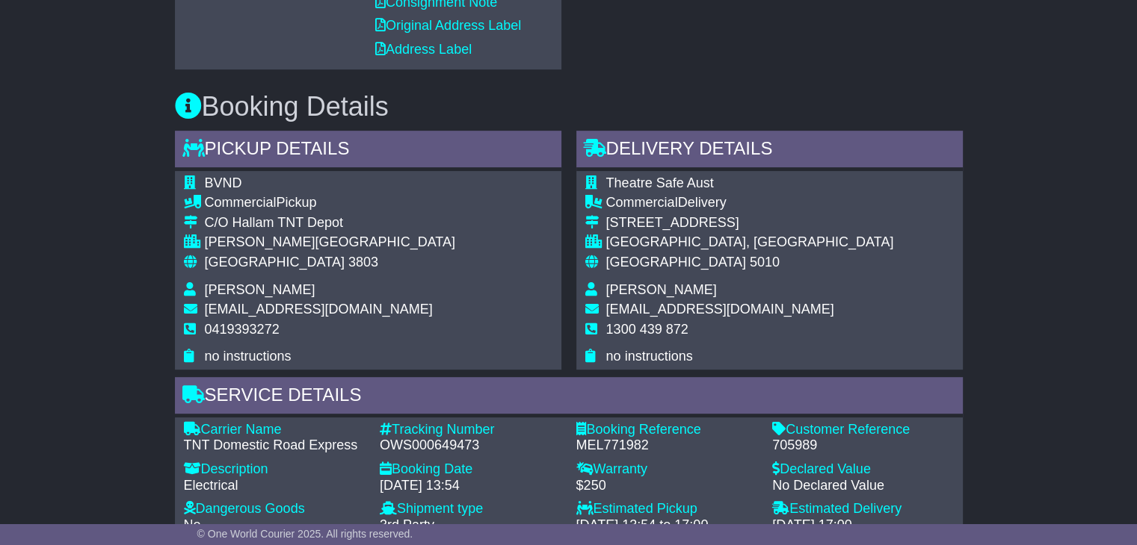
click at [250, 334] on span "0419393272" at bounding box center [242, 329] width 75 height 15
copy tbody "0419393272"
click at [436, 451] on div "OWS000649473" at bounding box center [471, 446] width 182 height 16
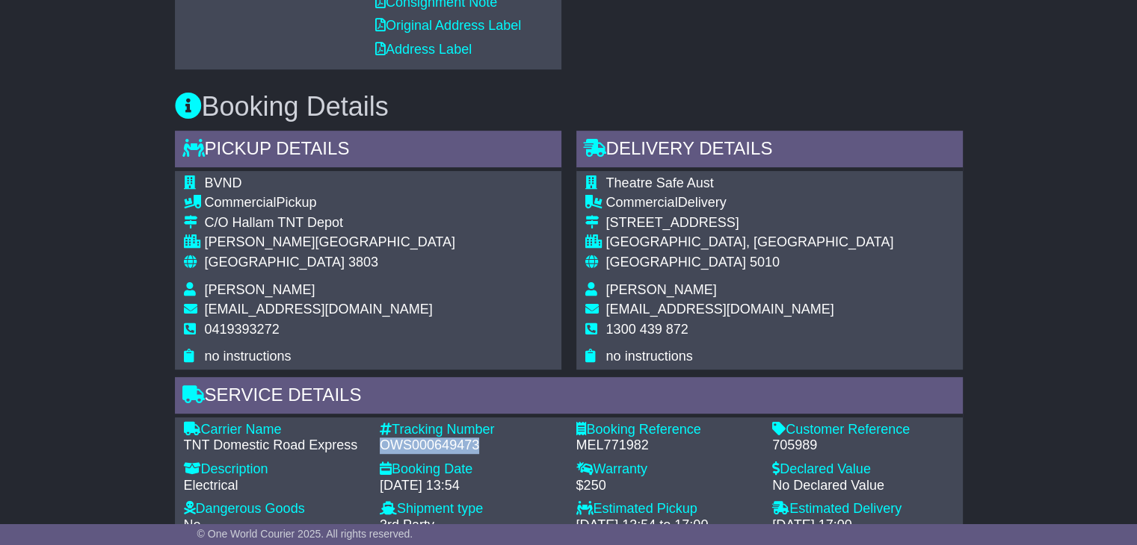
click at [436, 451] on div "OWS000649473" at bounding box center [471, 446] width 182 height 16
copy div "OWS000649473"
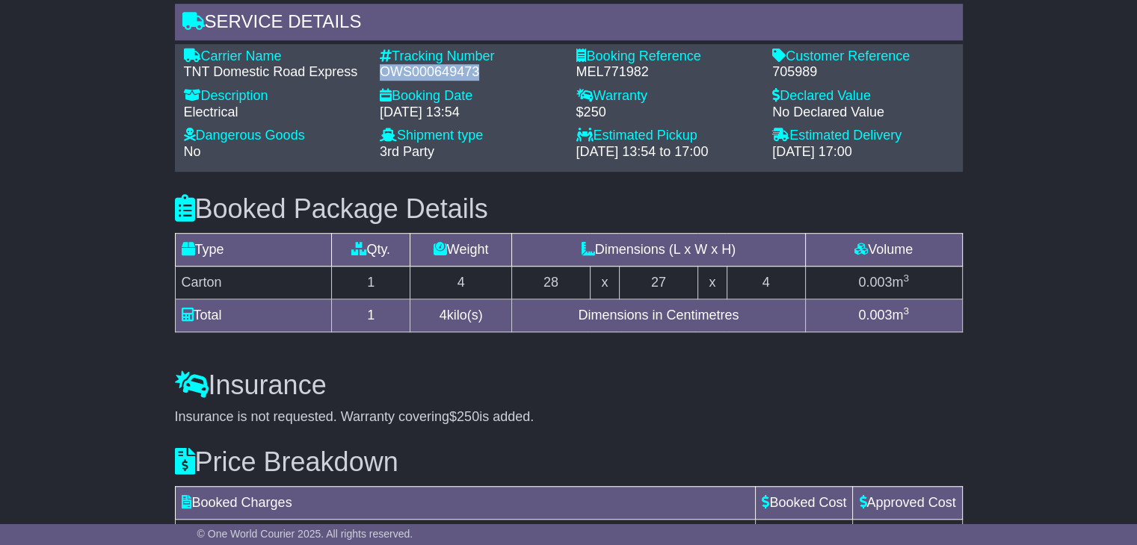
scroll to position [897, 0]
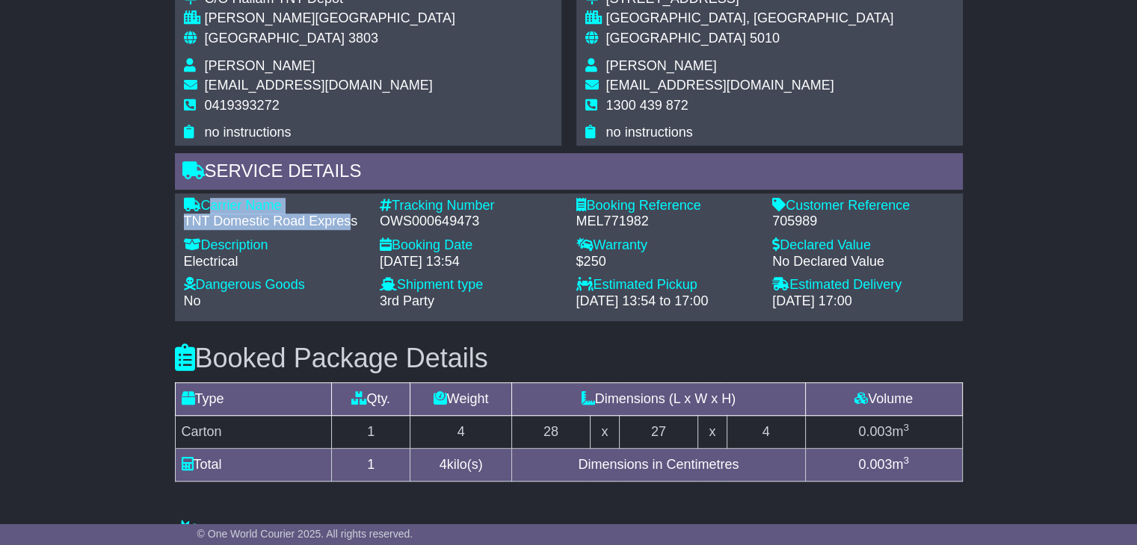
drag, startPoint x: 353, startPoint y: 220, endPoint x: 207, endPoint y: 203, distance: 146.7
click at [207, 203] on div "Carrier Name - TNT Domestic Road Express" at bounding box center [274, 214] width 197 height 32
click at [317, 223] on div "TNT Domestic Road Express" at bounding box center [275, 222] width 182 height 16
click at [356, 222] on div "TNT Domestic Road Express" at bounding box center [275, 222] width 182 height 16
drag, startPoint x: 260, startPoint y: 209, endPoint x: 221, endPoint y: 202, distance: 39.6
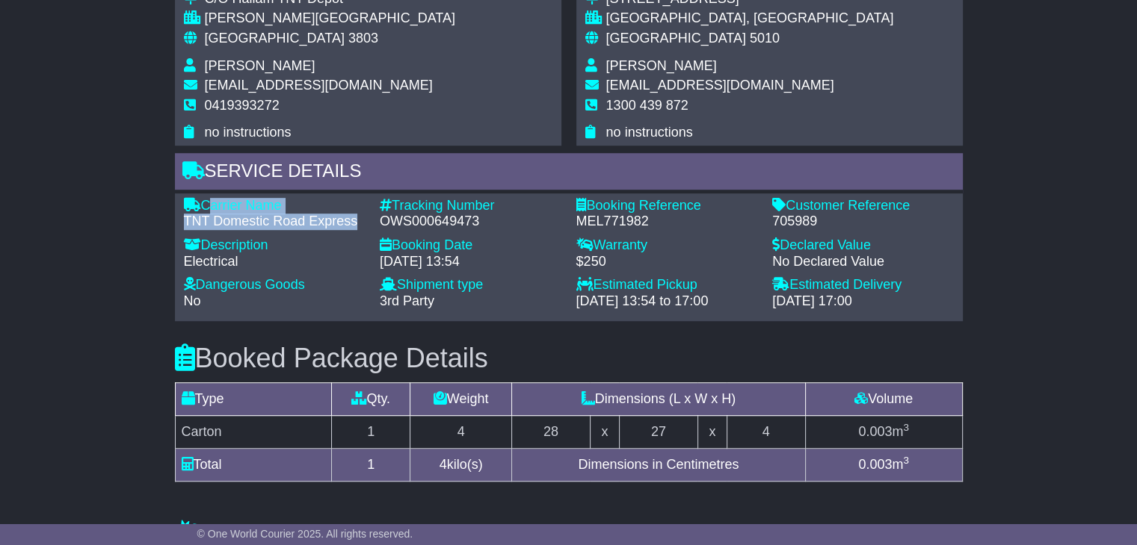
click at [221, 202] on div "Carrier Name - TNT Domestic Road Express" at bounding box center [274, 214] width 197 height 32
copy div "Carrier Name - TNT Domestic Road Express"
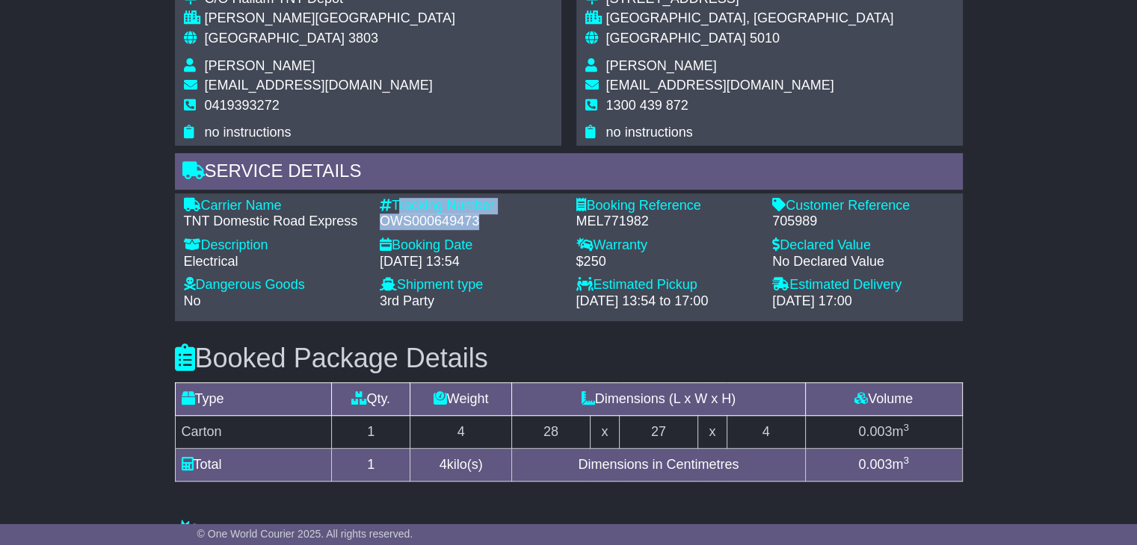
drag, startPoint x: 481, startPoint y: 216, endPoint x: 394, endPoint y: 207, distance: 87.9
click at [394, 207] on div "Tracking Number - OWS000649473" at bounding box center [470, 214] width 197 height 32
copy div "Tracking Number - OWS000649473"
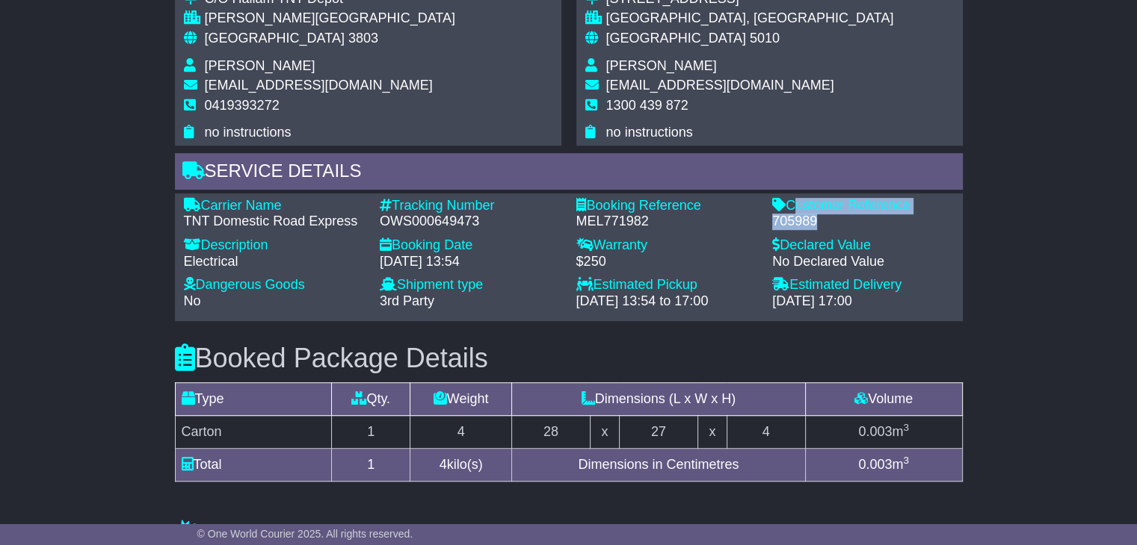
drag, startPoint x: 829, startPoint y: 223, endPoint x: 790, endPoint y: 198, distance: 46.0
click at [790, 198] on div "Customer Reference - 705989" at bounding box center [862, 214] width 197 height 32
copy div "Customer Reference - 705989"
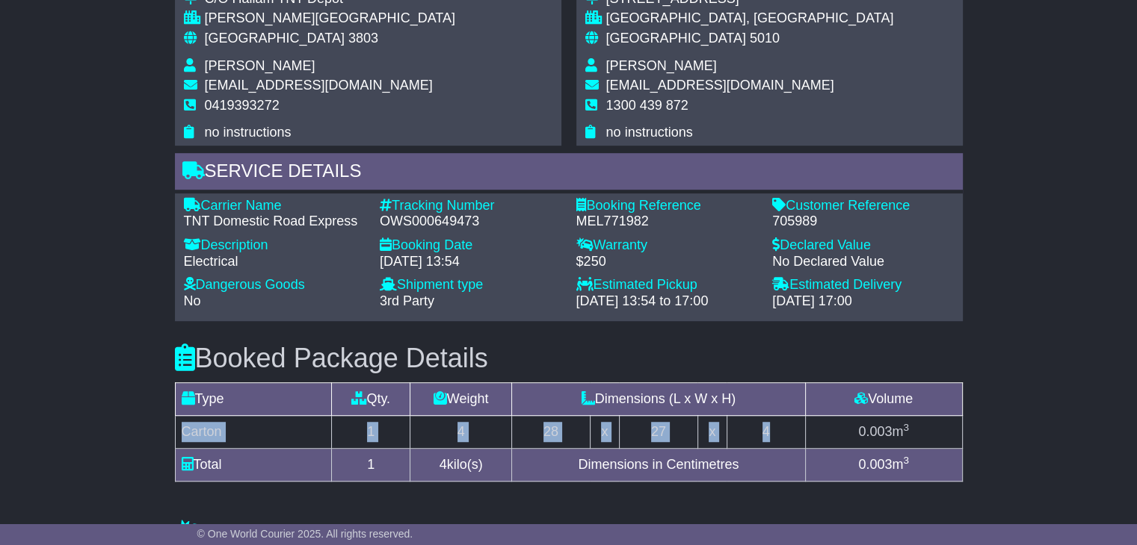
drag, startPoint x: 786, startPoint y: 427, endPoint x: 183, endPoint y: 427, distance: 603.0
click at [183, 427] on tr "Carton 1 4 28 x 27 x 4 0.003 m 3" at bounding box center [568, 432] width 787 height 33
copy tr "Carton 1 4 28 x 27 x 4"
click at [622, 67] on span "[PERSON_NAME]" at bounding box center [661, 65] width 111 height 15
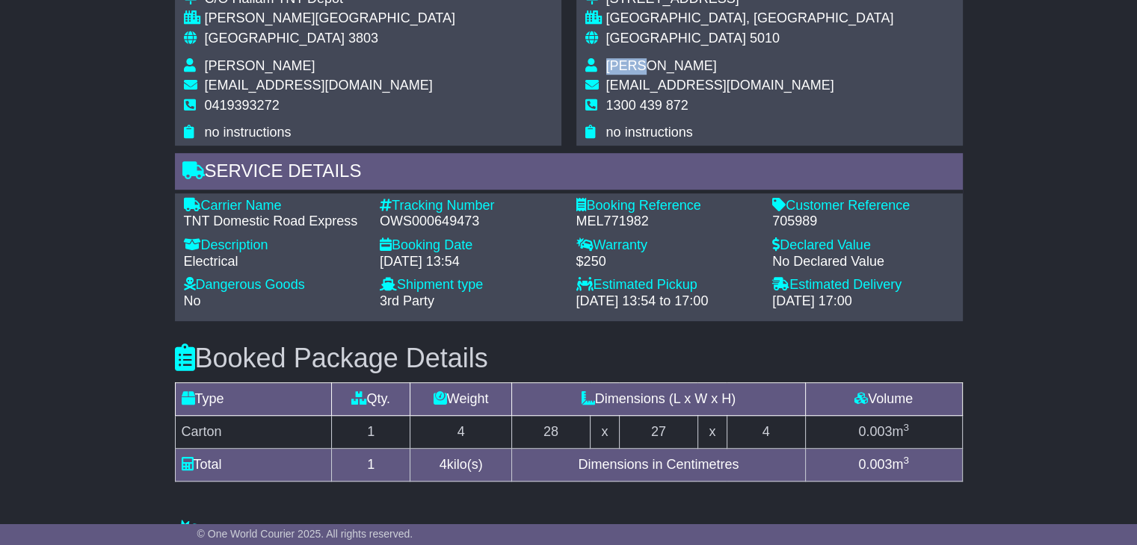
click at [622, 67] on span "[PERSON_NAME]" at bounding box center [661, 65] width 111 height 15
copy tbody "[PERSON_NAME]"
click at [655, 108] on span "1300 439 872" at bounding box center [647, 105] width 82 height 15
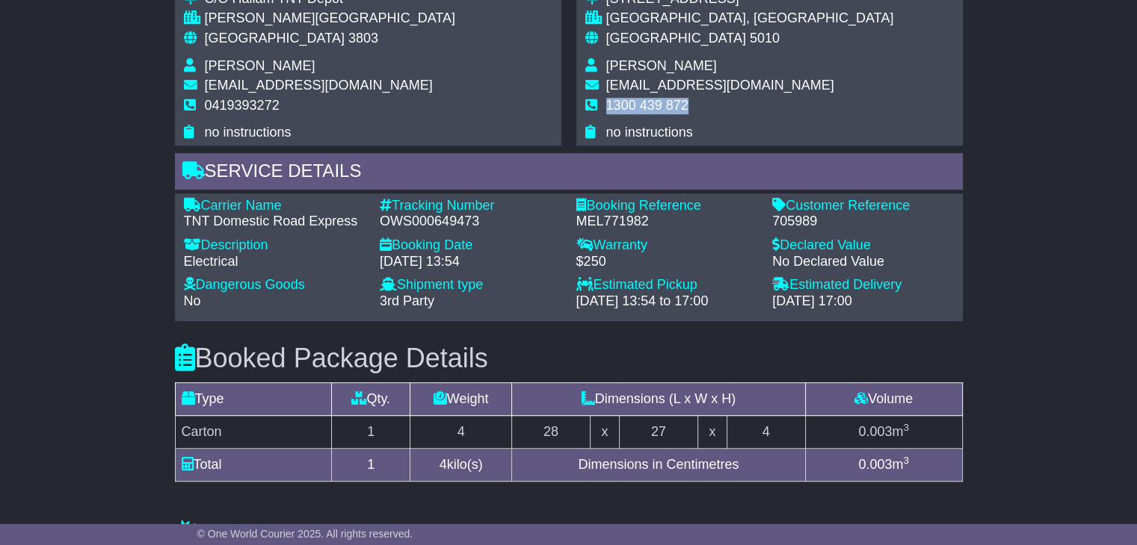
click at [655, 108] on span "1300 439 872" at bounding box center [647, 105] width 82 height 15
copy tbody "1300 439 872"
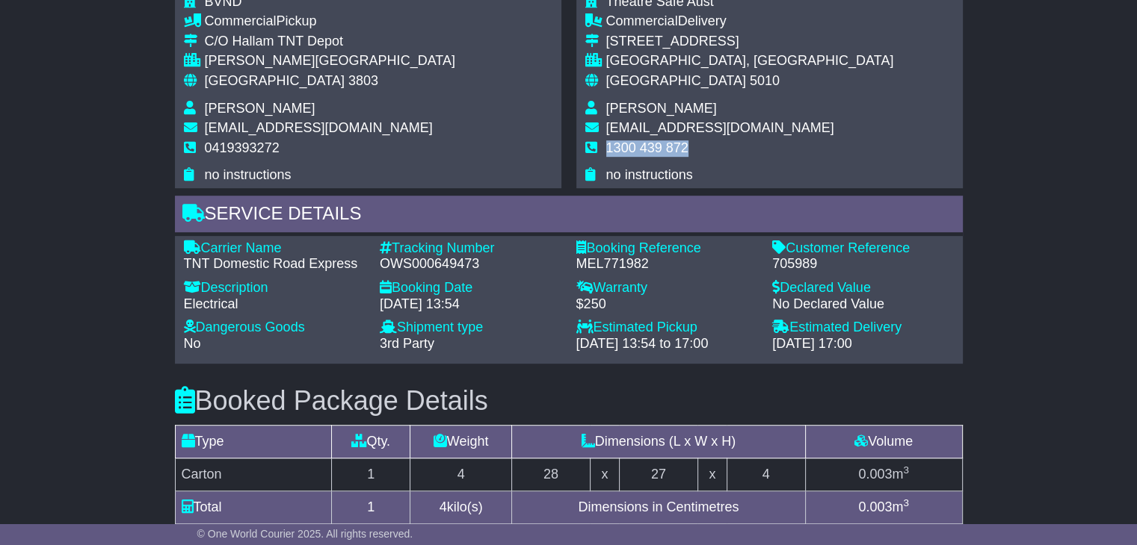
scroll to position [822, 0]
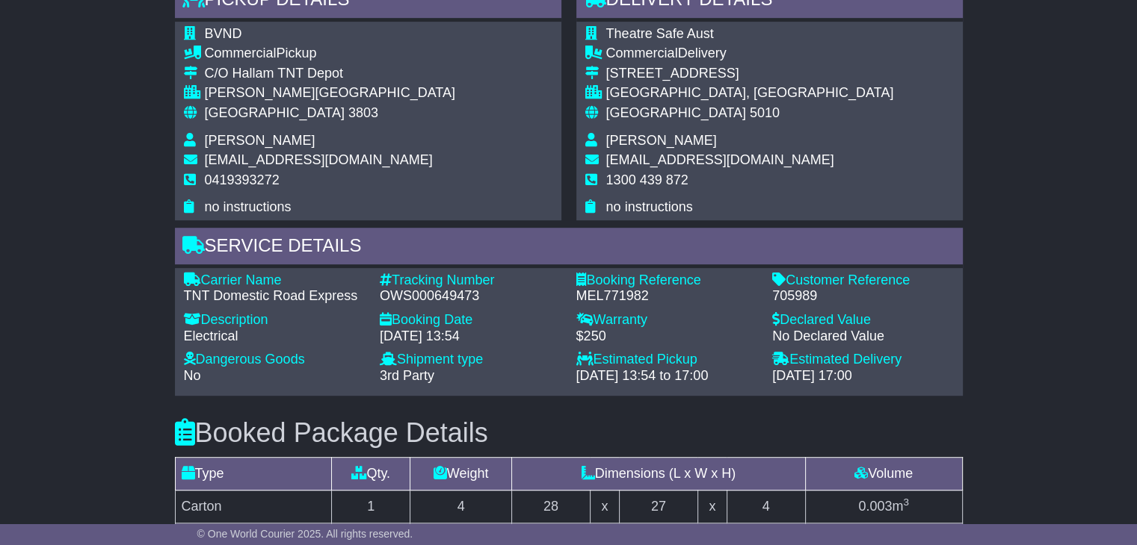
click at [220, 111] on span "[GEOGRAPHIC_DATA]" at bounding box center [275, 112] width 140 height 15
copy tbody "Australia 3803"
click at [660, 119] on div "Australia 5010" at bounding box center [750, 113] width 288 height 16
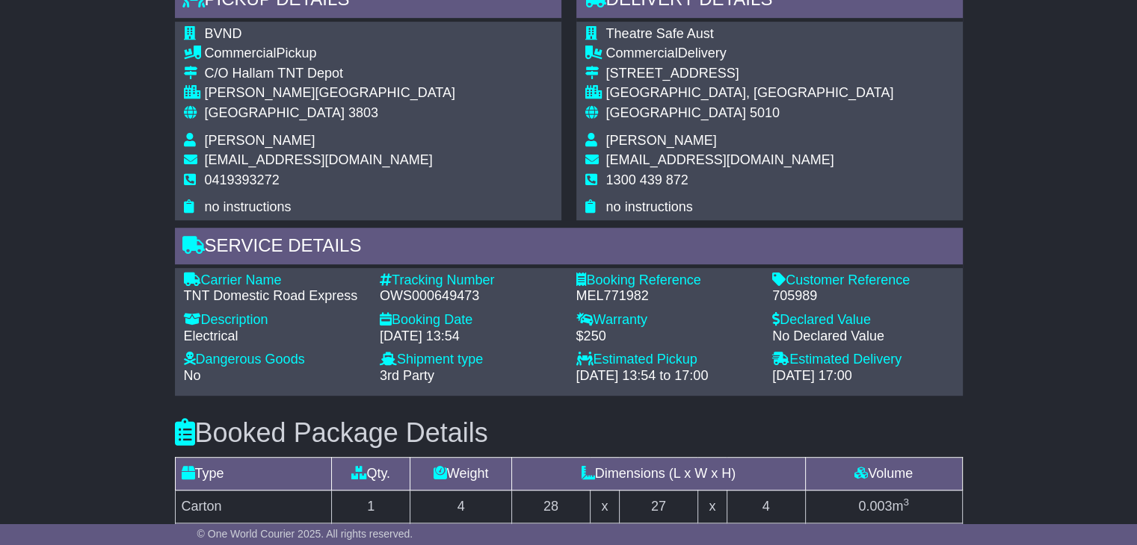
click at [660, 116] on div "Australia 5010" at bounding box center [750, 113] width 288 height 16
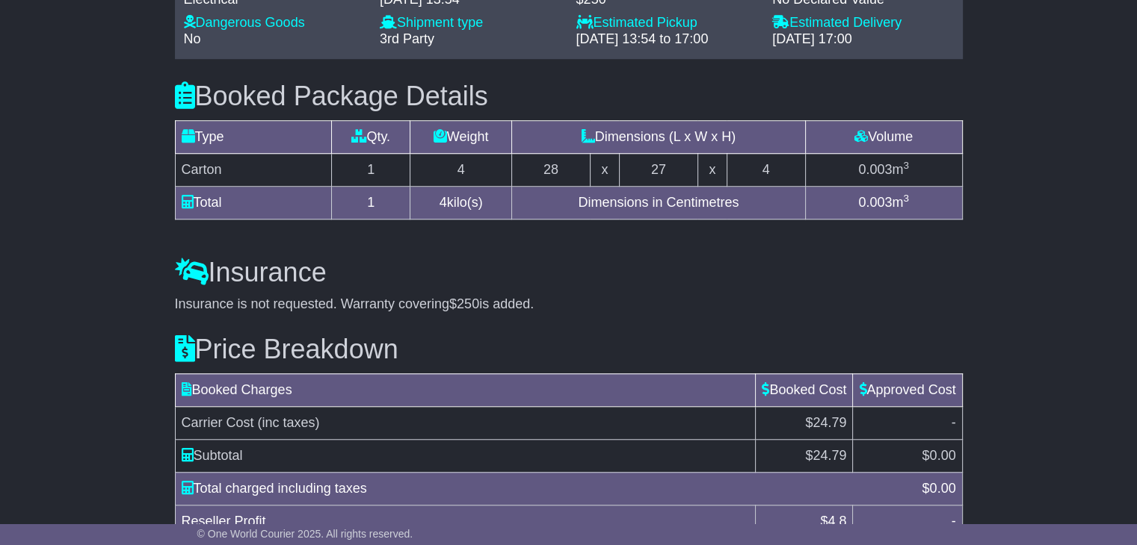
scroll to position [1235, 0]
